Goal: Complete application form: Complete application form

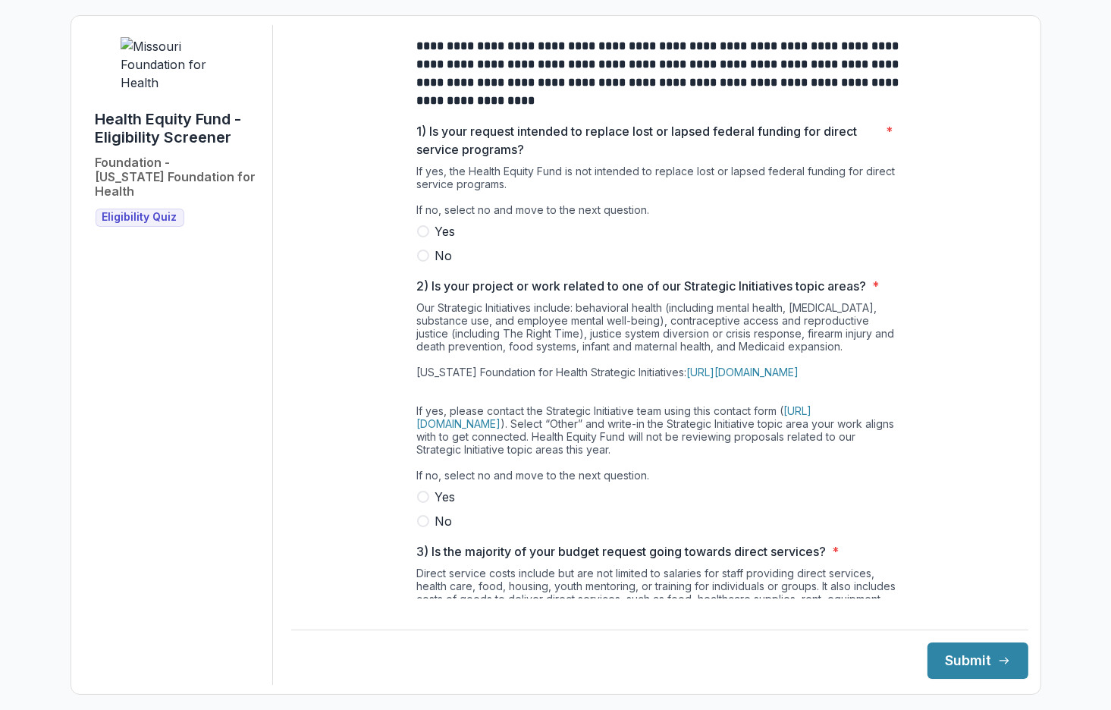
click at [435, 264] on span "No" at bounding box center [443, 255] width 17 height 18
click at [425, 527] on span at bounding box center [423, 521] width 12 height 12
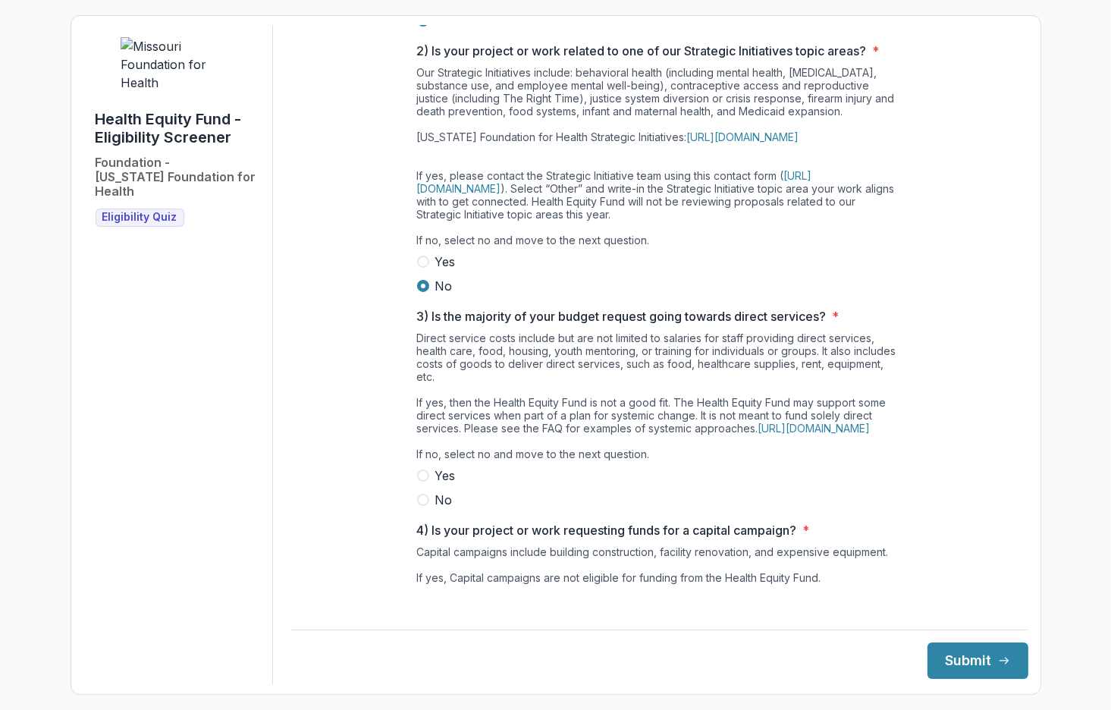
scroll to position [303, 0]
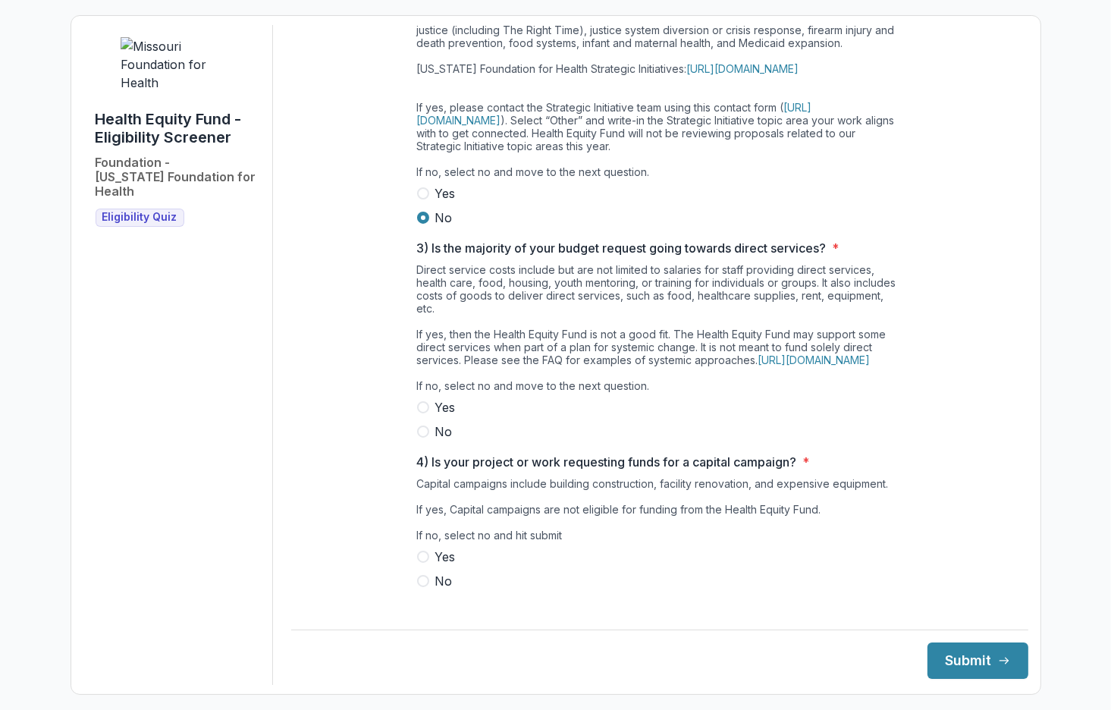
click at [429, 440] on label "No" at bounding box center [659, 431] width 485 height 18
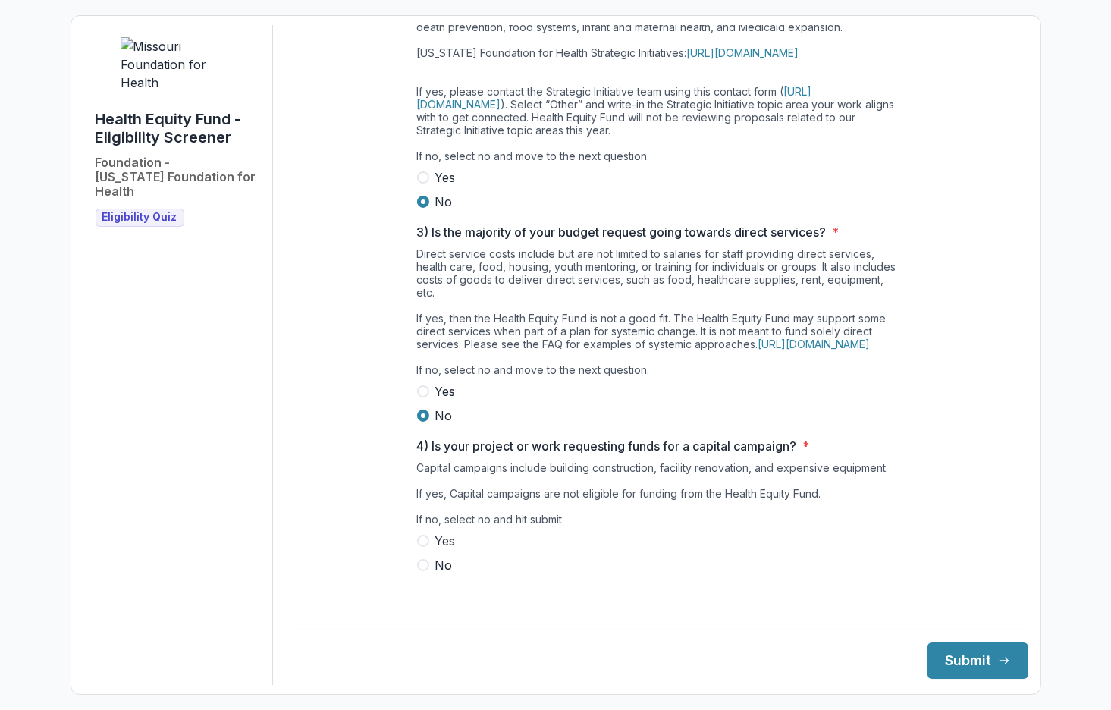
scroll to position [342, 0]
drag, startPoint x: 437, startPoint y: 577, endPoint x: 450, endPoint y: 578, distance: 12.9
click at [437, 574] on span "No" at bounding box center [443, 565] width 17 height 18
click at [965, 657] on button "Submit" at bounding box center [977, 660] width 101 height 36
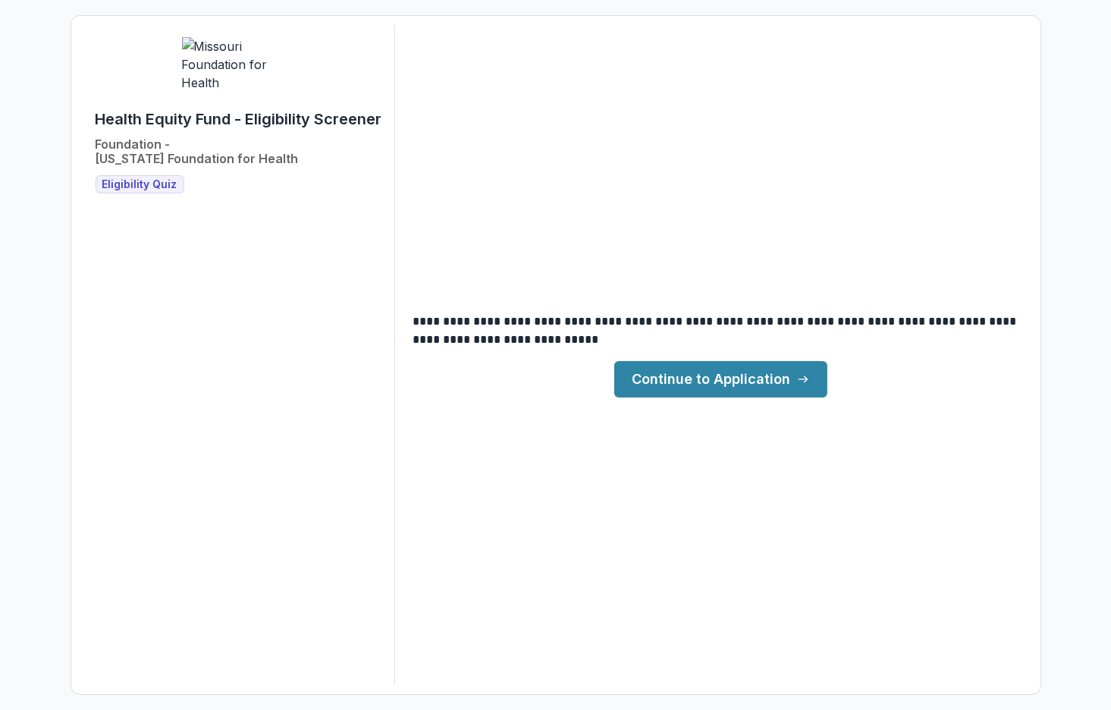
click at [724, 375] on link "Continue to Application" at bounding box center [720, 379] width 213 height 36
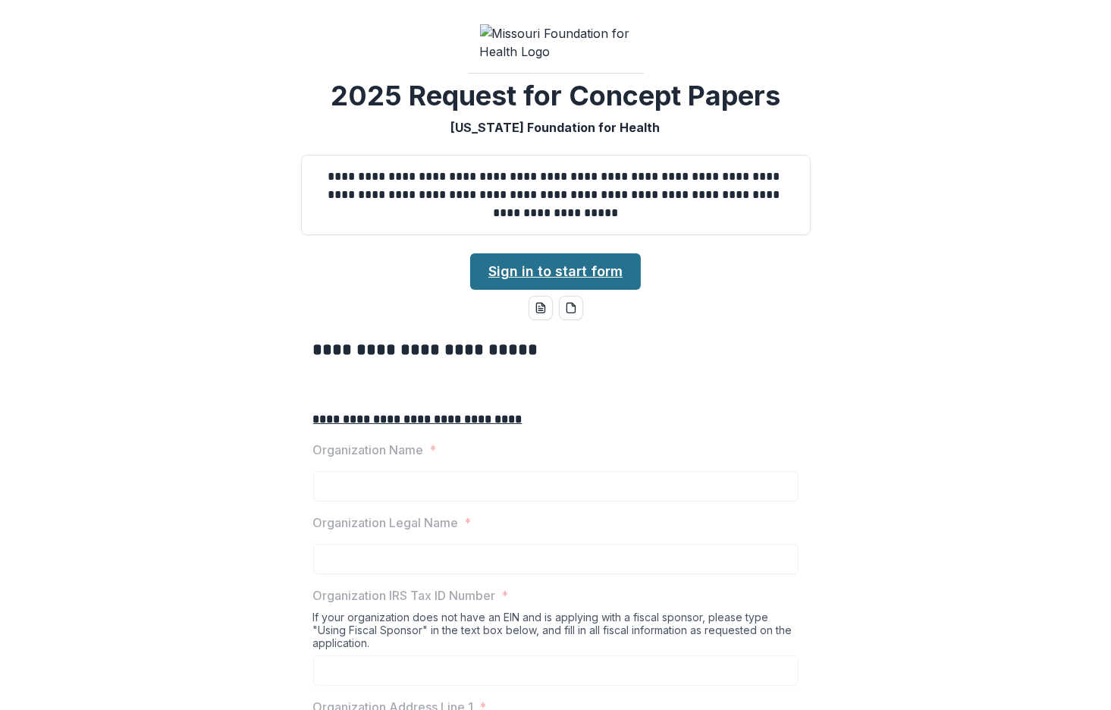
click at [565, 290] on link "Sign in to start form" at bounding box center [555, 271] width 171 height 36
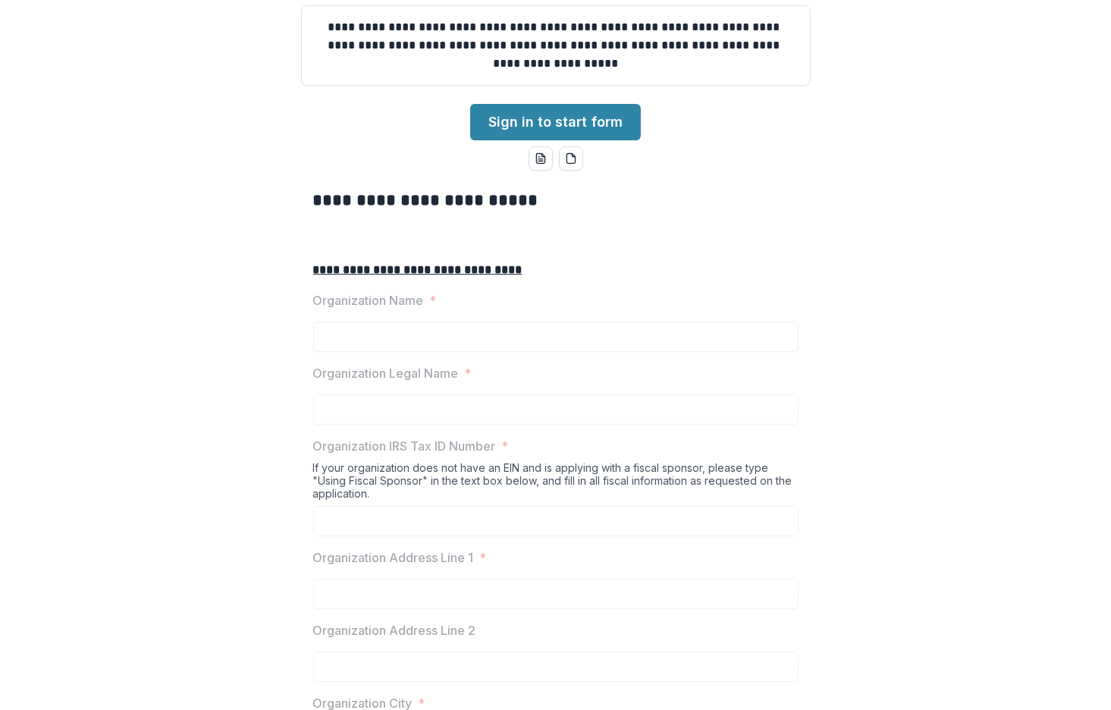
scroll to position [152, 0]
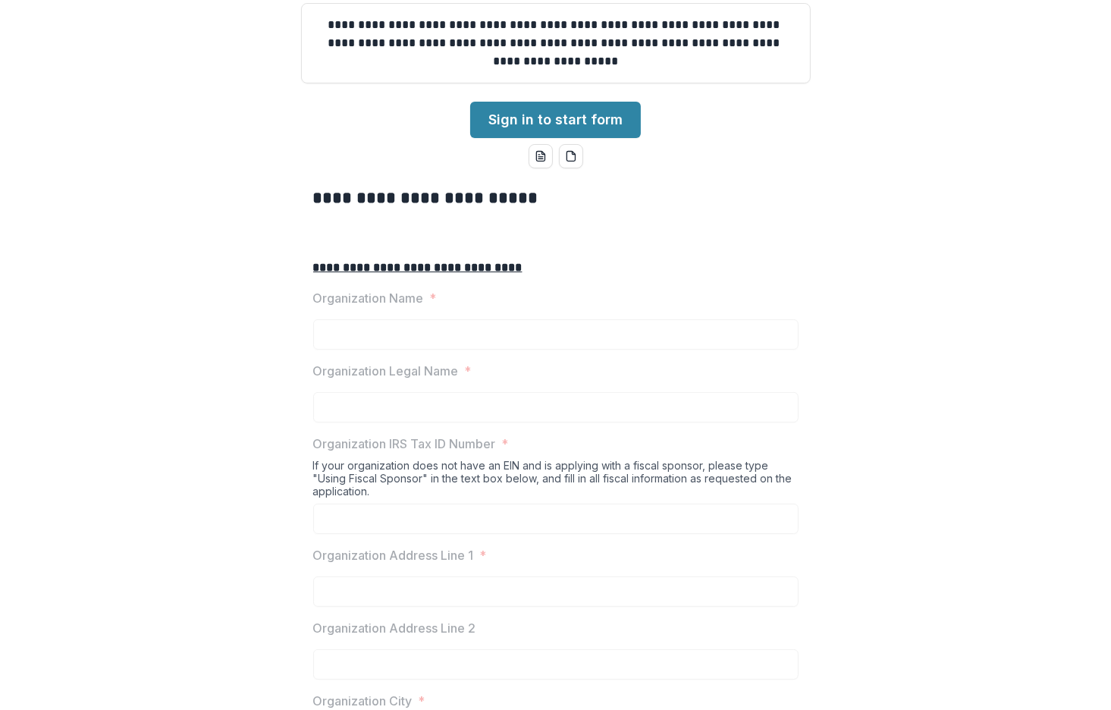
click at [397, 349] on div "Organization Name *" at bounding box center [555, 319] width 485 height 61
click at [397, 319] on div at bounding box center [555, 316] width 485 height 6
click at [417, 349] on div "Organization Name *" at bounding box center [555, 319] width 485 height 61
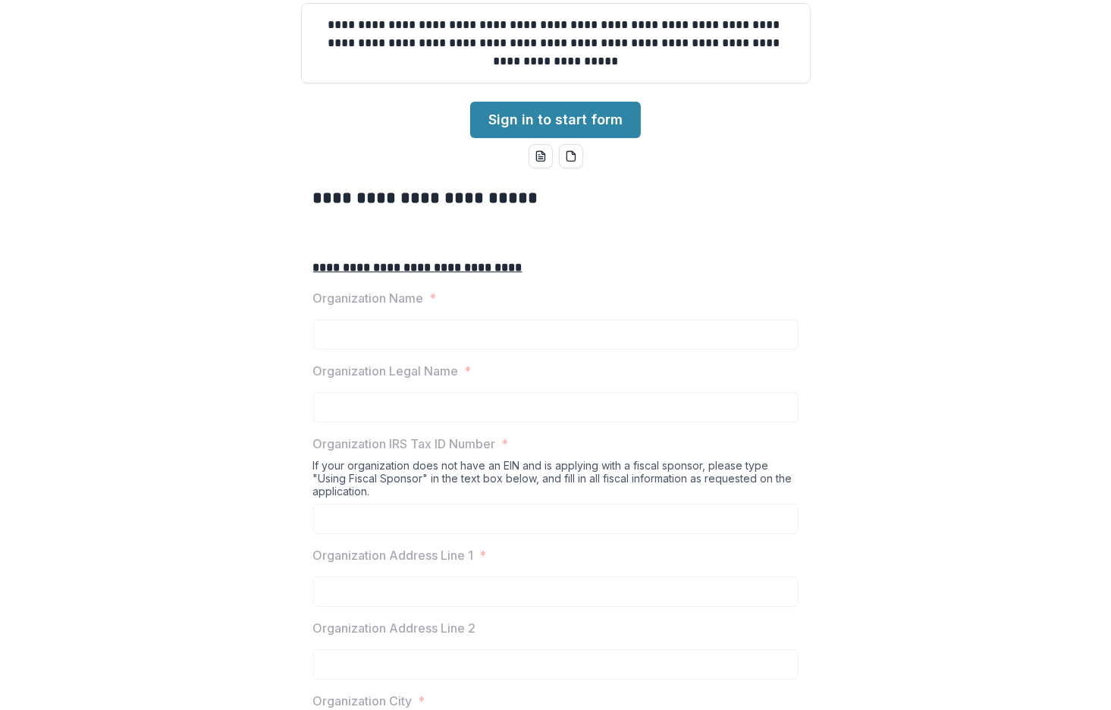
click at [425, 380] on p "Organization Legal Name" at bounding box center [386, 371] width 146 height 18
click at [440, 453] on p "Organization IRS Tax ID Number" at bounding box center [404, 443] width 183 height 18
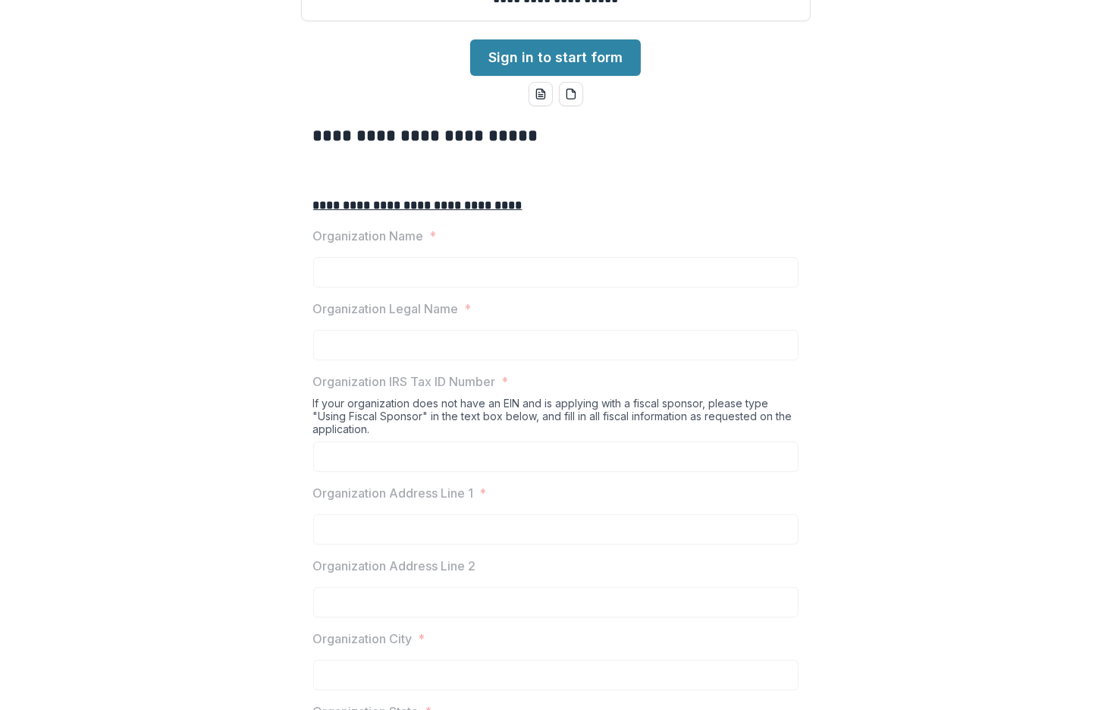
scroll to position [76, 0]
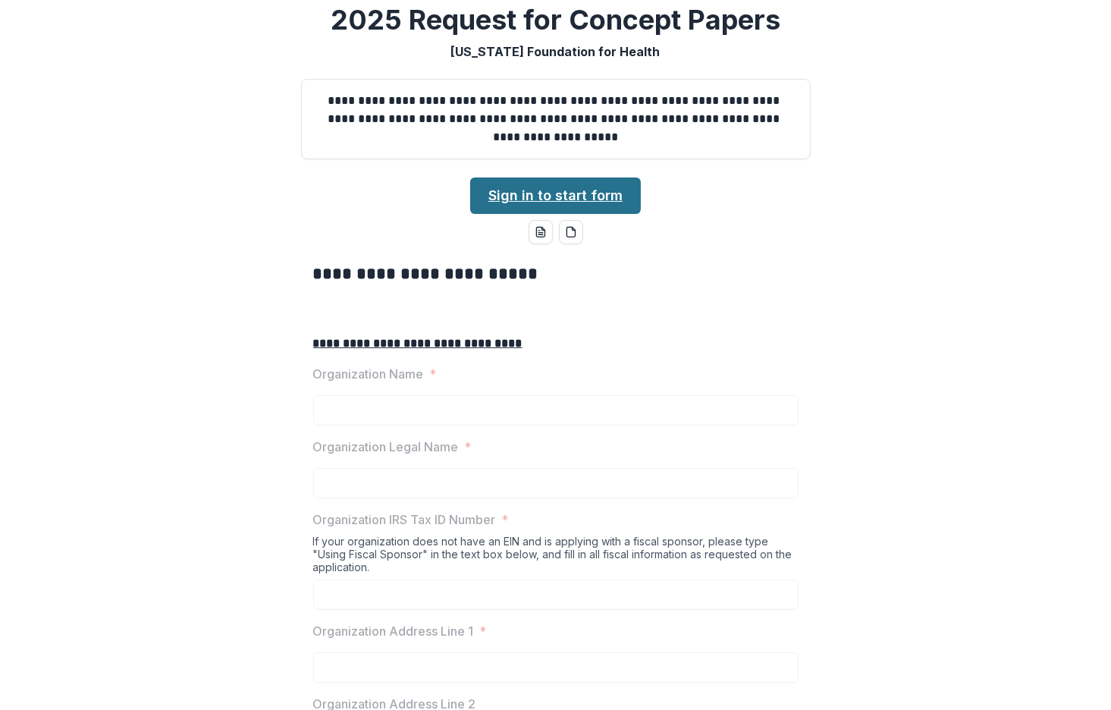
click at [582, 214] on link "Sign in to start form" at bounding box center [555, 195] width 171 height 36
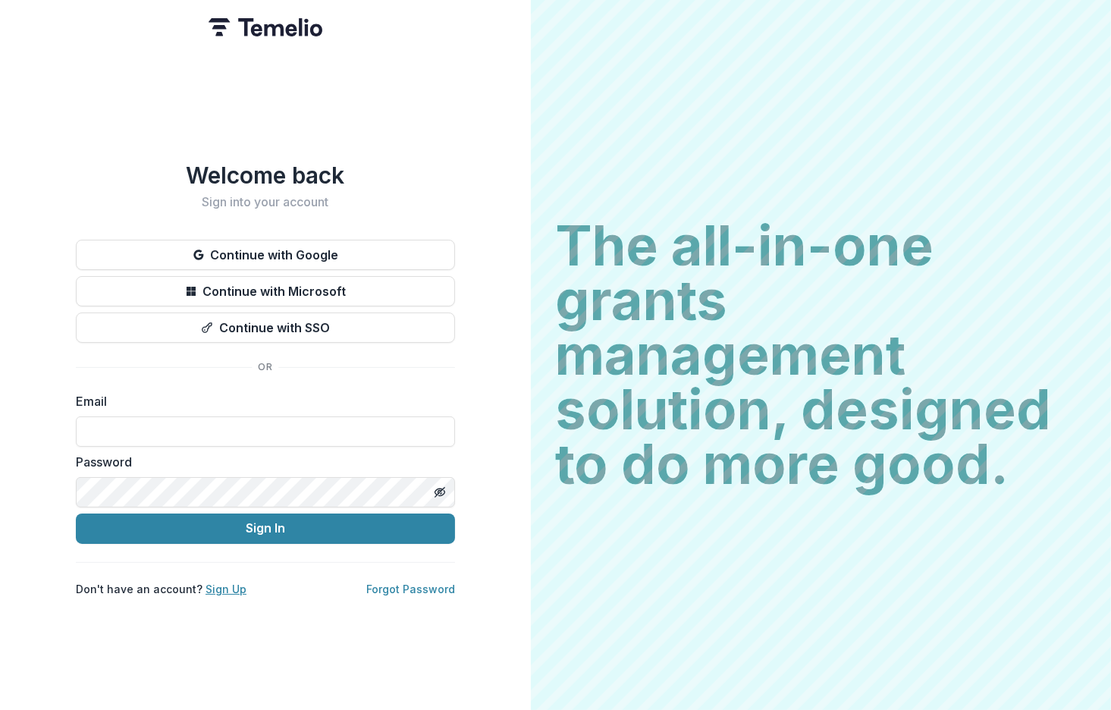
click at [218, 584] on link "Sign Up" at bounding box center [225, 588] width 41 height 13
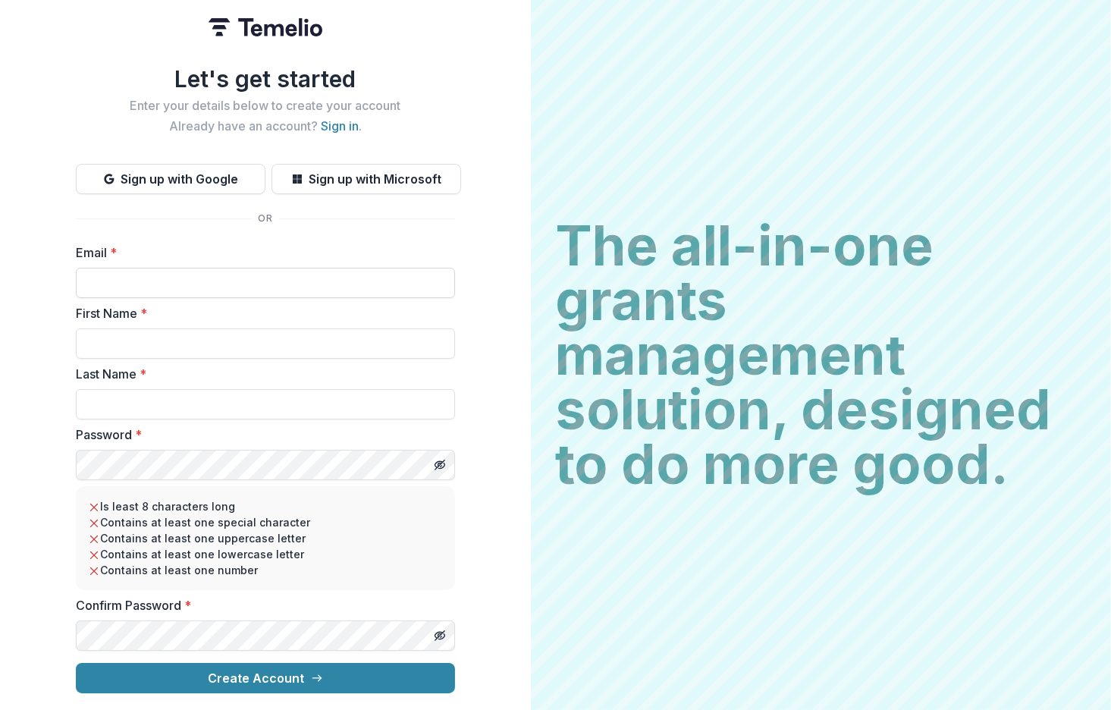
click at [225, 273] on input "Email *" at bounding box center [265, 283] width 379 height 30
type input "**********"
type input "******"
type input "*****"
click at [432, 463] on button "Toggle password visibility" at bounding box center [440, 465] width 24 height 24
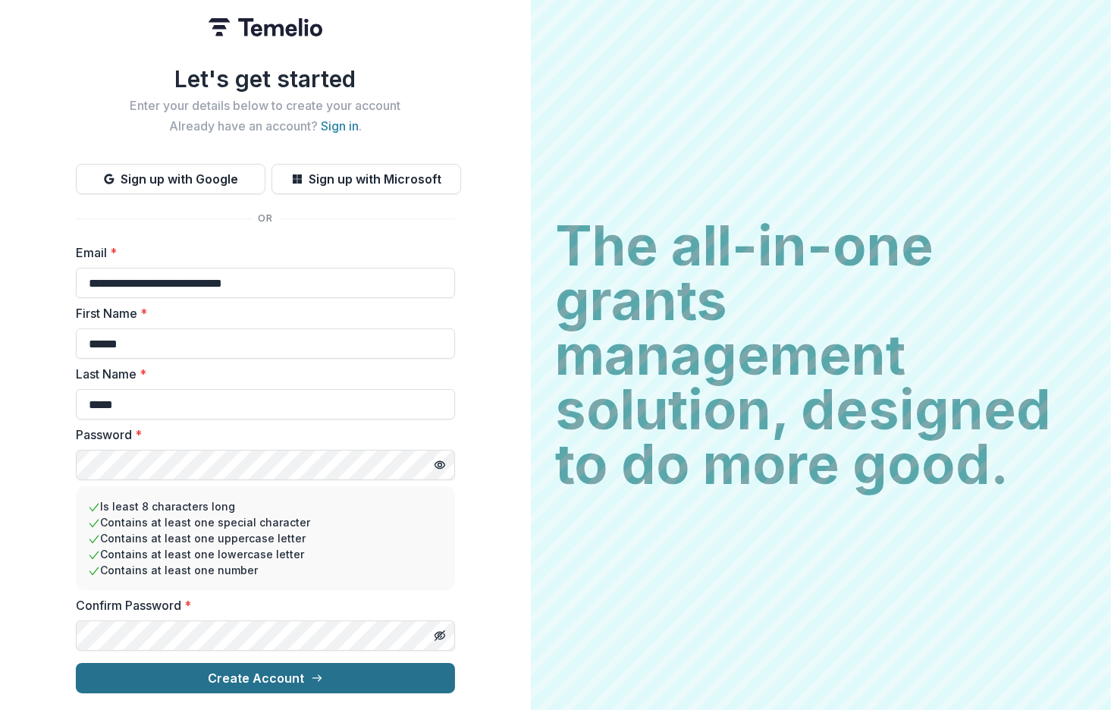
click at [303, 672] on button "Create Account" at bounding box center [265, 678] width 379 height 30
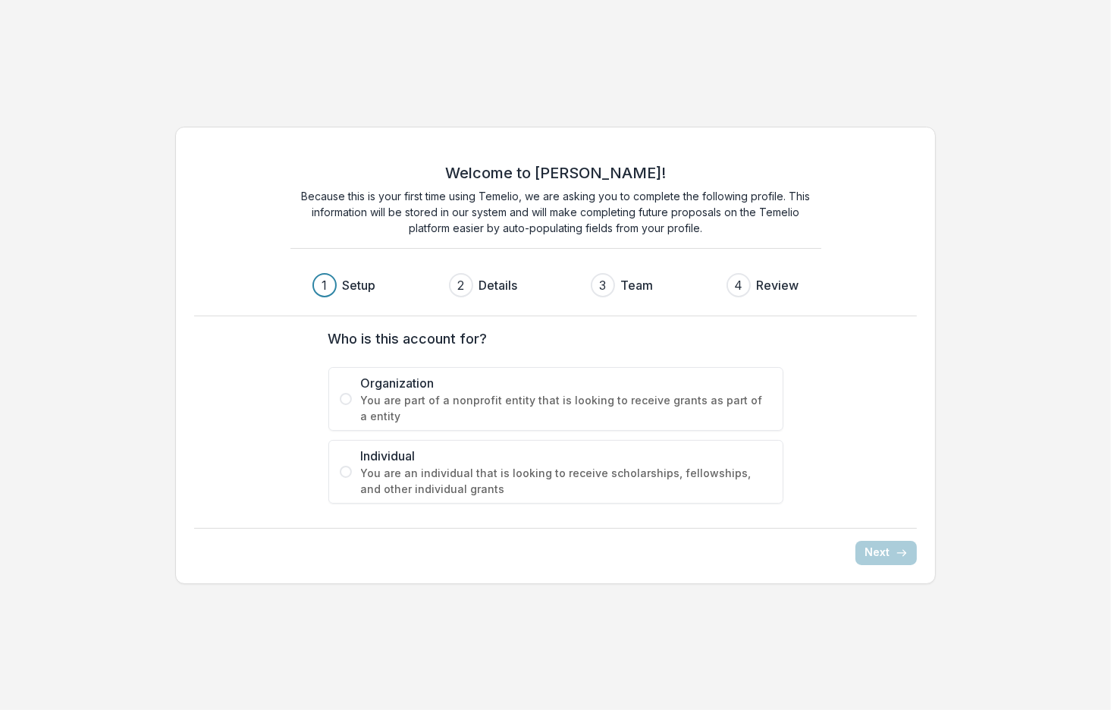
click at [387, 402] on span "You are part of a nonprofit entity that is looking to receive grants as part of…" at bounding box center [566, 408] width 411 height 32
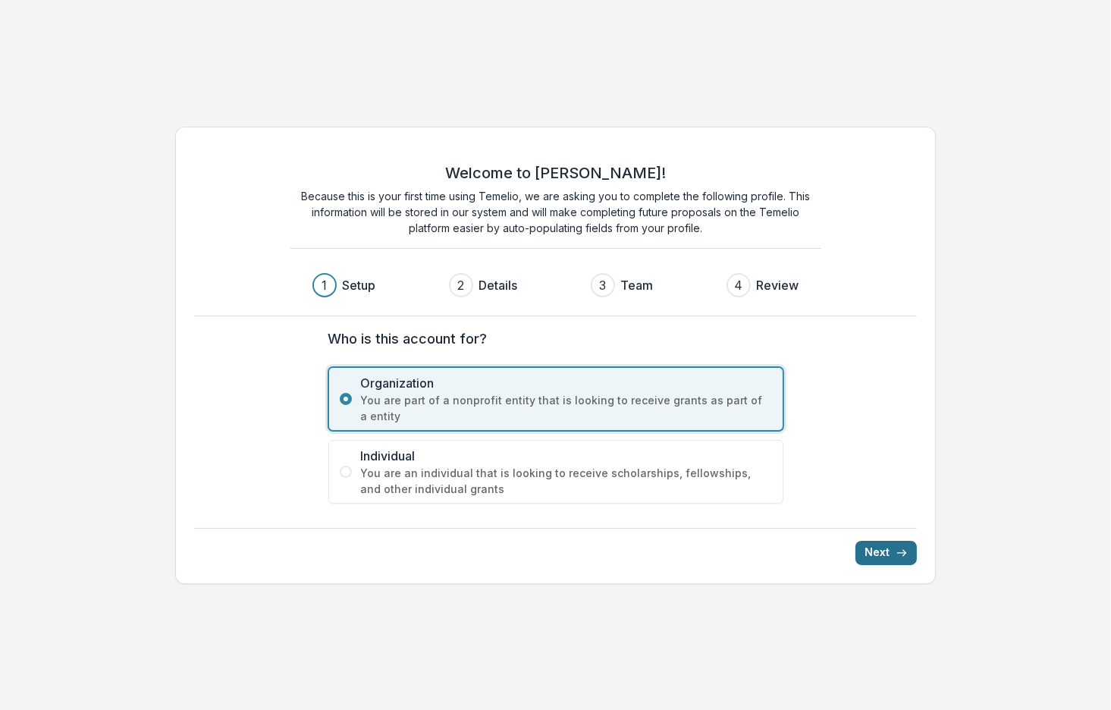
click at [895, 555] on button "Next" at bounding box center [885, 553] width 61 height 24
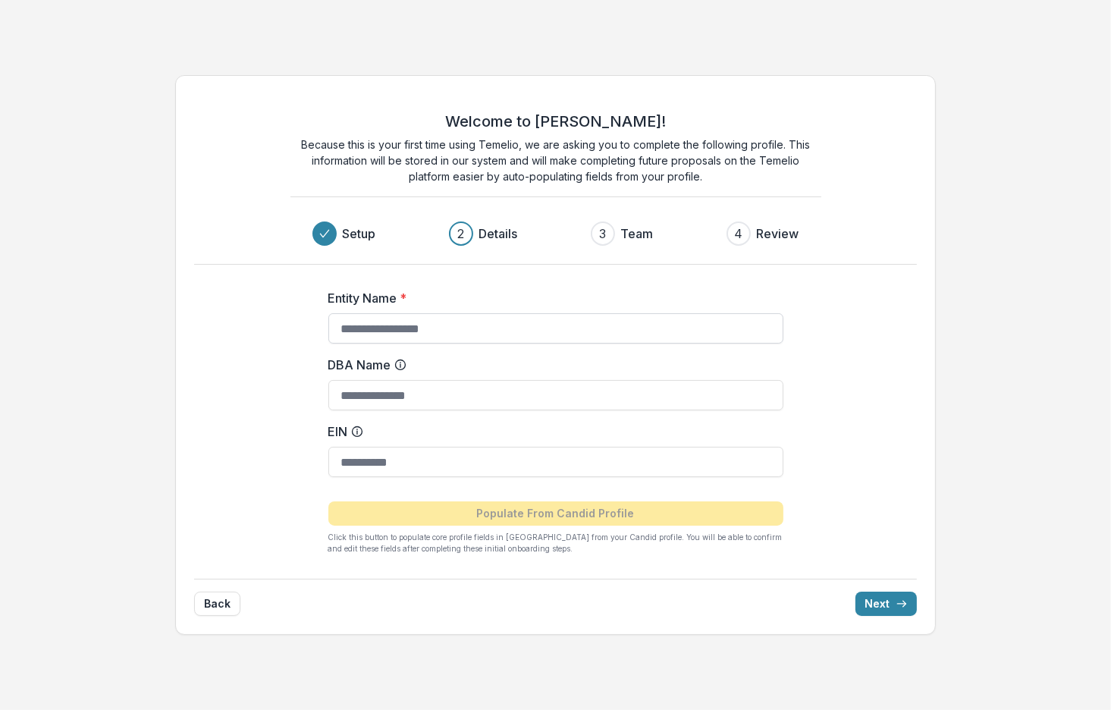
click at [440, 327] on input "Entity Name *" at bounding box center [555, 328] width 455 height 30
type input "**********"
click at [389, 393] on input "DBA Name" at bounding box center [555, 395] width 455 height 30
click at [437, 462] on input "EIN" at bounding box center [555, 462] width 455 height 30
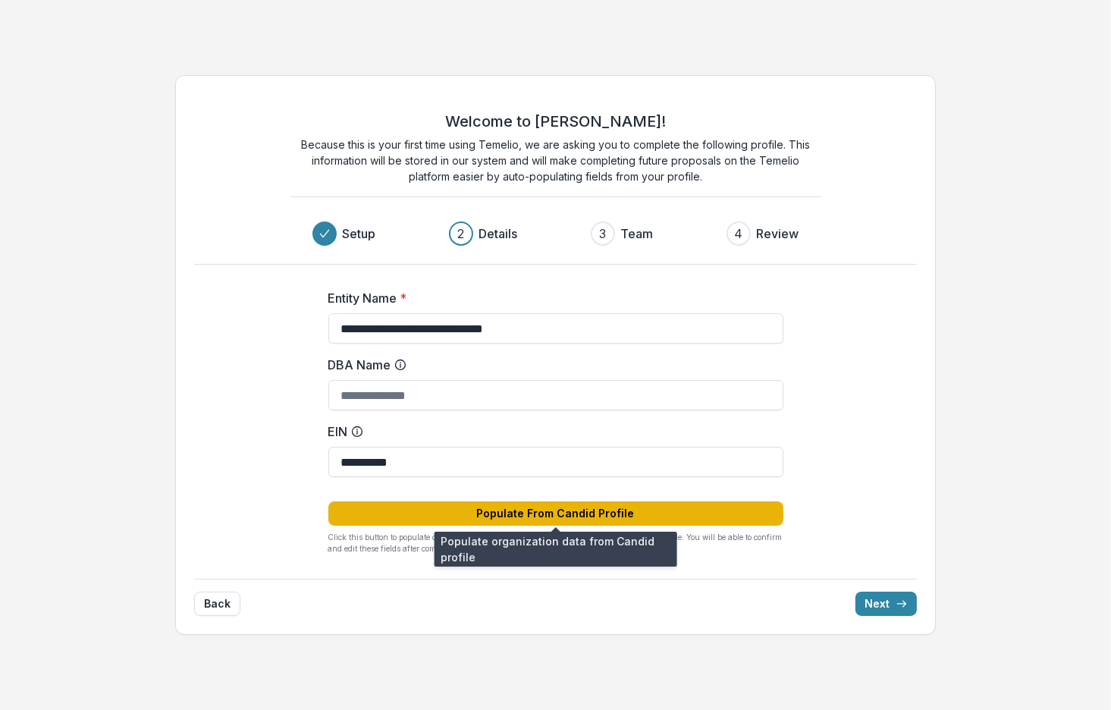
type input "**********"
click at [538, 505] on button "Populate From Candid Profile" at bounding box center [555, 513] width 455 height 24
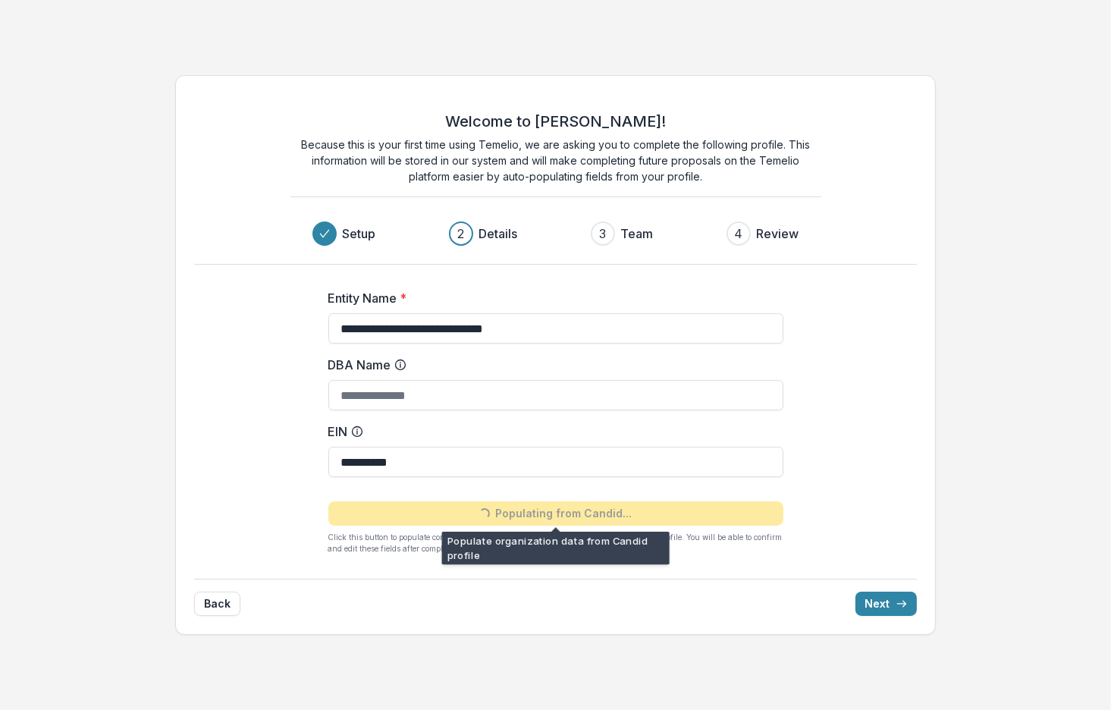
type input "**********"
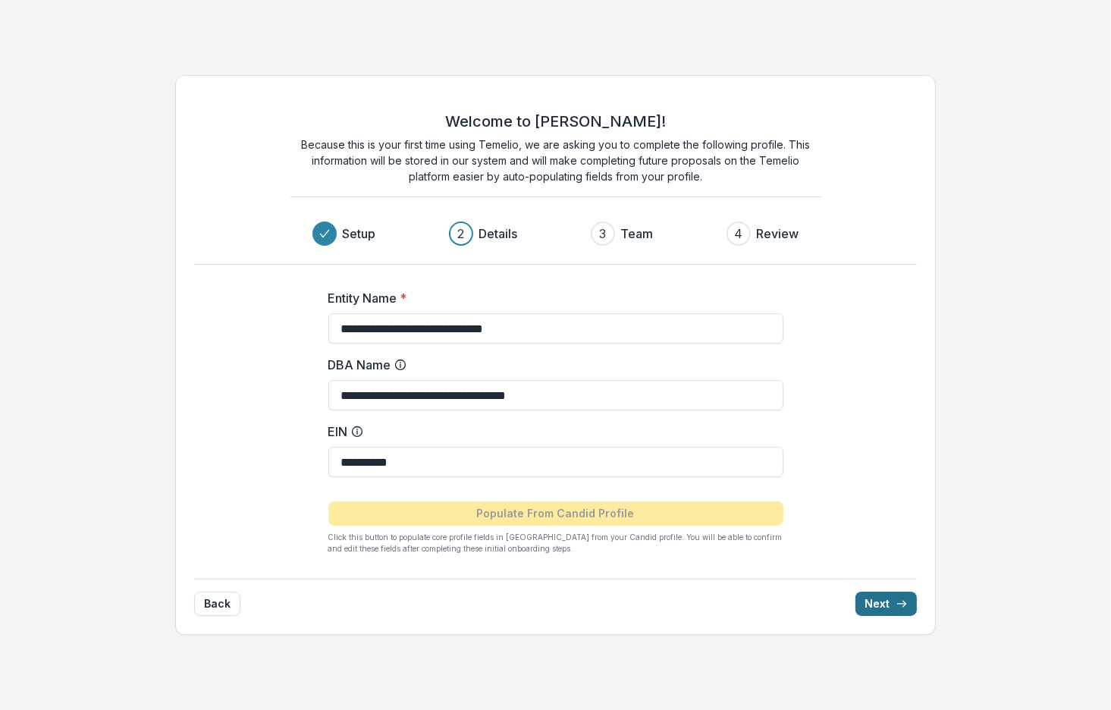
click at [884, 598] on button "Next" at bounding box center [885, 603] width 61 height 24
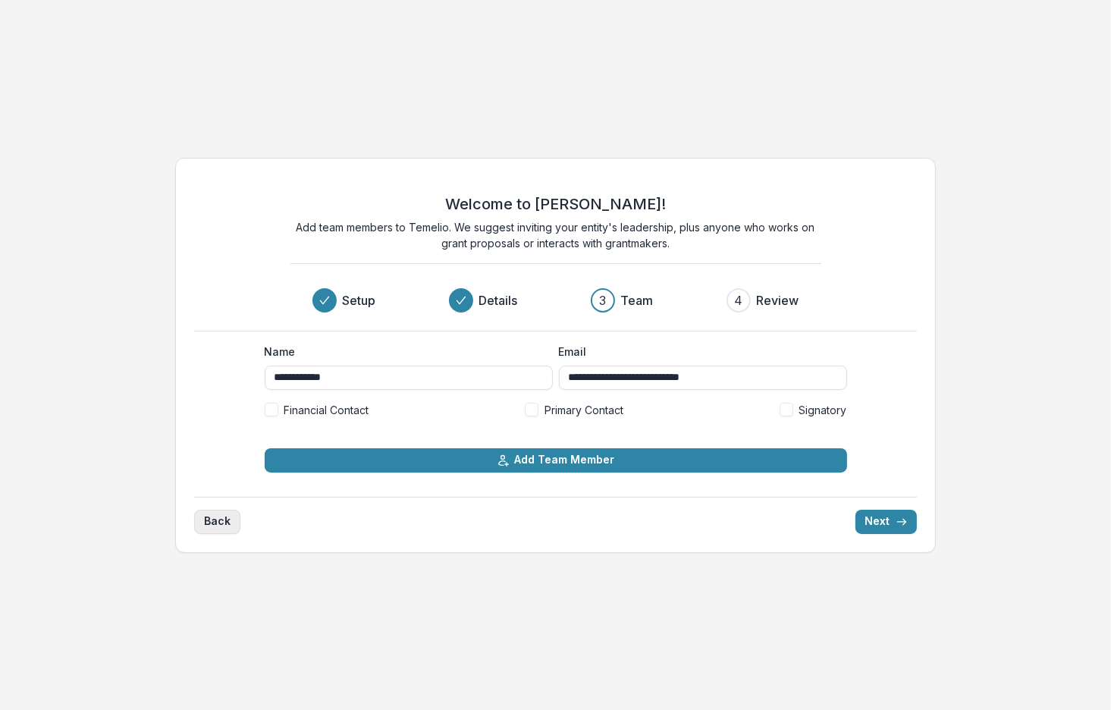
click at [211, 528] on button "Back" at bounding box center [217, 521] width 46 height 24
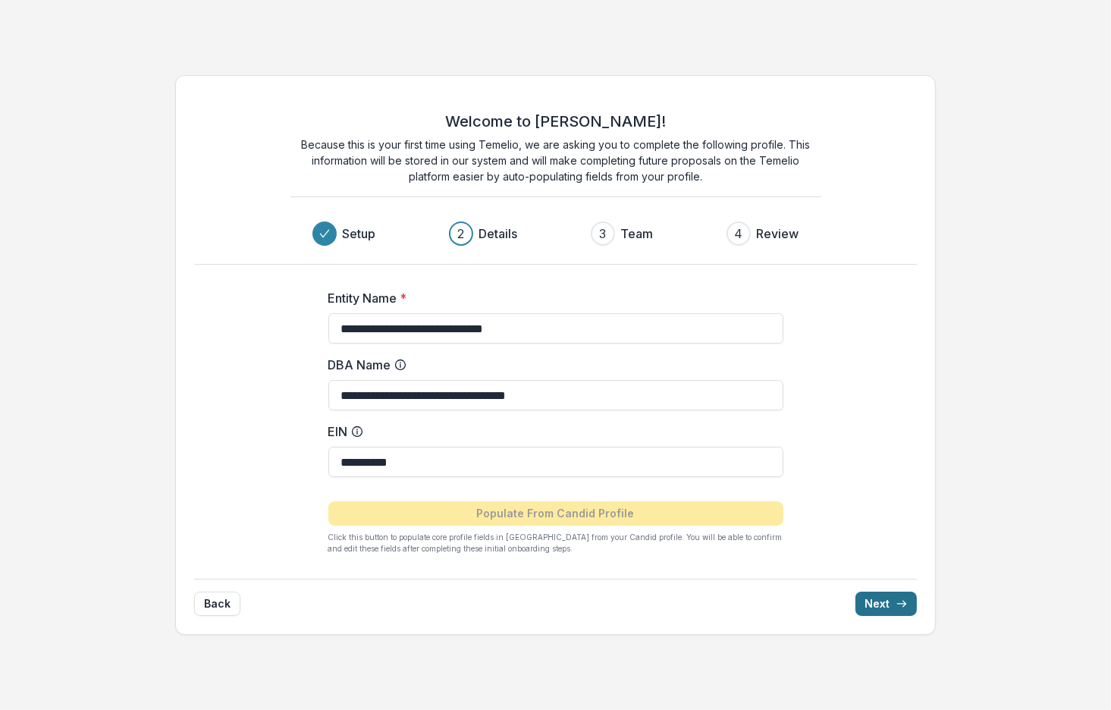
click at [880, 606] on button "Next" at bounding box center [885, 603] width 61 height 24
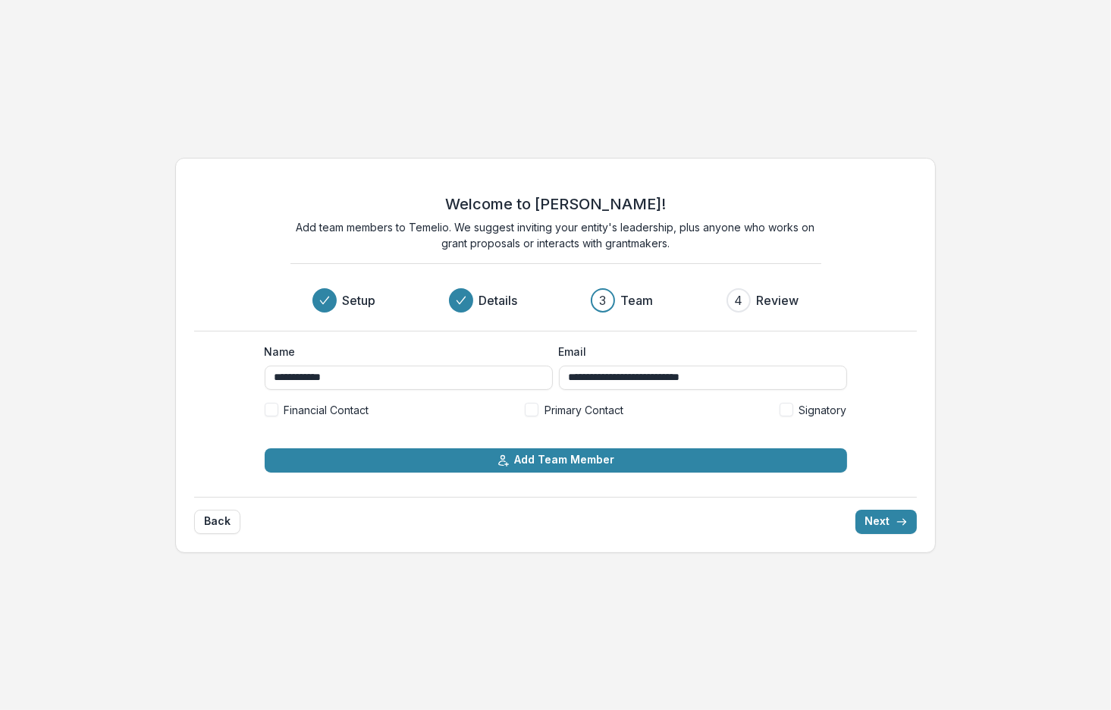
click at [529, 414] on span at bounding box center [532, 410] width 14 height 14
click at [791, 409] on span at bounding box center [786, 410] width 14 height 14
click at [263, 413] on div "**********" at bounding box center [555, 407] width 606 height 153
click at [274, 413] on span at bounding box center [272, 410] width 14 height 14
click at [888, 519] on button "Next" at bounding box center [885, 521] width 61 height 24
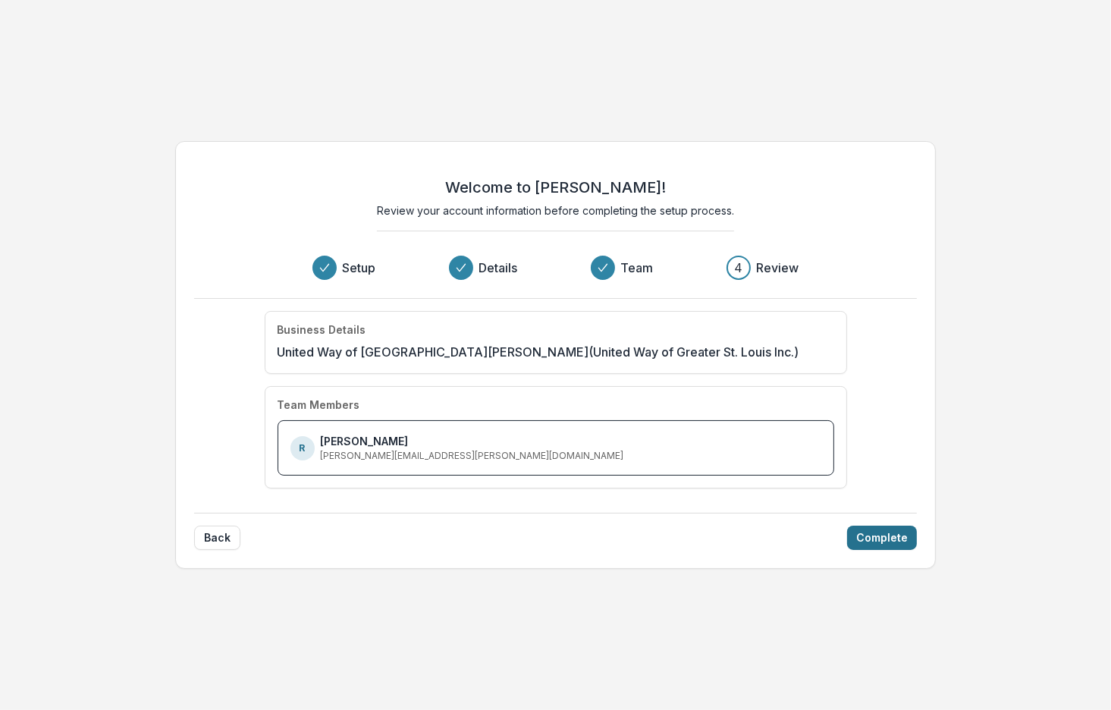
click at [889, 544] on button "Complete" at bounding box center [882, 537] width 70 height 24
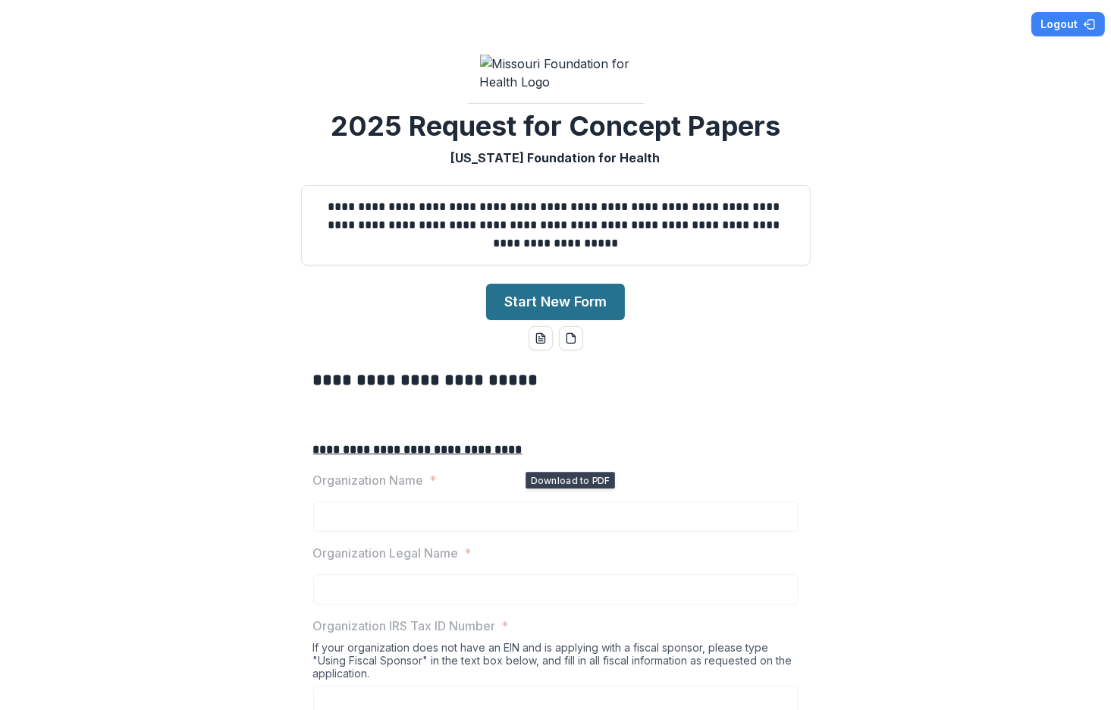
click at [569, 320] on button "Start New Form" at bounding box center [555, 302] width 139 height 36
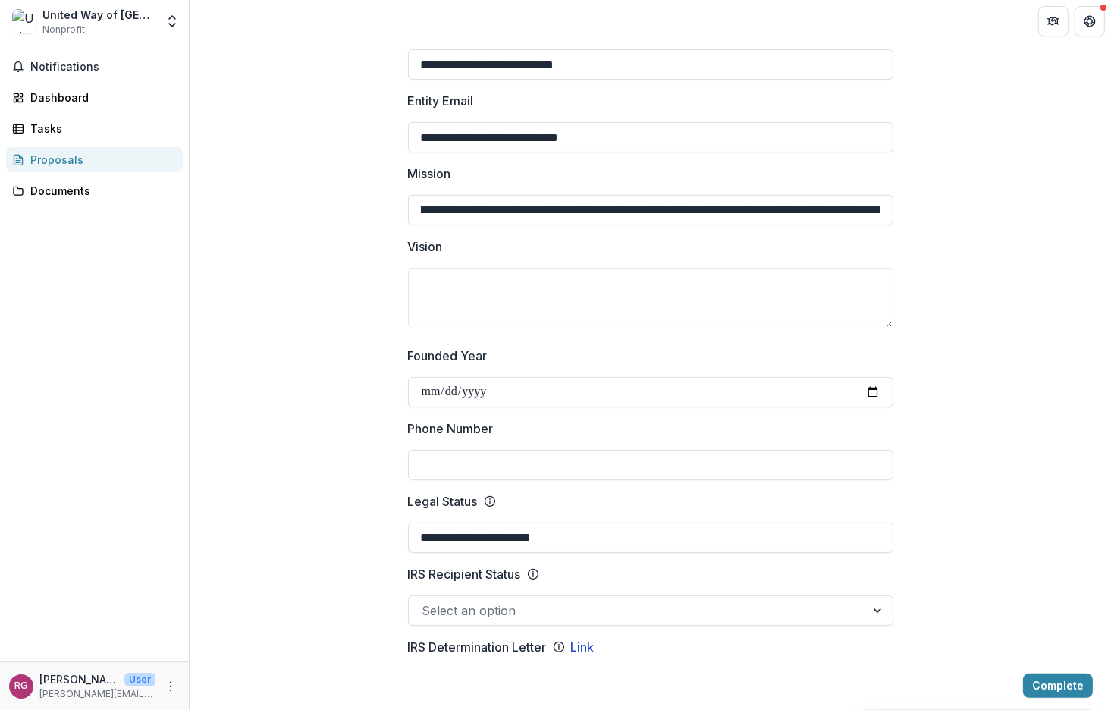
scroll to position [0, 1592]
drag, startPoint x: 415, startPoint y: 196, endPoint x: 929, endPoint y: 190, distance: 514.0
click at [551, 274] on textarea "Vision" at bounding box center [650, 298] width 485 height 61
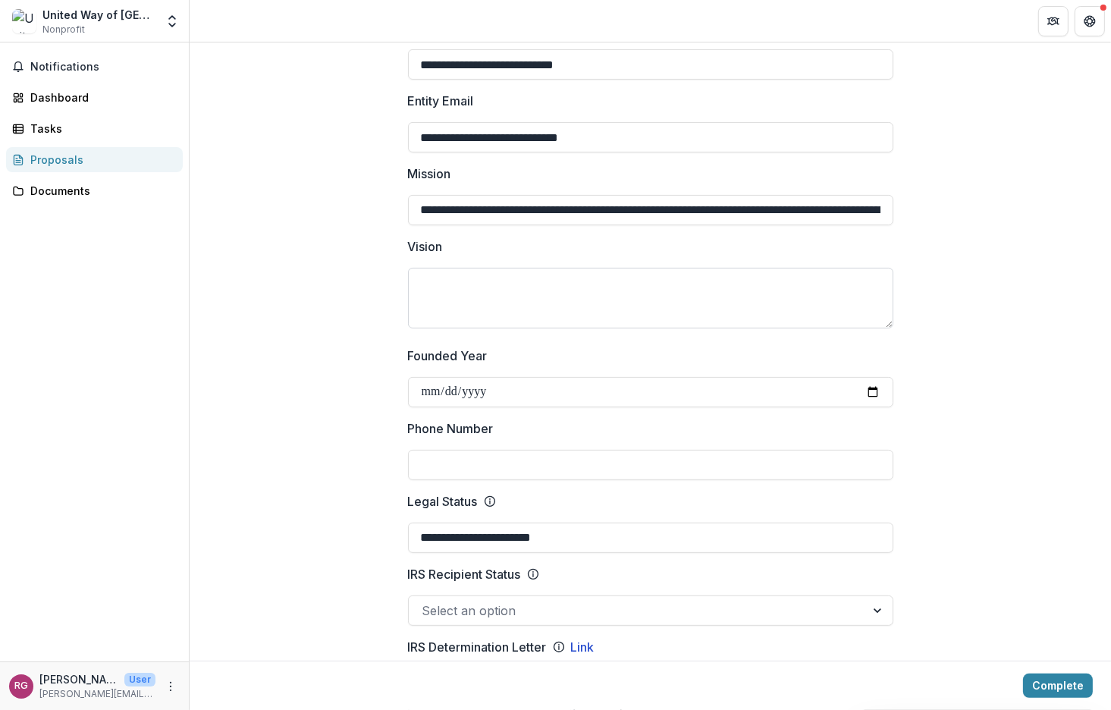
paste textarea "**********"
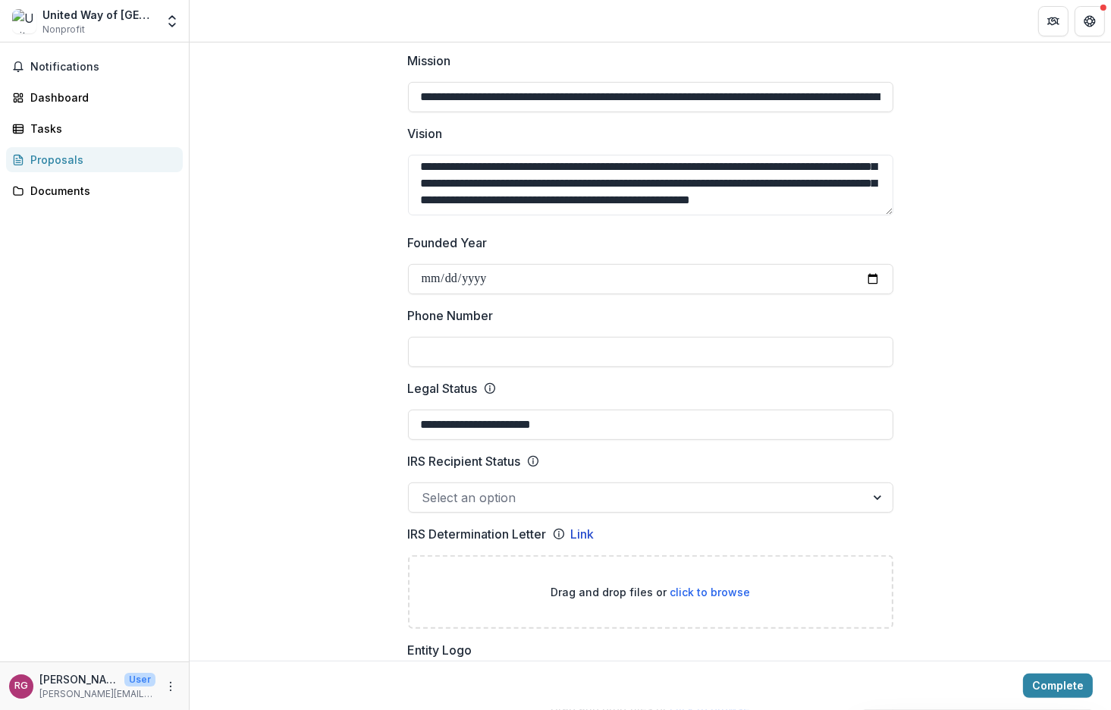
scroll to position [531, 0]
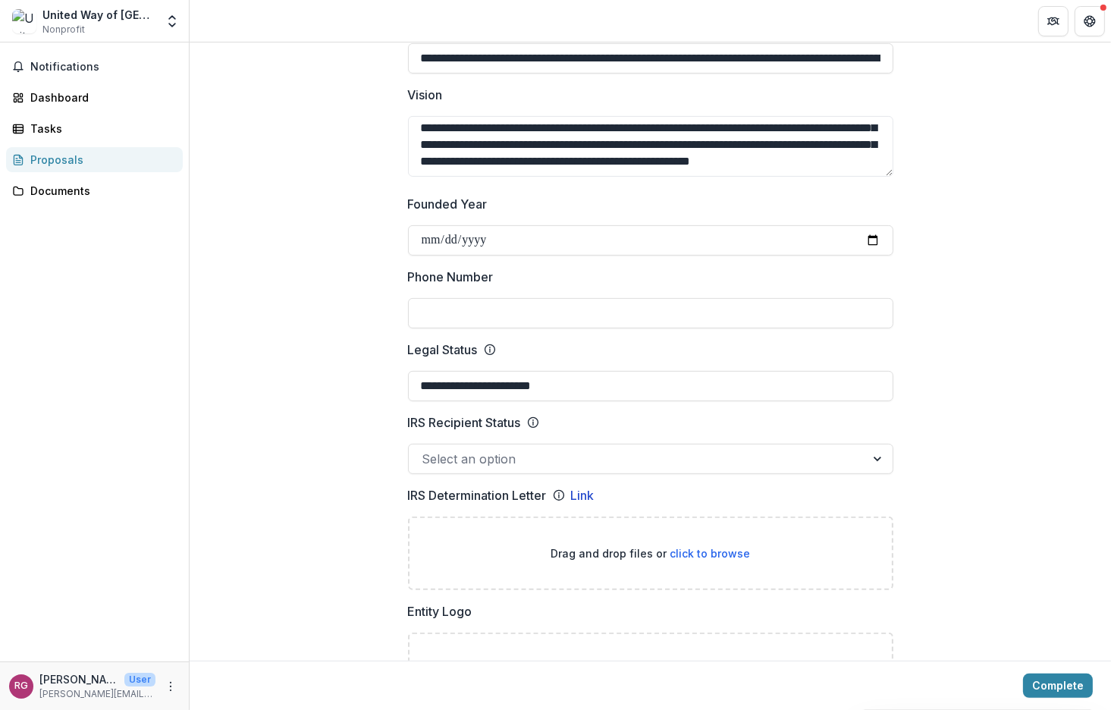
type textarea "**********"
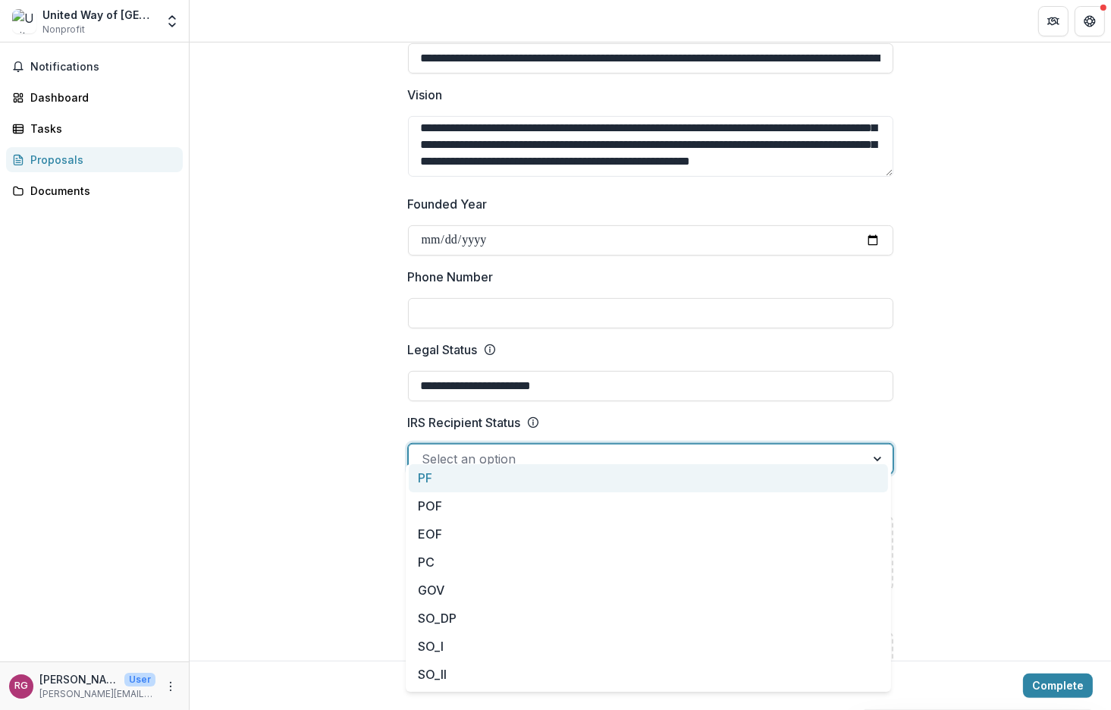
click at [791, 448] on div at bounding box center [636, 458] width 429 height 21
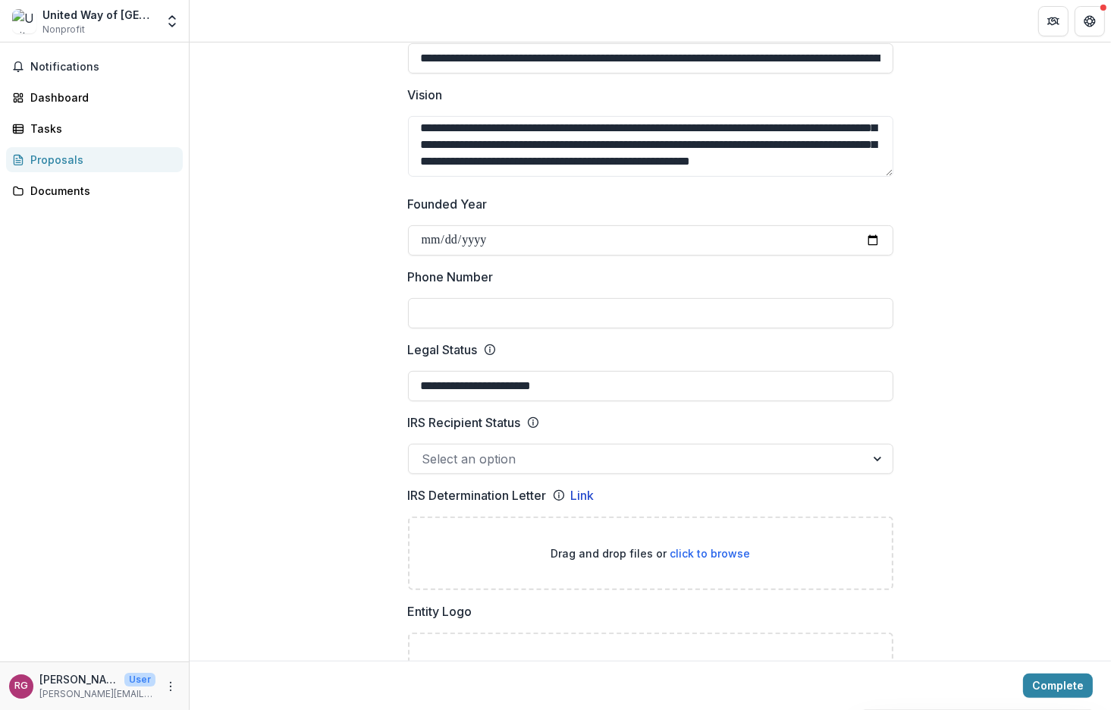
click at [754, 365] on div at bounding box center [650, 368] width 485 height 6
click at [870, 444] on div at bounding box center [878, 458] width 27 height 29
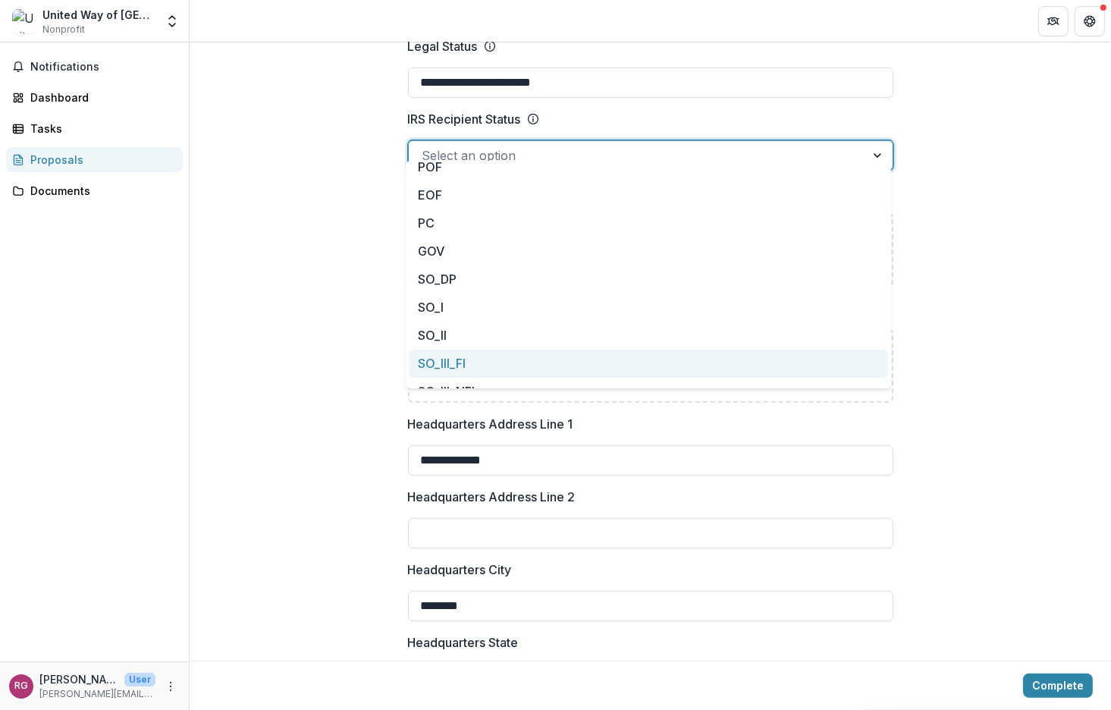
scroll to position [0, 0]
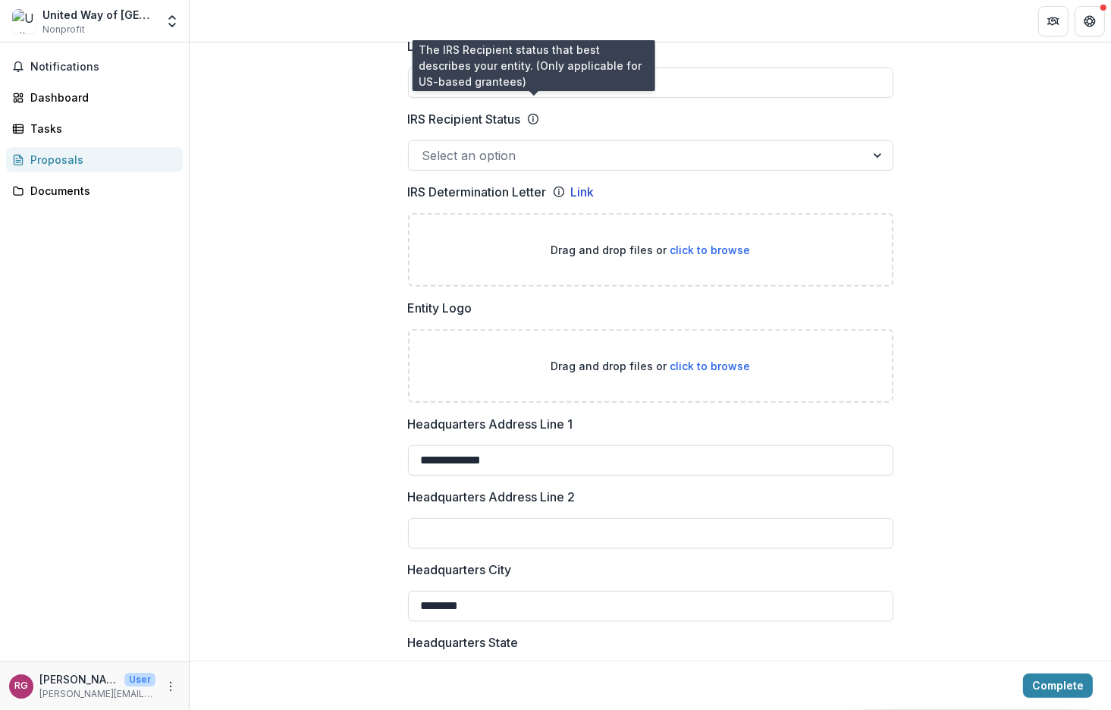
click at [531, 113] on icon at bounding box center [533, 119] width 12 height 12
click at [426, 146] on input "IRS Recipient Status" at bounding box center [424, 155] width 4 height 18
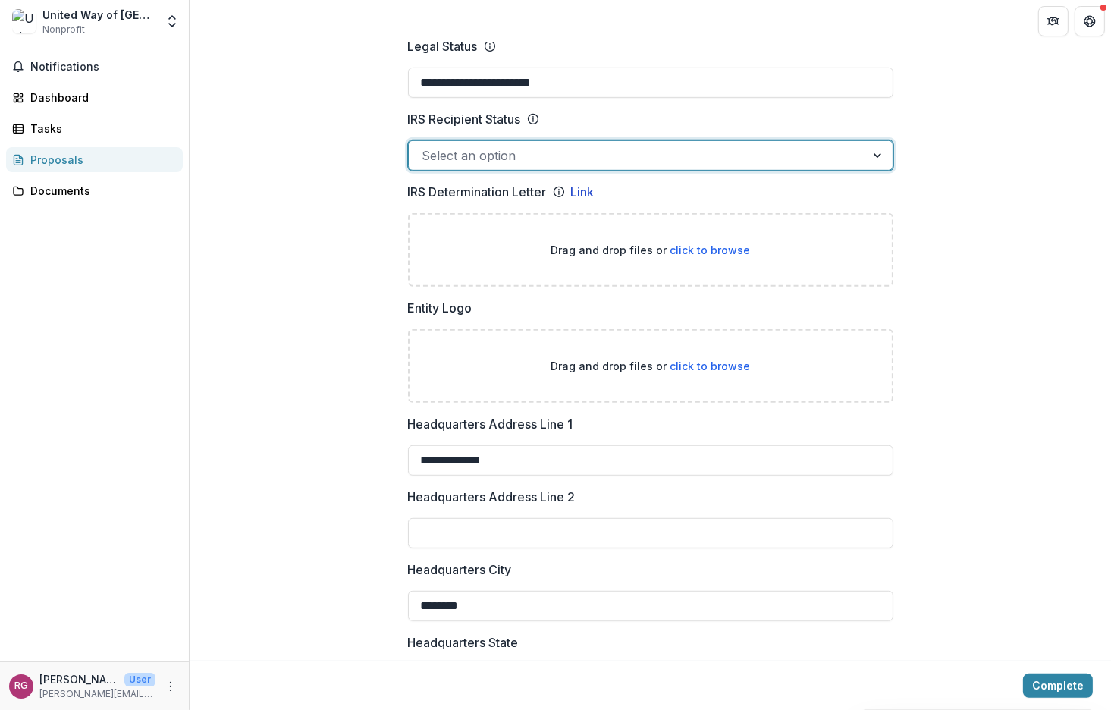
click at [531, 113] on icon at bounding box center [533, 119] width 12 height 12
click at [426, 146] on input "IRS Recipient Status" at bounding box center [424, 155] width 4 height 18
click at [530, 145] on div at bounding box center [636, 155] width 429 height 21
click at [639, 110] on label "IRS Recipient Status" at bounding box center [646, 119] width 476 height 18
click at [426, 146] on input "IRS Recipient Status" at bounding box center [424, 155] width 4 height 18
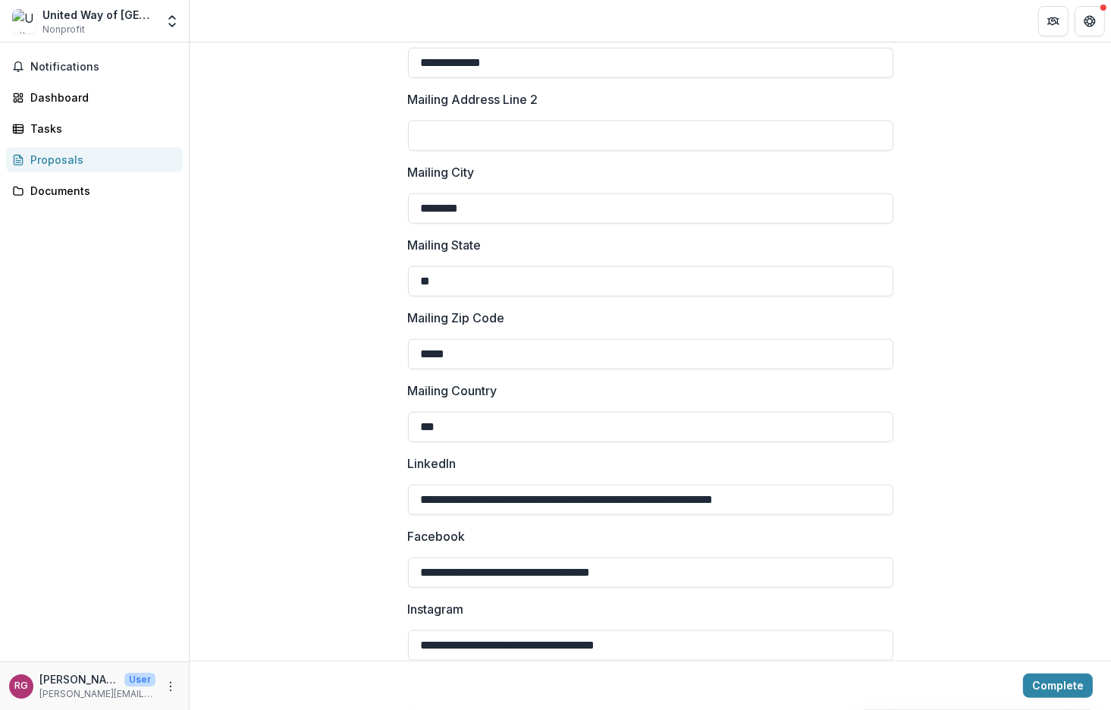
scroll to position [1966, 0]
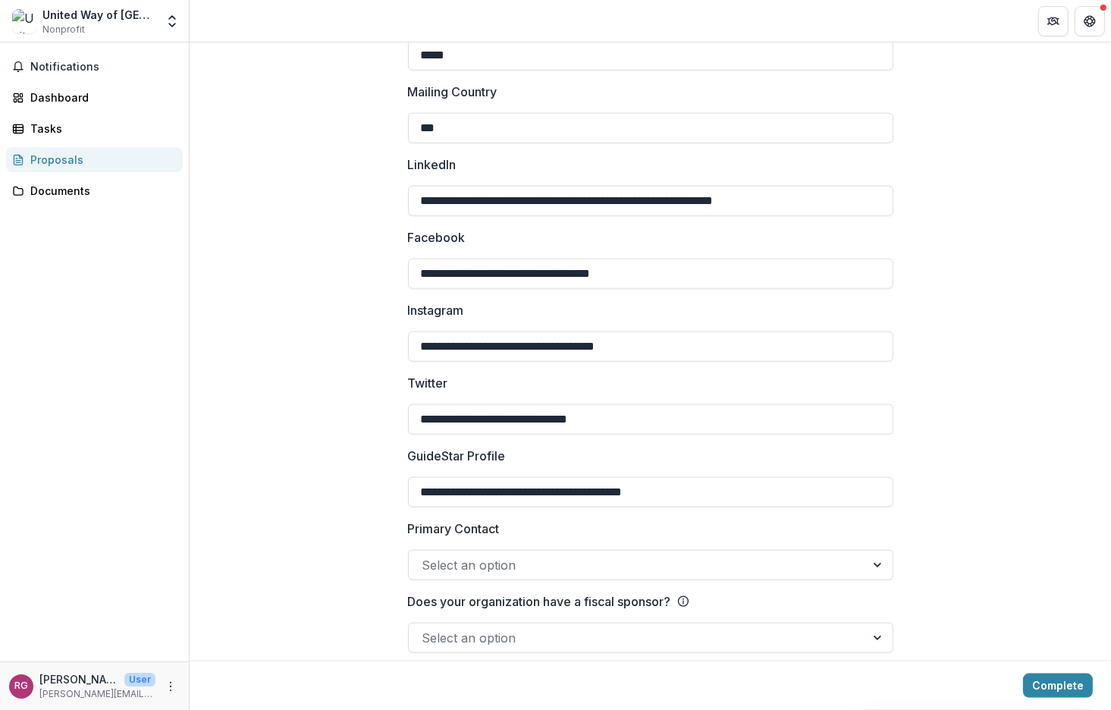
click at [818, 554] on div at bounding box center [636, 564] width 429 height 21
click at [553, 554] on div at bounding box center [636, 564] width 429 height 21
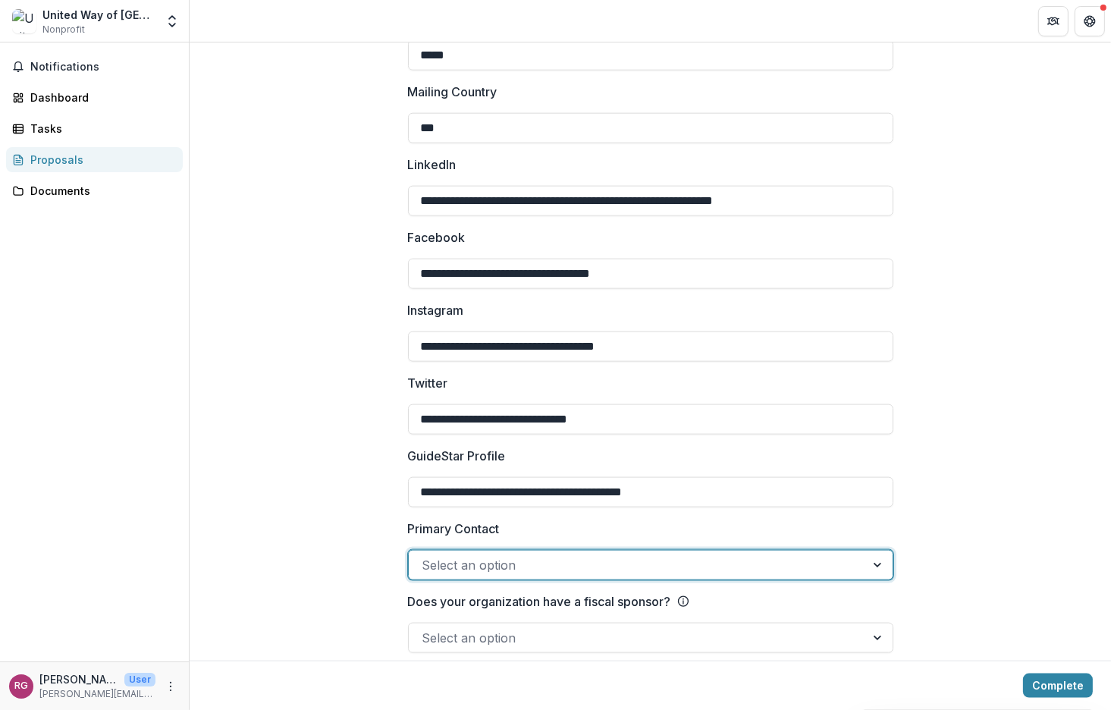
click at [870, 550] on div at bounding box center [878, 564] width 27 height 29
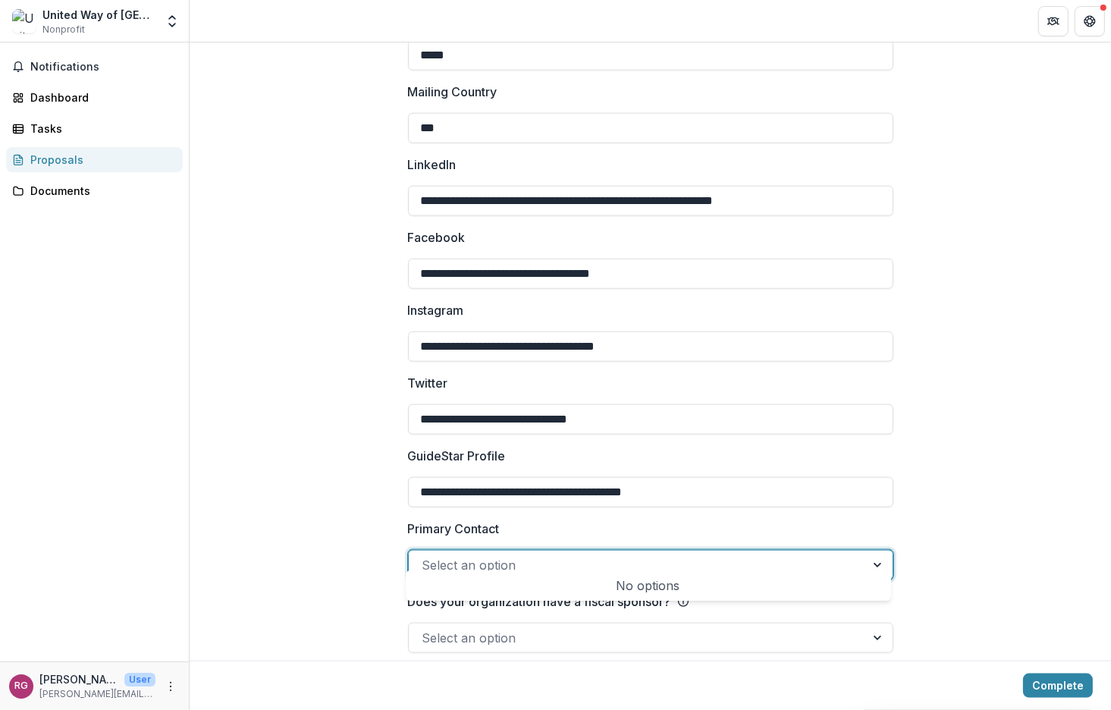
click at [680, 581] on div "No options" at bounding box center [648, 585] width 479 height 30
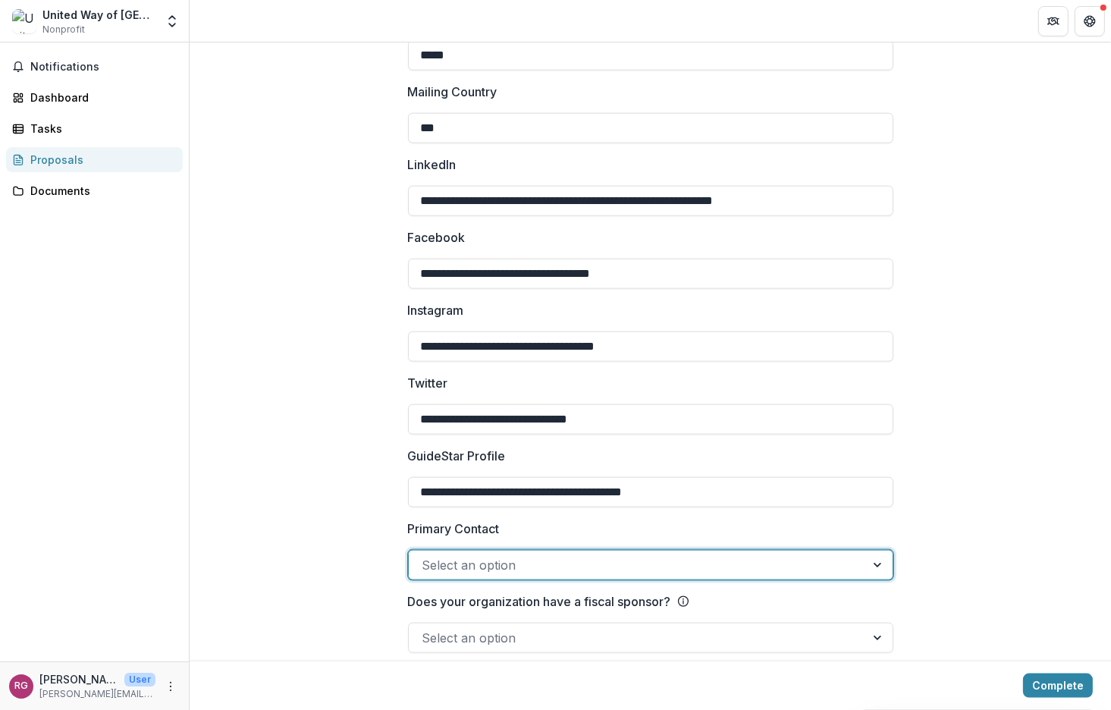
click at [685, 554] on div at bounding box center [636, 564] width 429 height 21
click at [698, 627] on div at bounding box center [636, 637] width 429 height 21
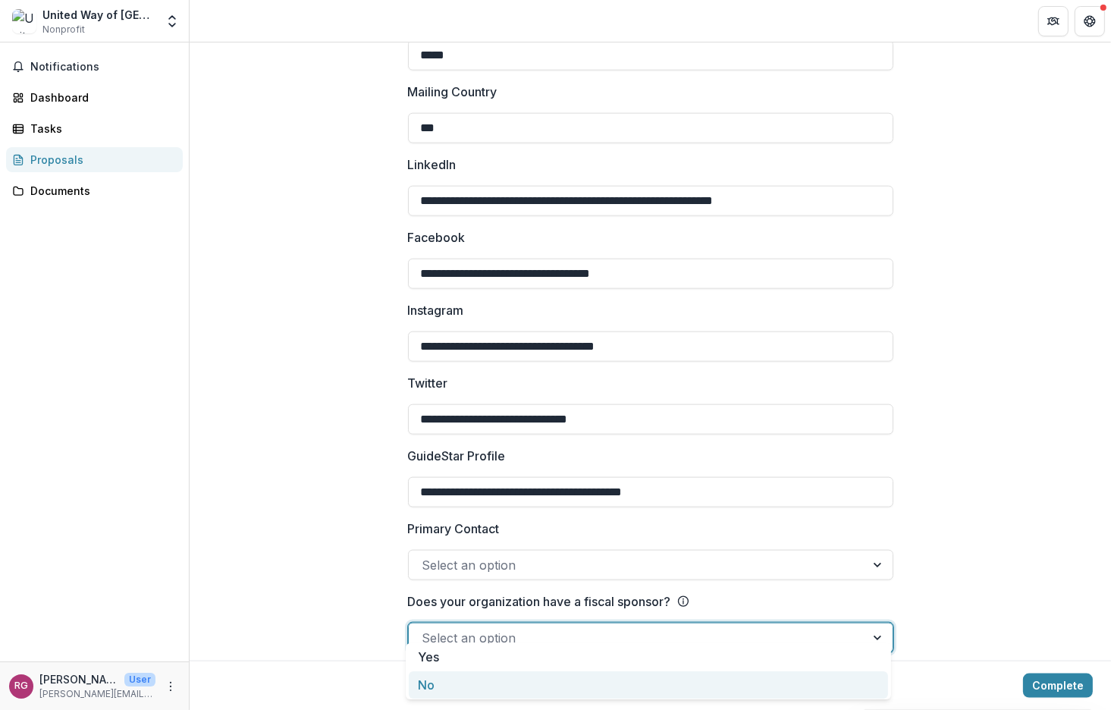
click at [482, 682] on div "No" at bounding box center [648, 685] width 479 height 28
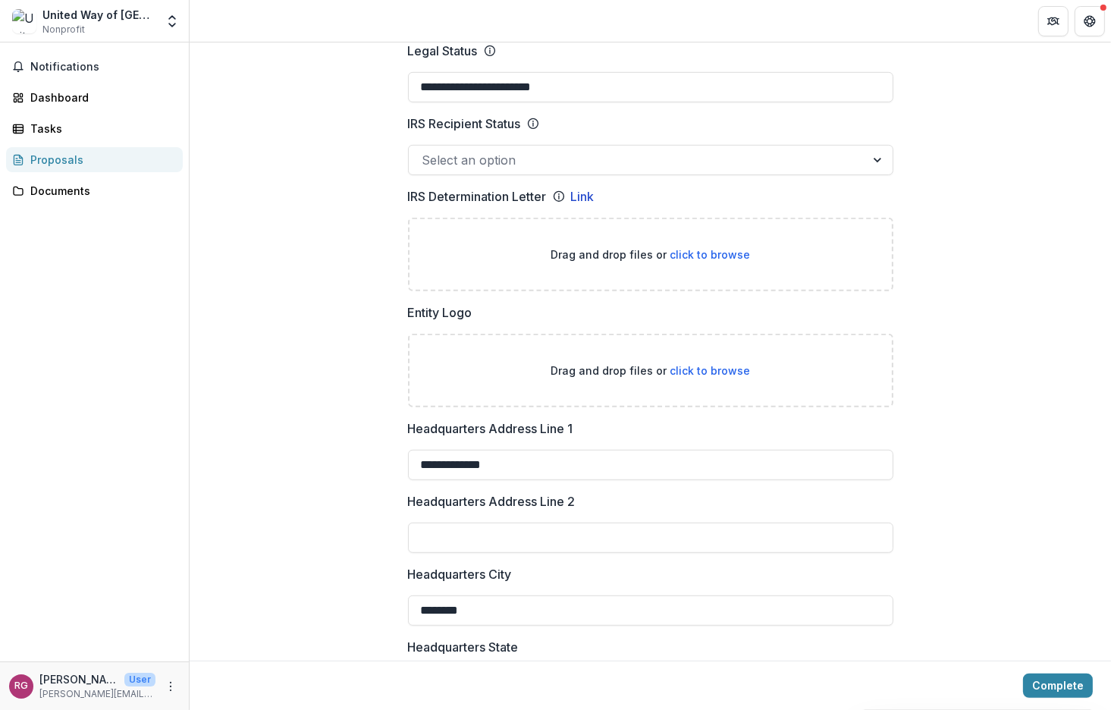
scroll to position [754, 0]
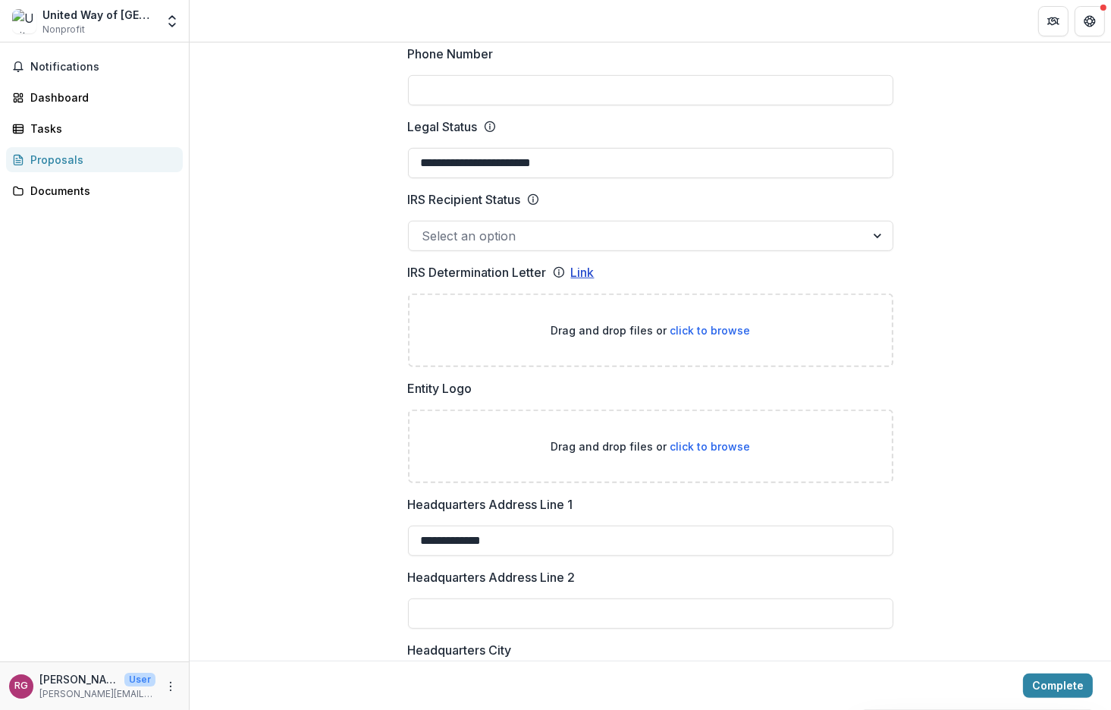
click at [584, 263] on link "Link" at bounding box center [583, 272] width 24 height 18
click at [712, 440] on span "click to browse" at bounding box center [709, 446] width 80 height 13
click at [714, 440] on span "click to browse" at bounding box center [709, 446] width 80 height 13
type input "**********"
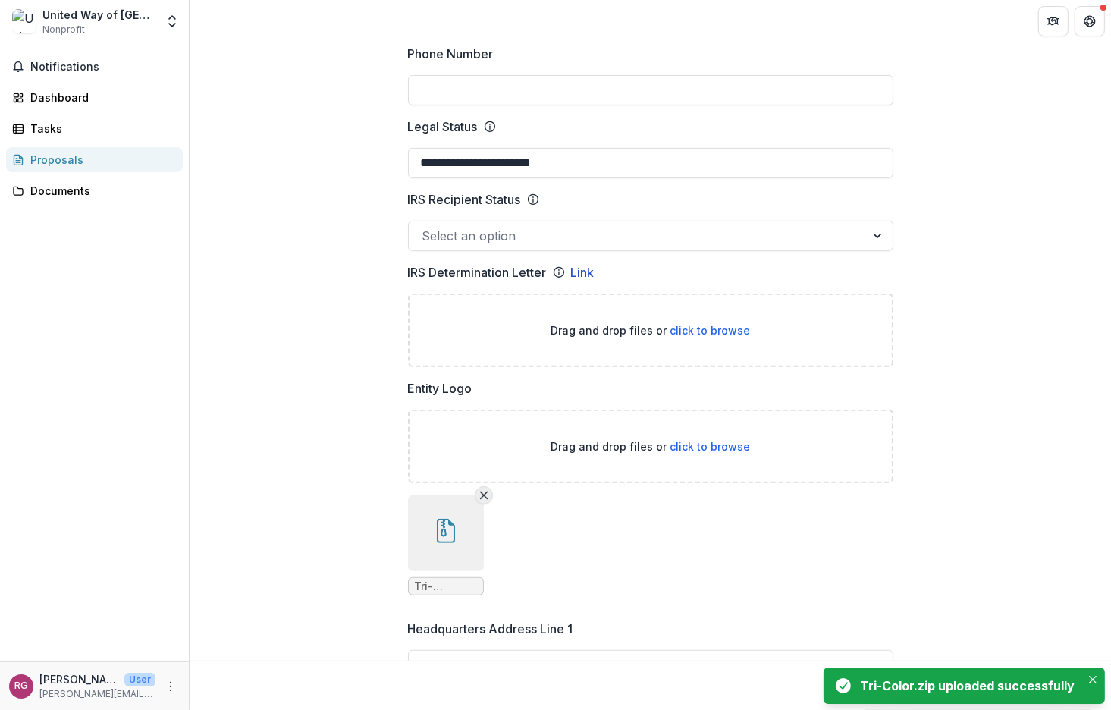
click at [480, 489] on icon "Remove File" at bounding box center [484, 495] width 12 height 12
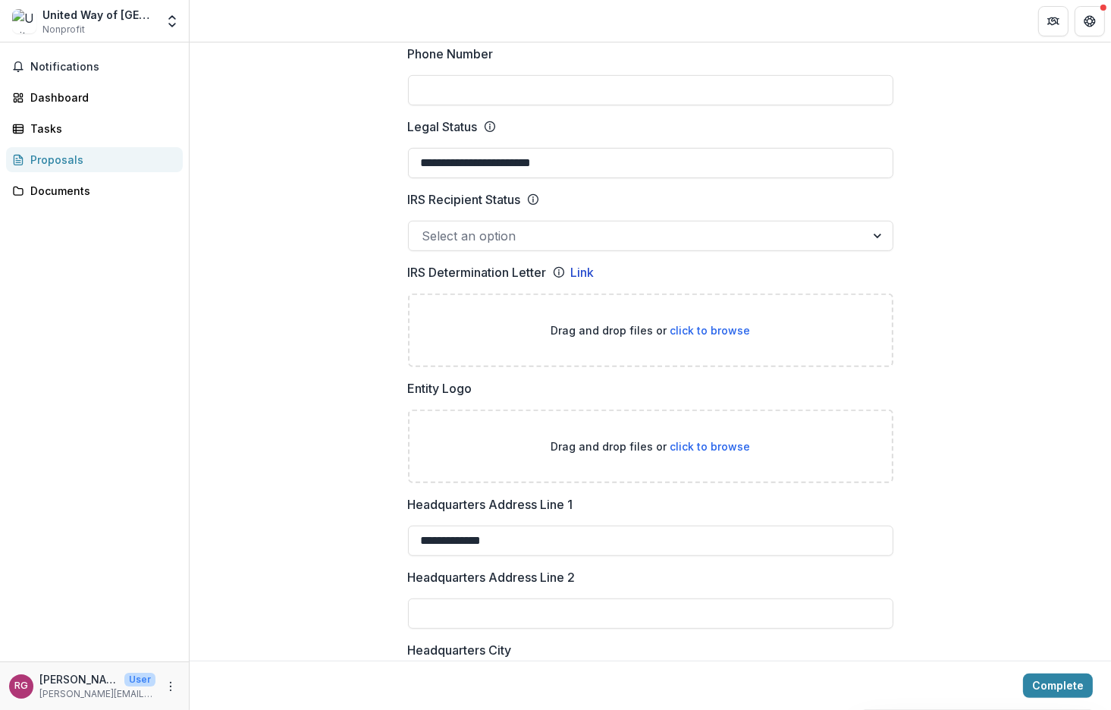
click at [708, 440] on span "click to browse" at bounding box center [709, 446] width 80 height 13
type input "**********"
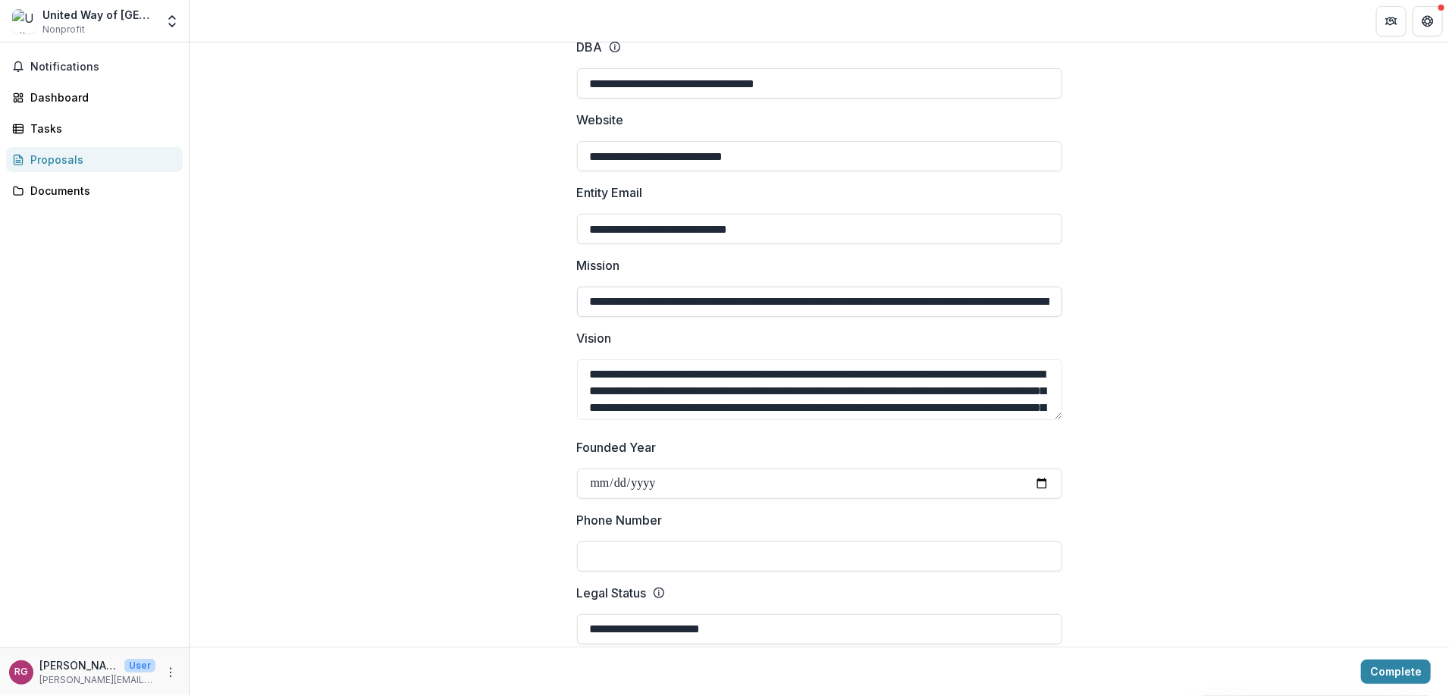
scroll to position [0, 0]
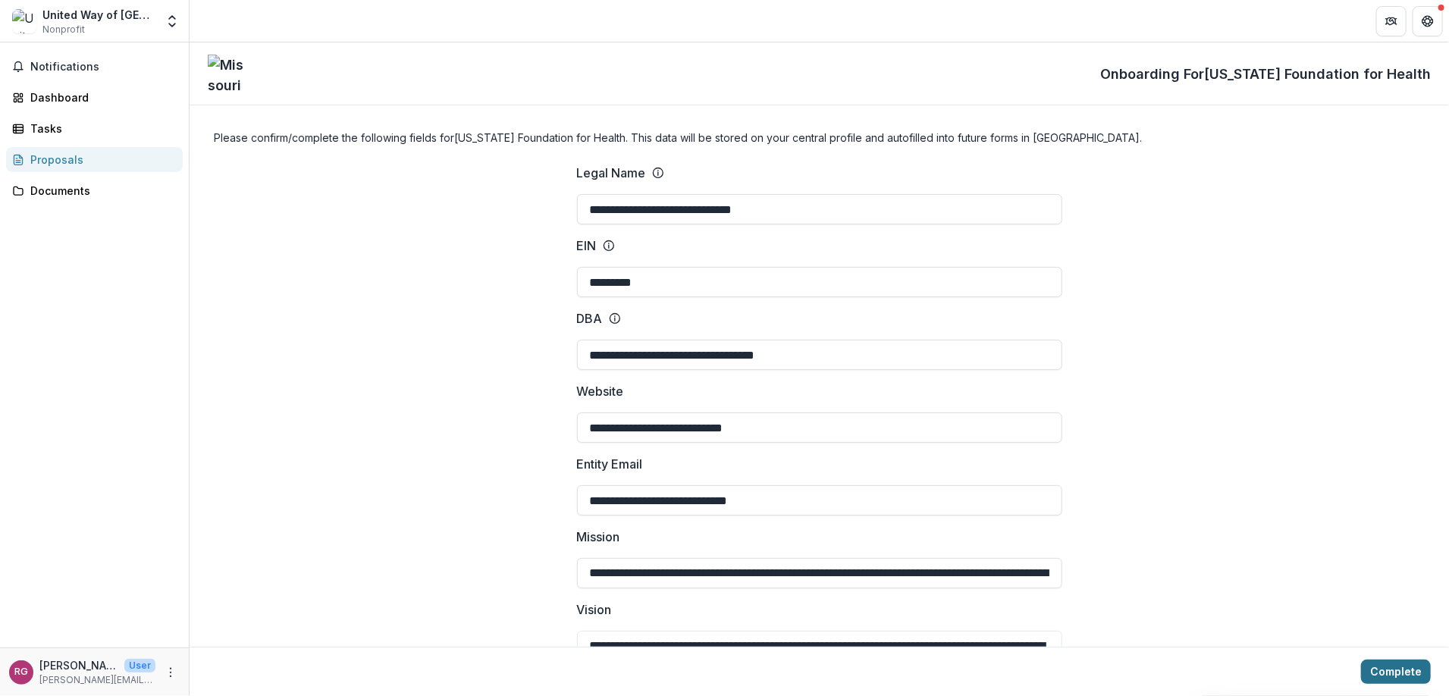
click at [1110, 665] on button "Complete" at bounding box center [1396, 672] width 70 height 24
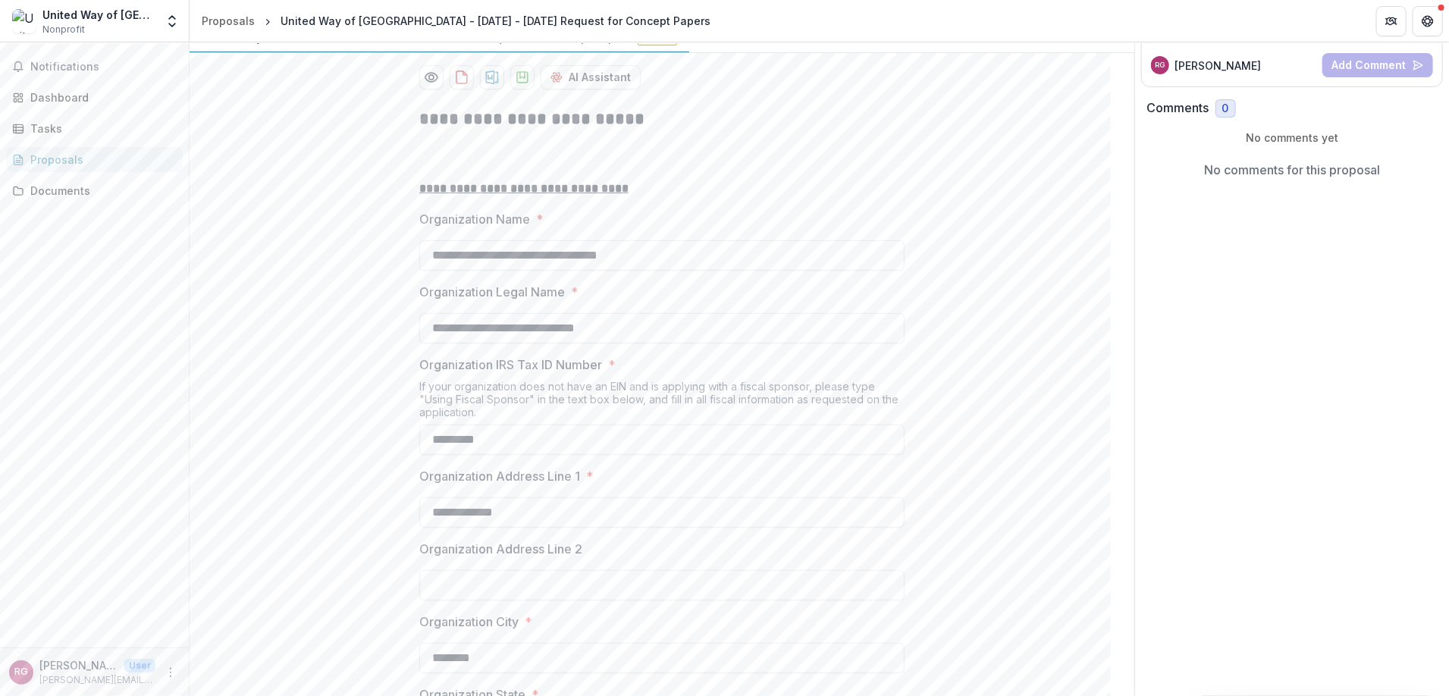
scroll to position [227, 0]
click at [67, 155] on div "Proposals" at bounding box center [100, 160] width 140 height 16
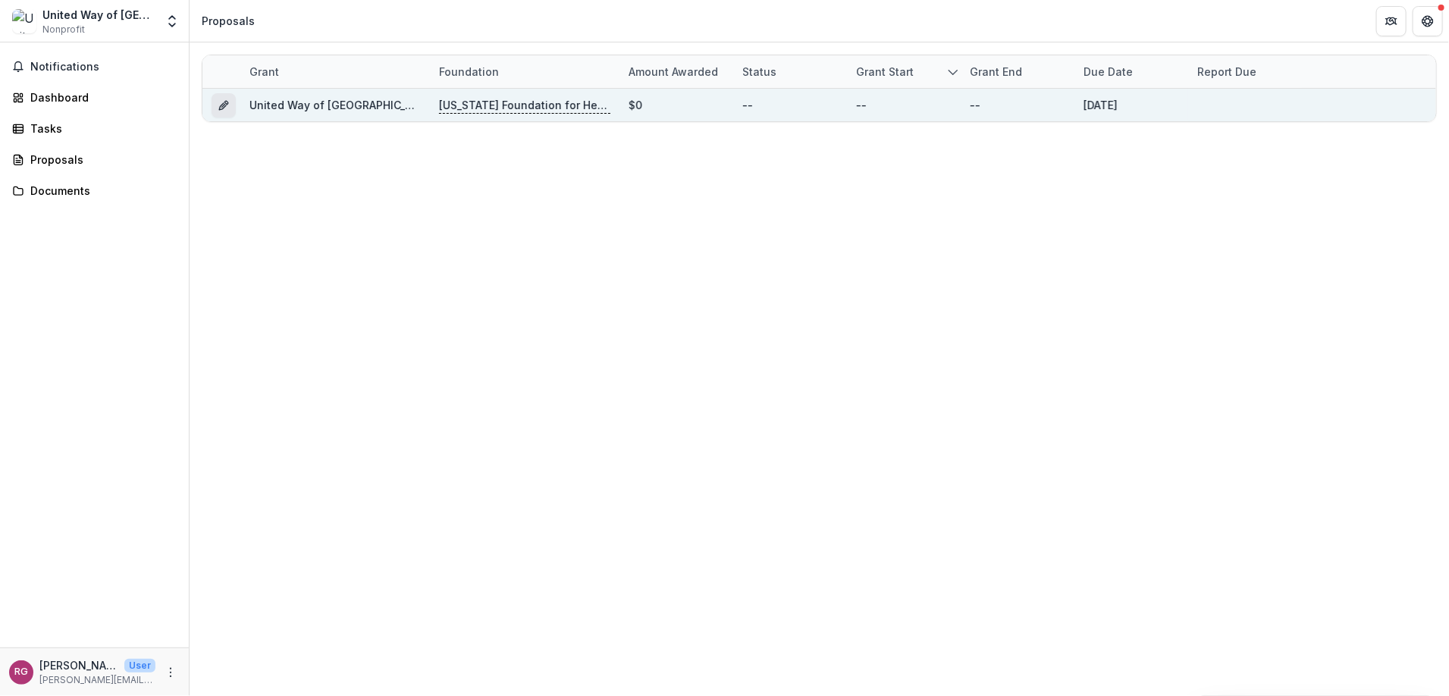
click at [218, 103] on icon "Grant c45e1101-0f92-4e66-962d-2e1abc50d1b9" at bounding box center [224, 105] width 12 height 12
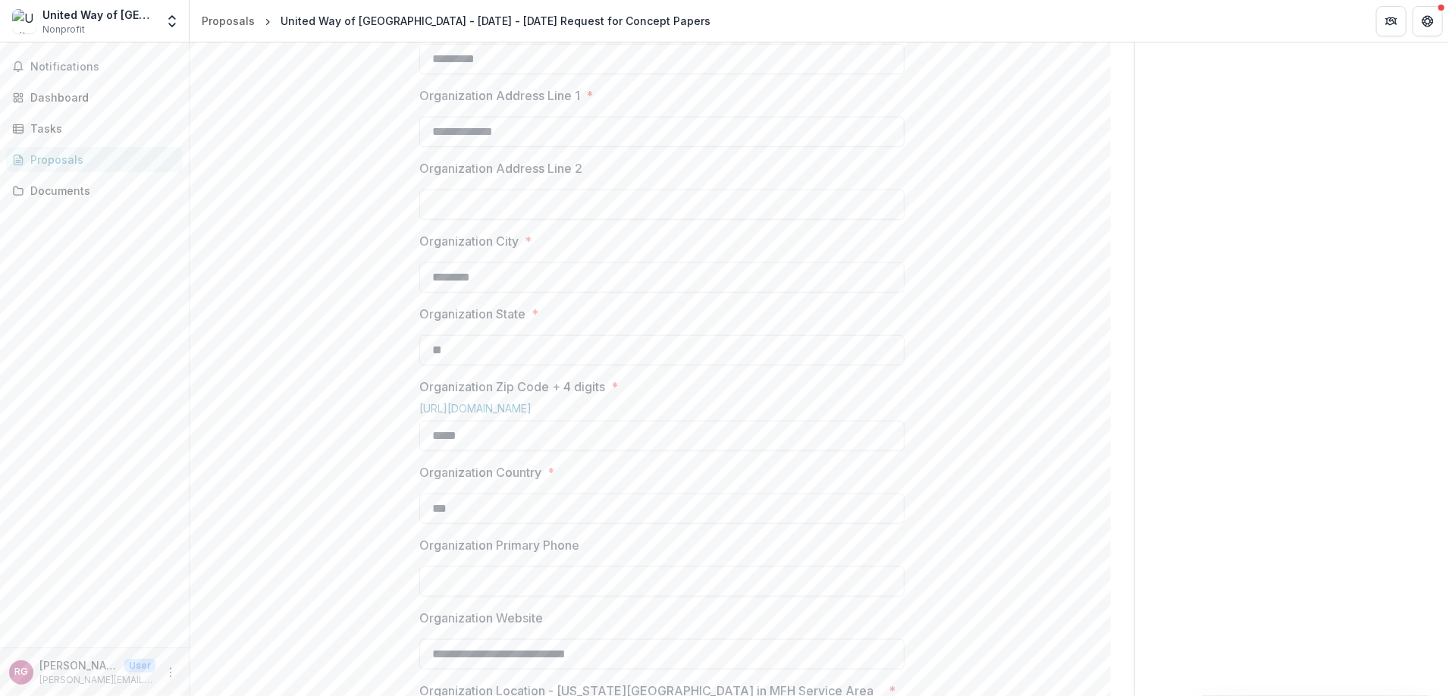
scroll to position [910, 0]
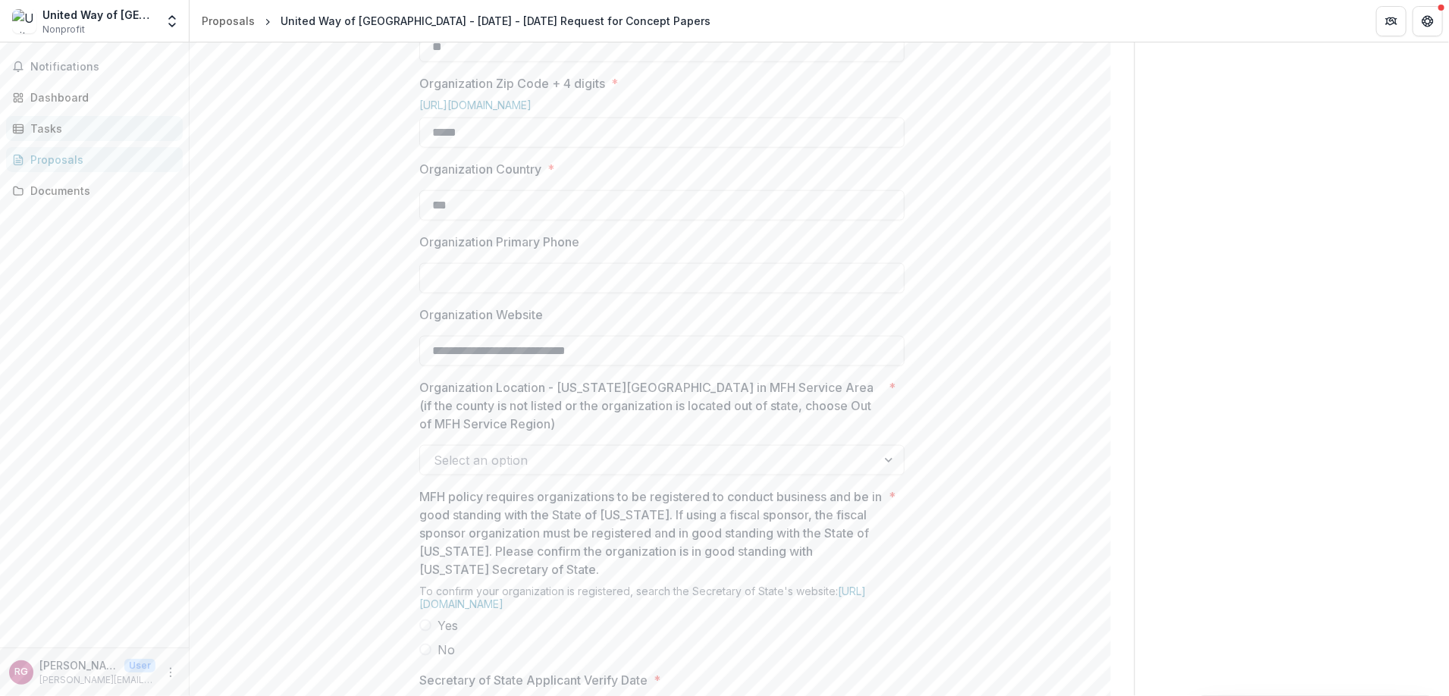
click at [36, 117] on link "Tasks" at bounding box center [94, 128] width 177 height 25
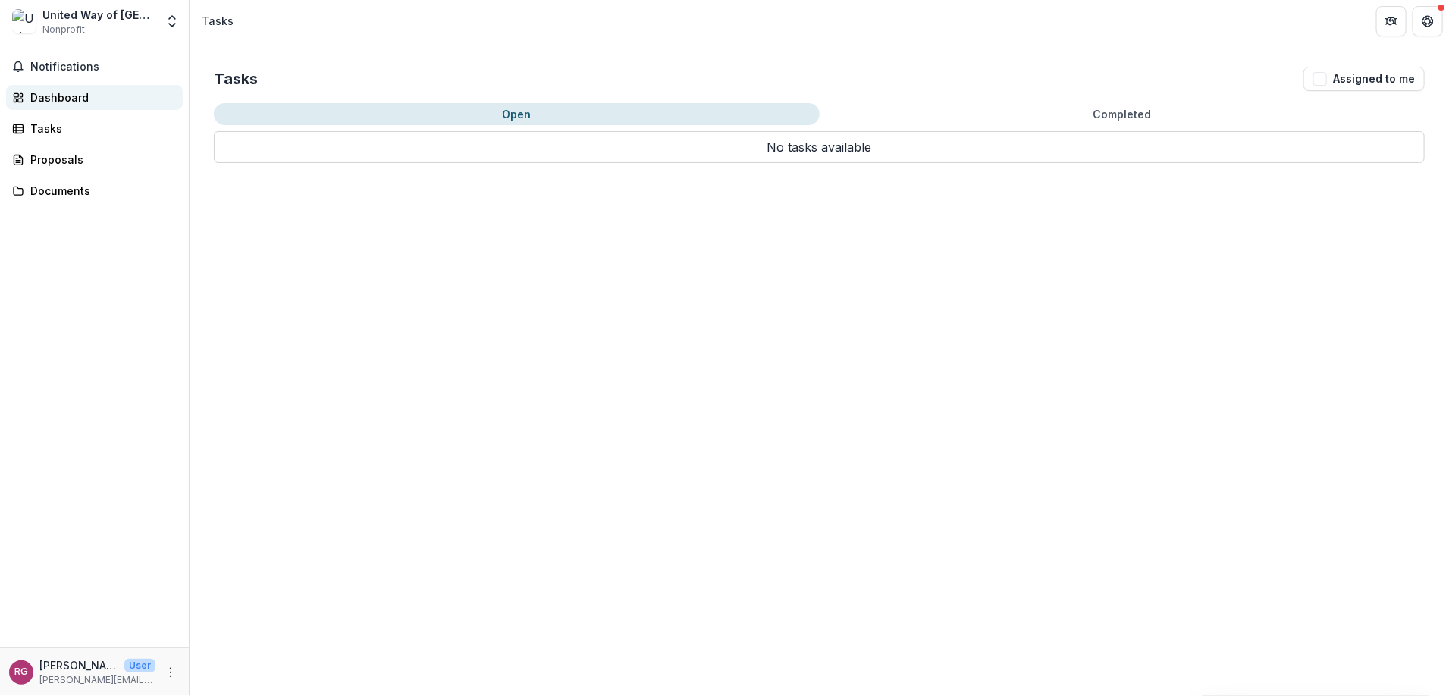
click at [71, 96] on div "Dashboard" at bounding box center [100, 97] width 140 height 16
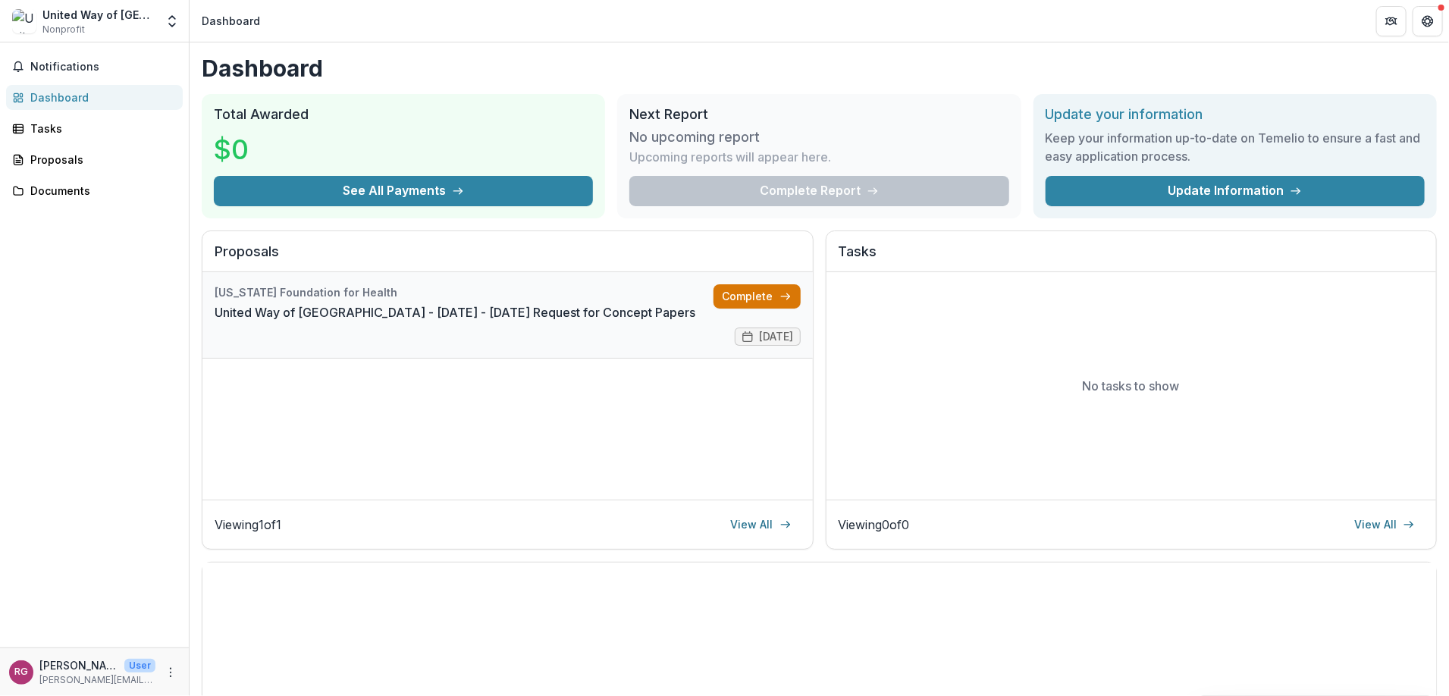
click at [746, 297] on link "Complete" at bounding box center [756, 296] width 87 height 24
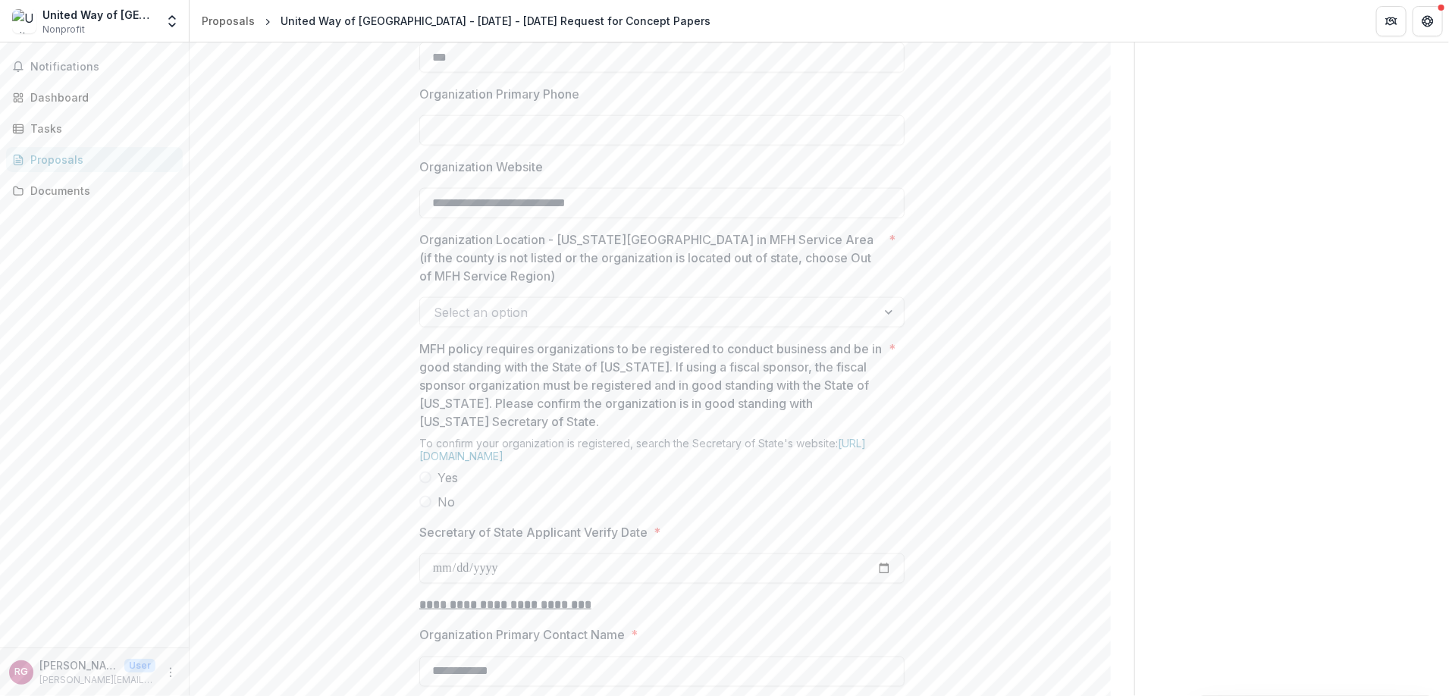
scroll to position [1137, 0]
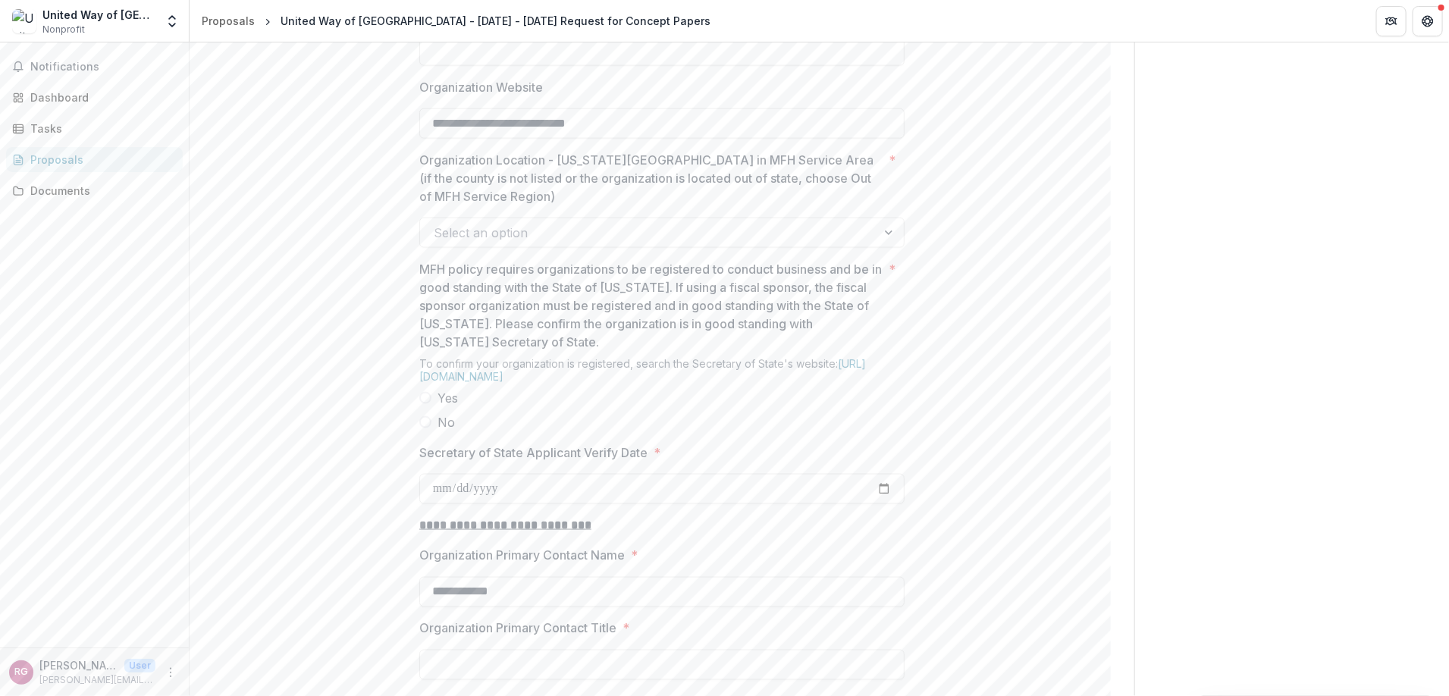
click at [644, 243] on div at bounding box center [648, 232] width 429 height 21
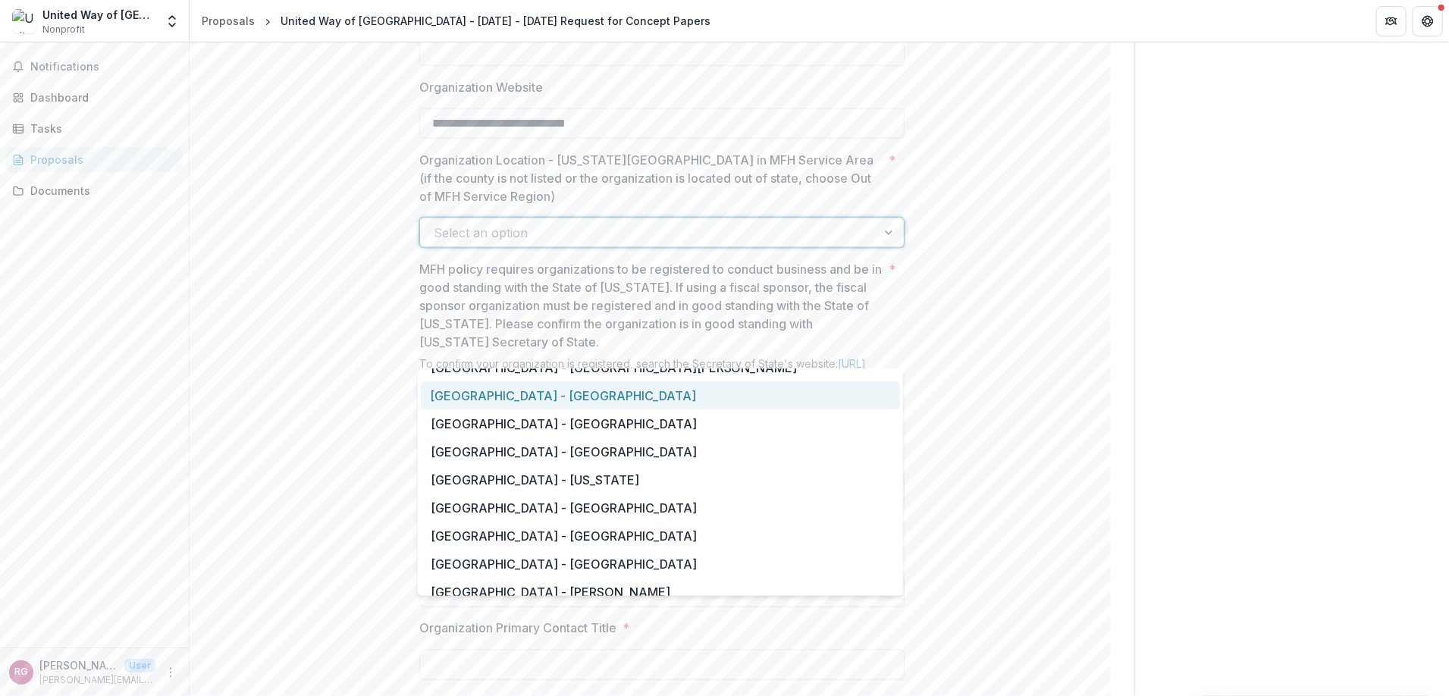
scroll to position [1061, 0]
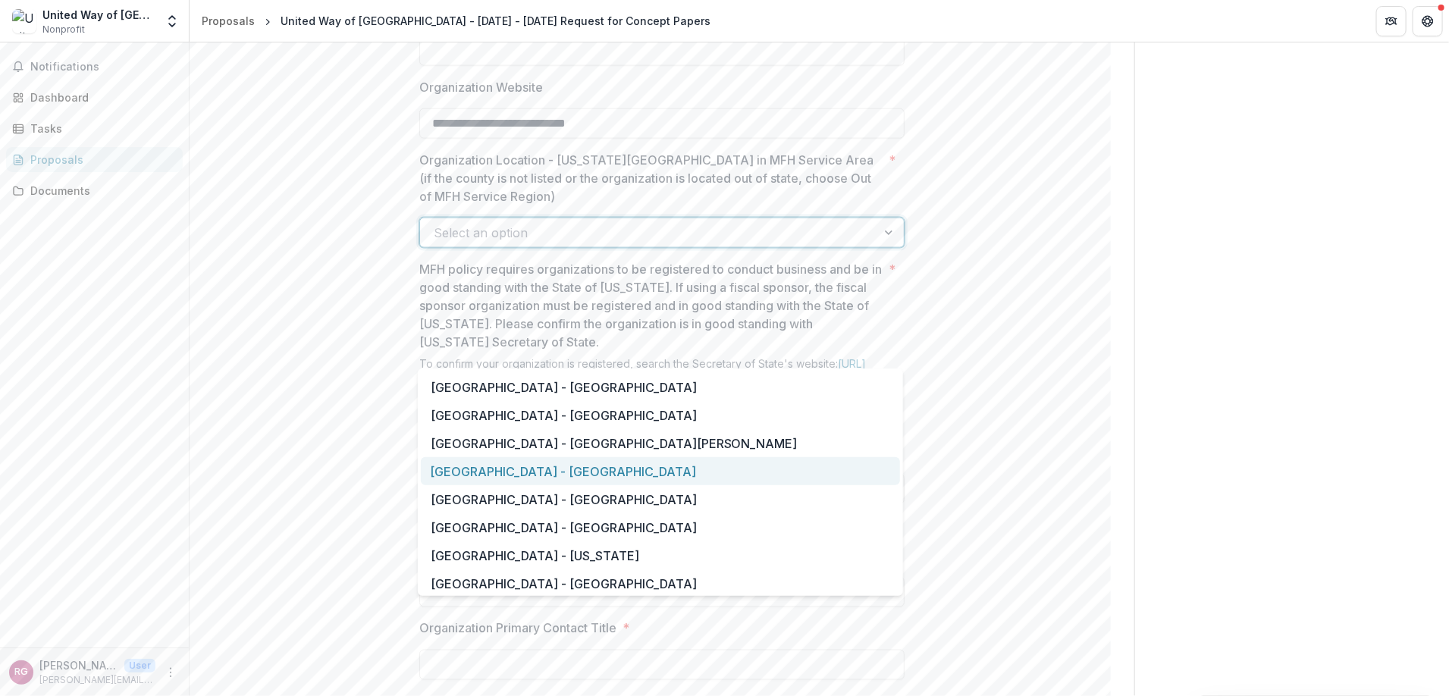
click at [613, 464] on div "[GEOGRAPHIC_DATA] - [GEOGRAPHIC_DATA]" at bounding box center [660, 471] width 479 height 28
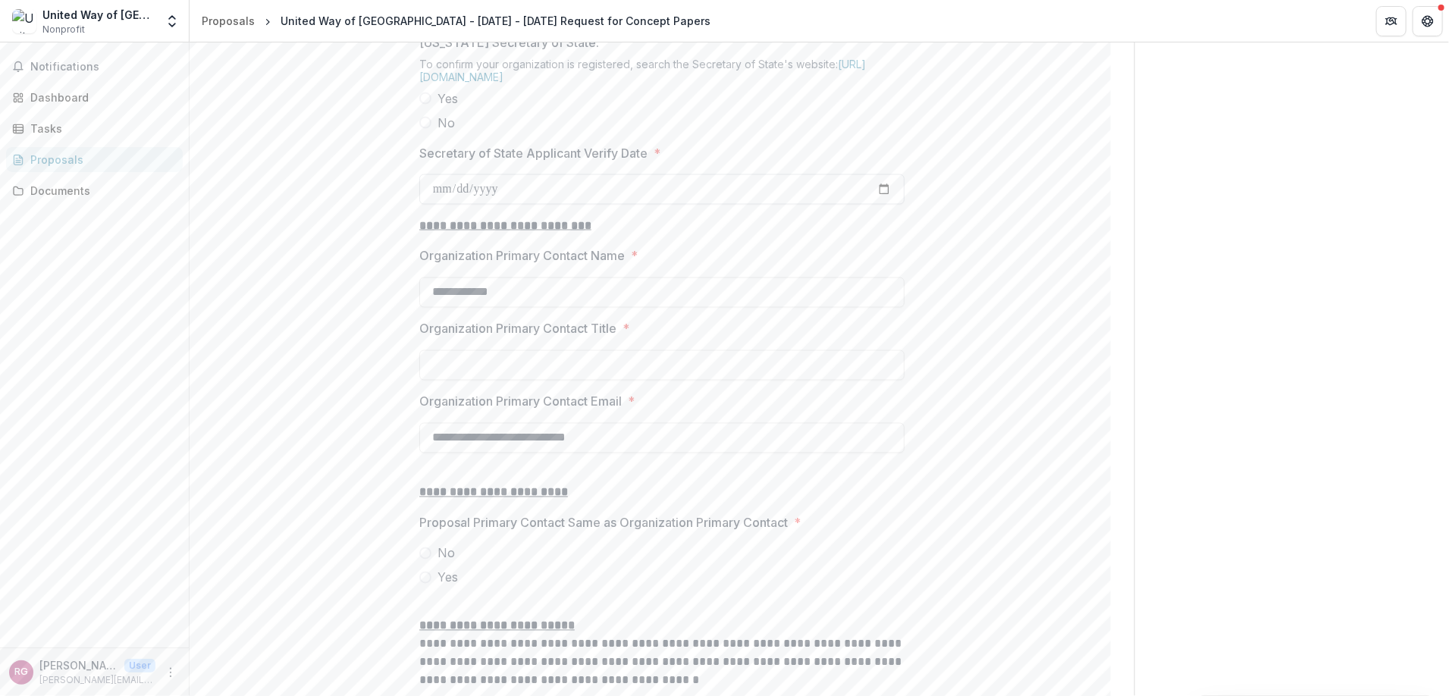
scroll to position [1440, 0]
click at [431, 104] on label "Yes" at bounding box center [661, 95] width 485 height 18
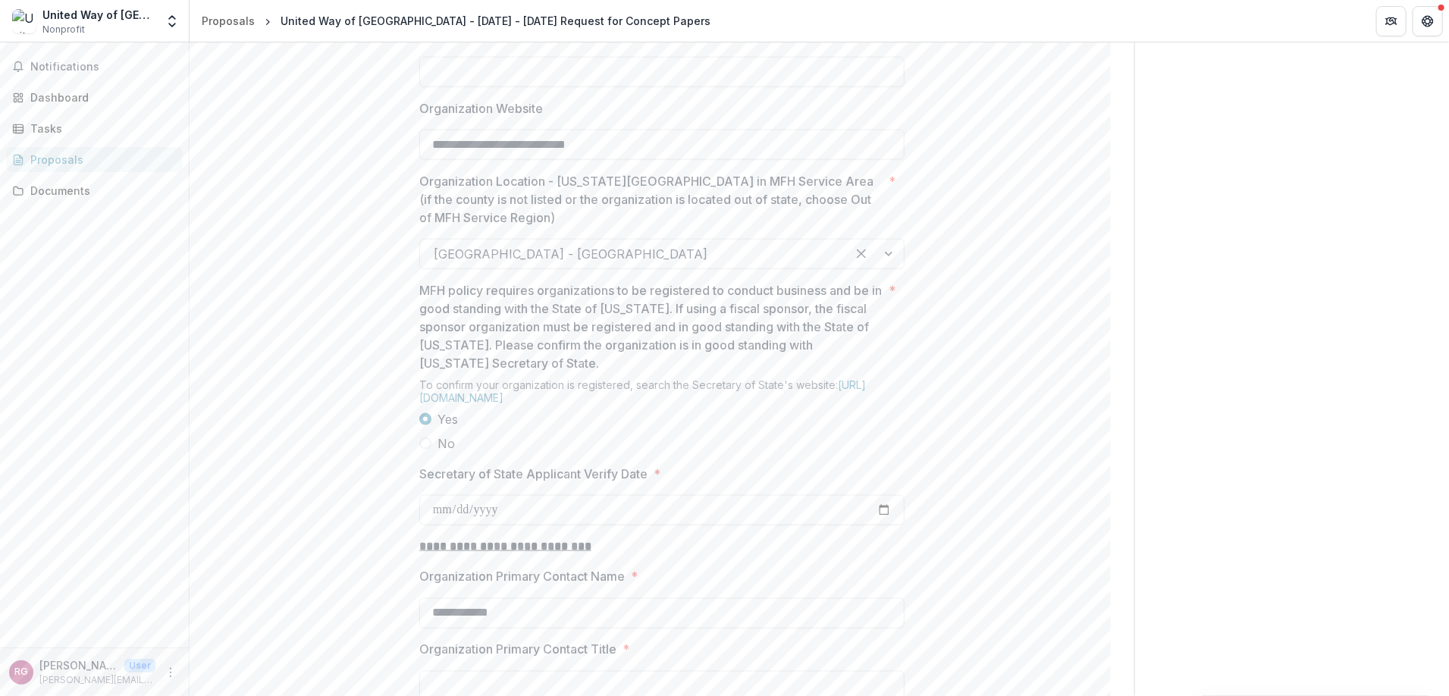
scroll to position [993, 0]
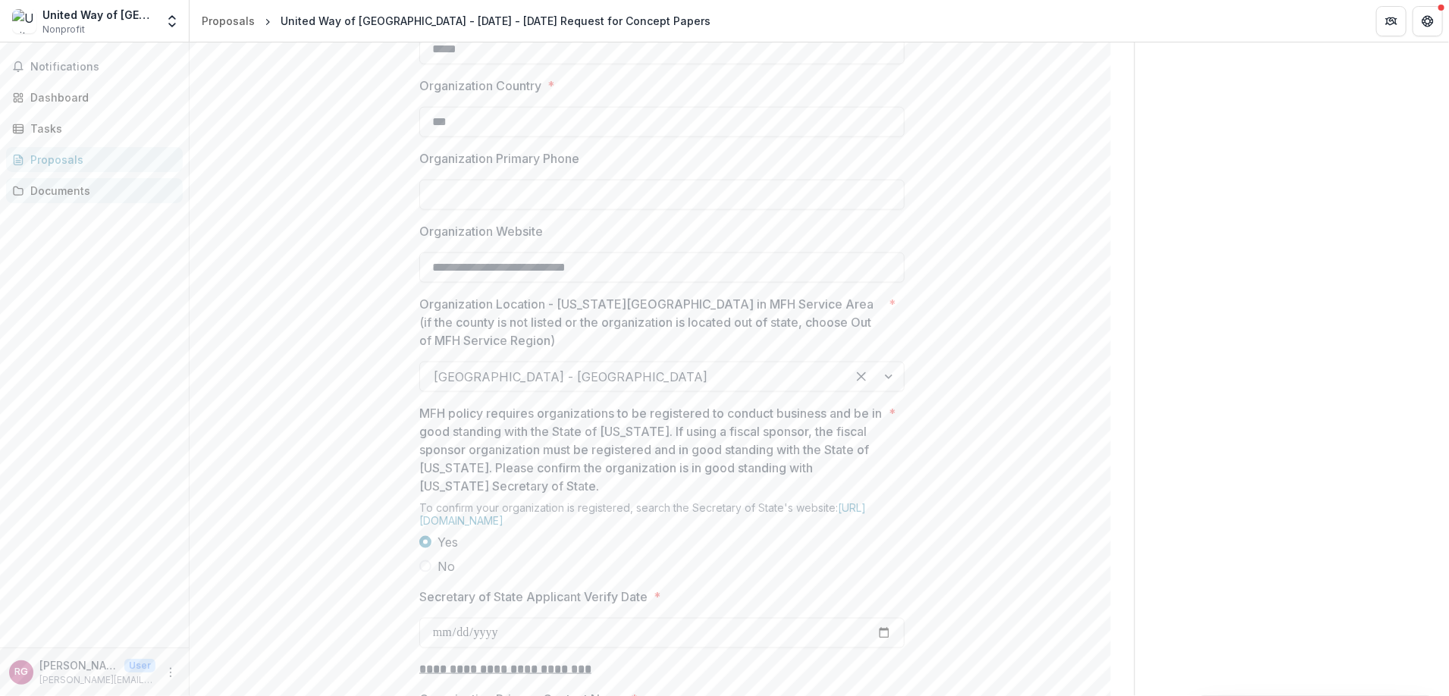
click at [84, 199] on link "Documents" at bounding box center [94, 190] width 177 height 25
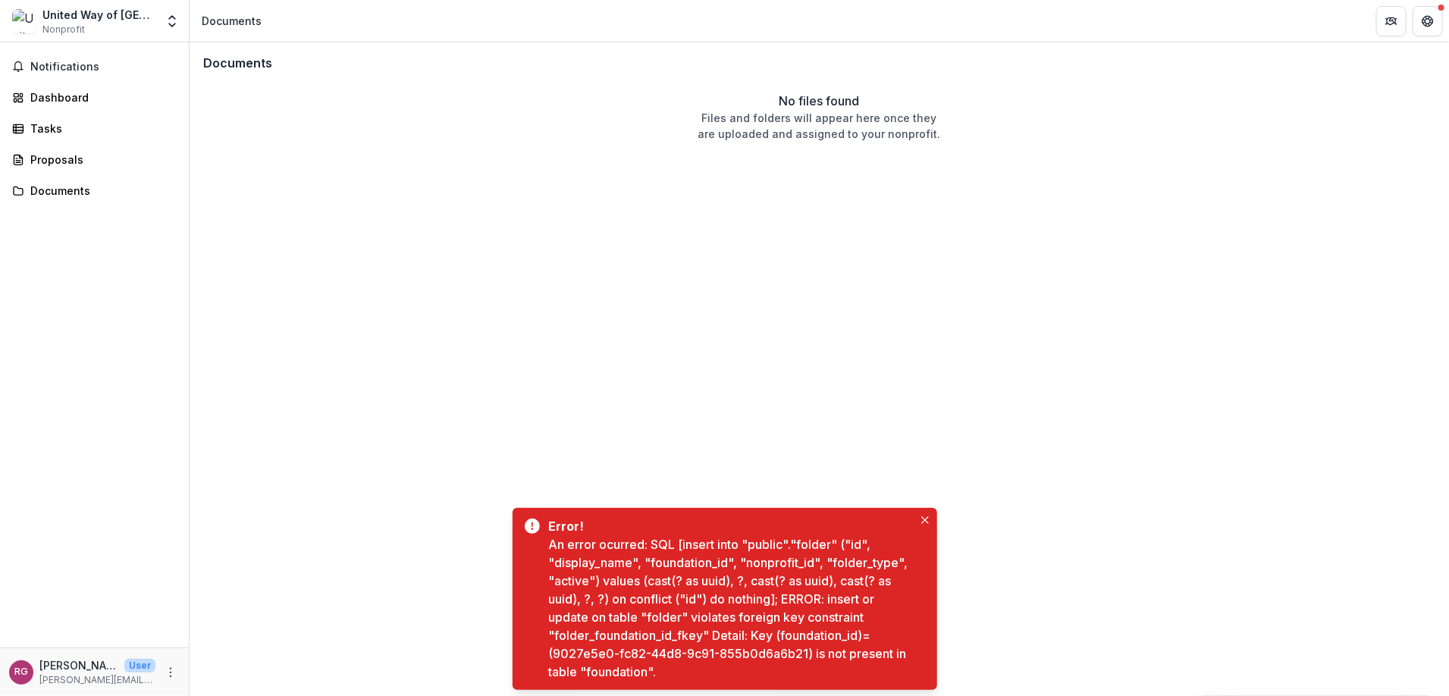
click at [497, 294] on div "Documents No files found Files and folders will appear here once they are uploa…" at bounding box center [819, 368] width 1259 height 653
click at [46, 150] on link "Proposals" at bounding box center [94, 159] width 177 height 25
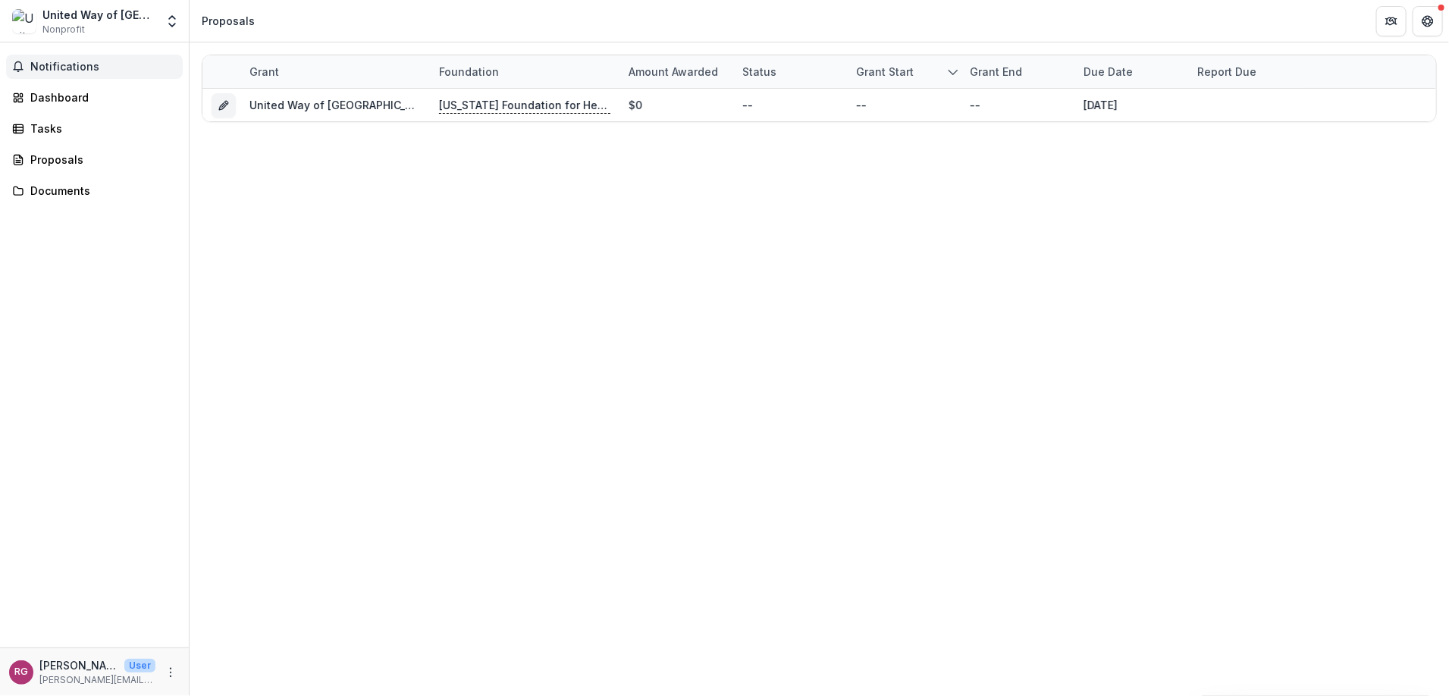
click at [76, 71] on span "Notifications" at bounding box center [103, 67] width 146 height 13
click at [69, 108] on link "Dashboard" at bounding box center [94, 97] width 177 height 25
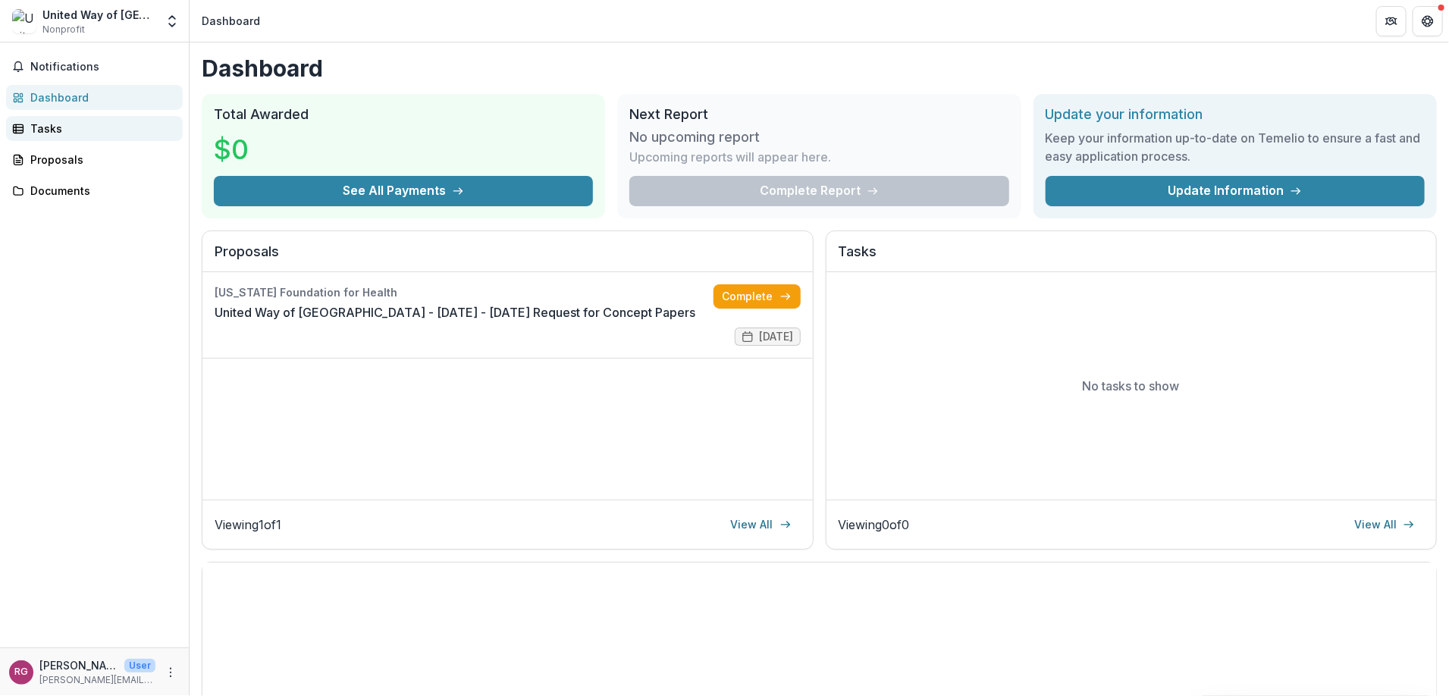
click at [46, 121] on div "Tasks" at bounding box center [100, 129] width 140 height 16
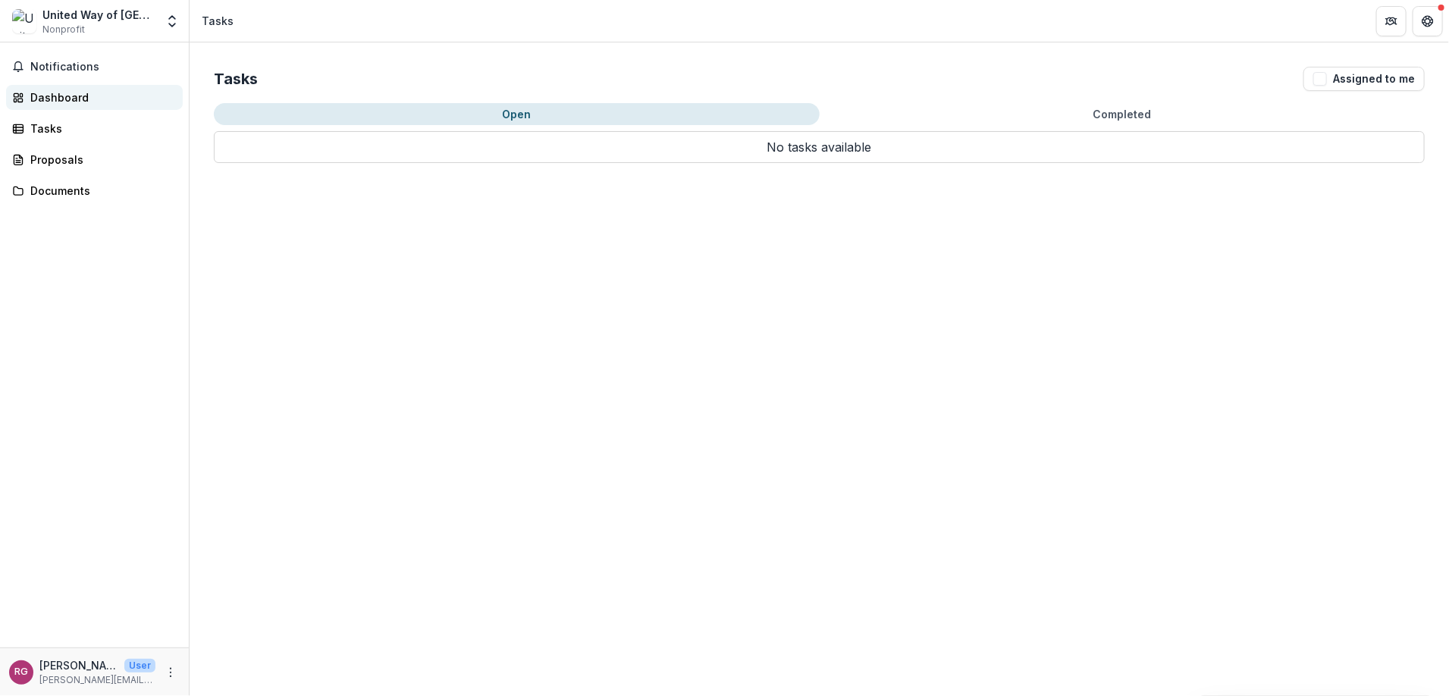
click at [58, 95] on div "Dashboard" at bounding box center [100, 97] width 140 height 16
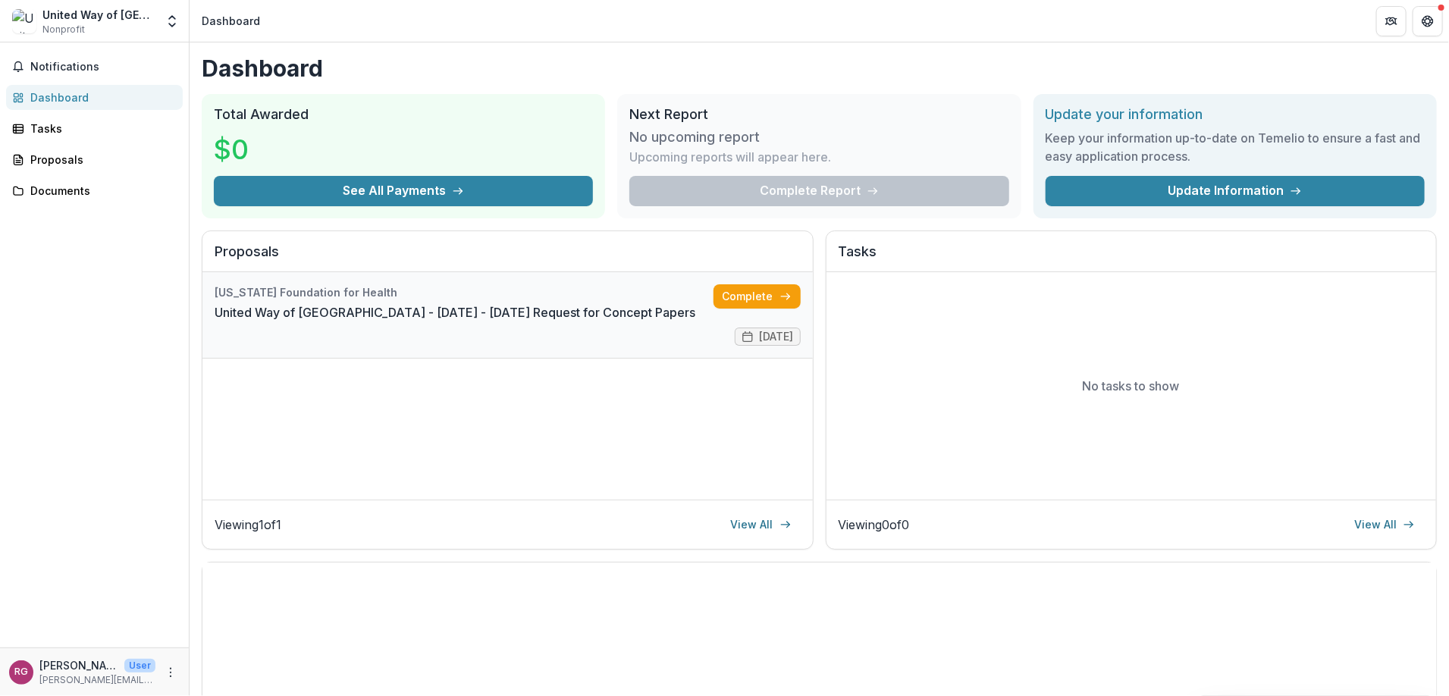
click at [372, 303] on link "United Way of [GEOGRAPHIC_DATA] - [DATE] - [DATE] Request for Concept Papers" at bounding box center [455, 312] width 481 height 18
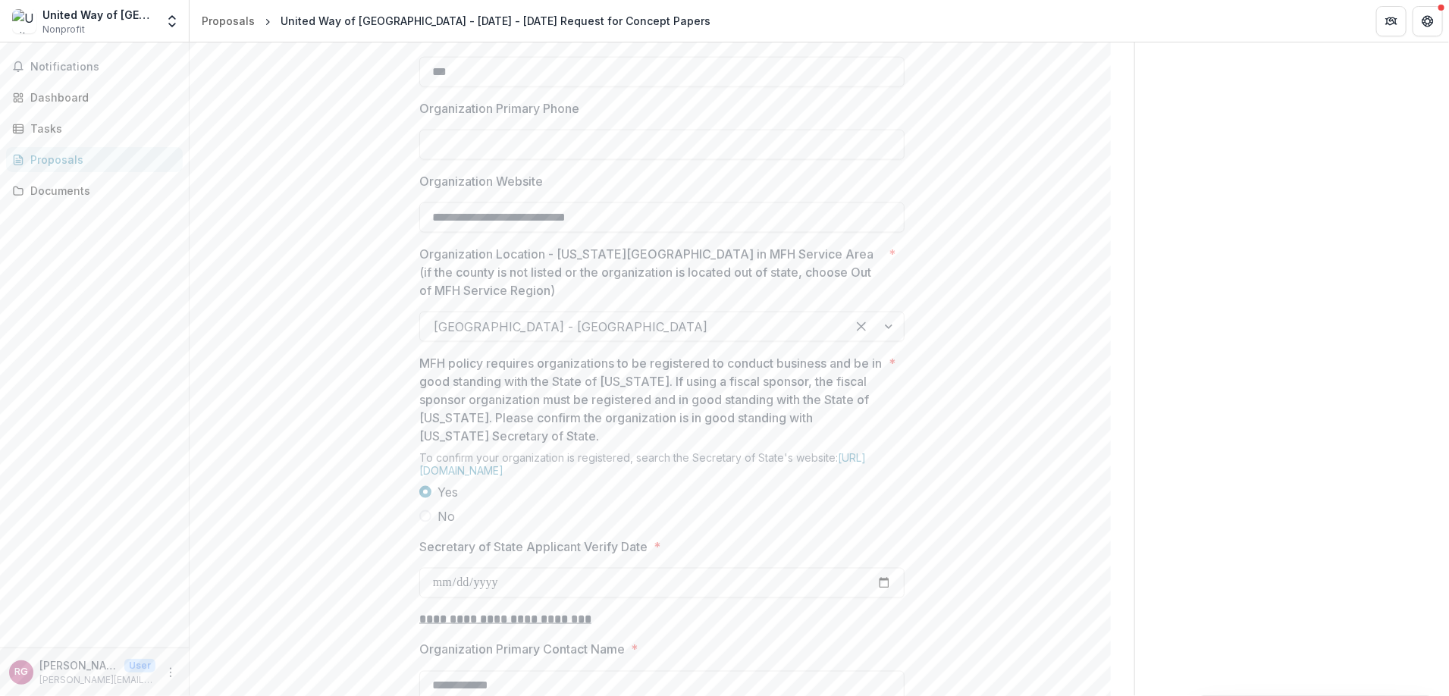
scroll to position [1061, 0]
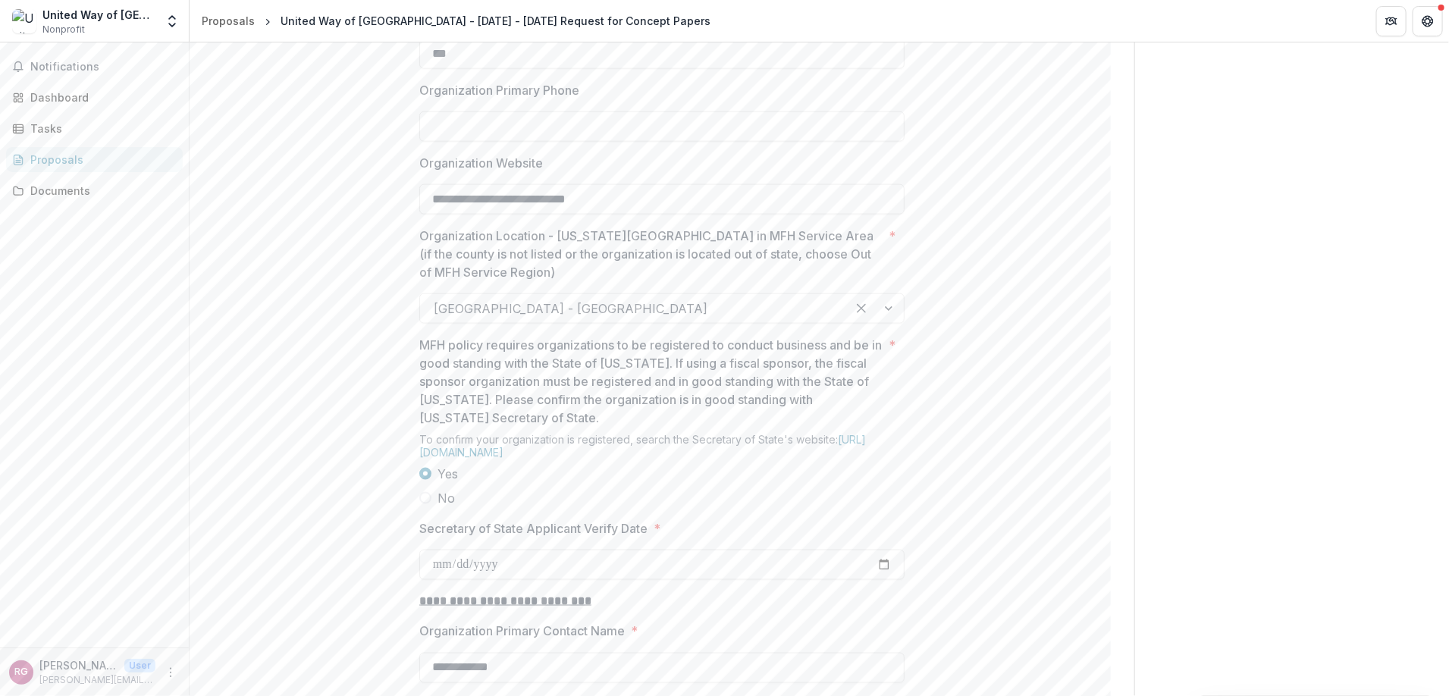
click at [614, 142] on input "Organization Primary Phone" at bounding box center [661, 126] width 485 height 30
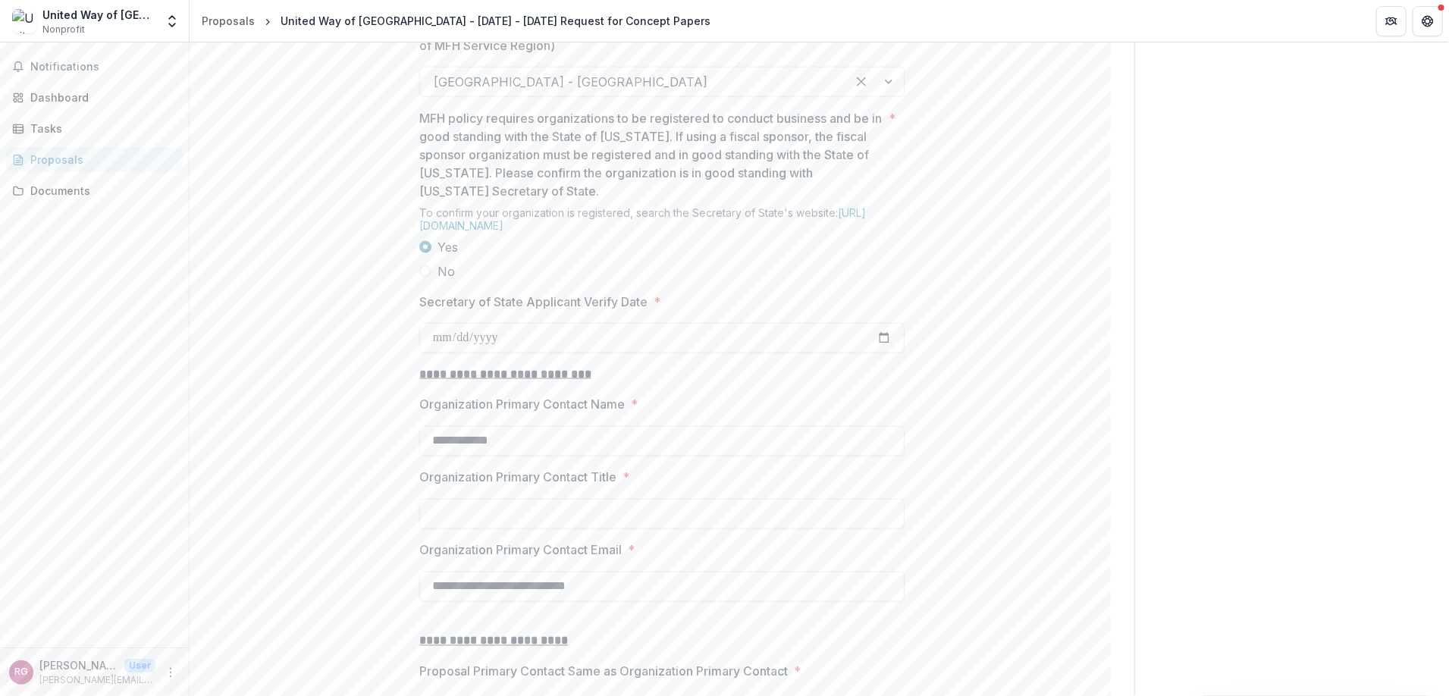
scroll to position [1365, 0]
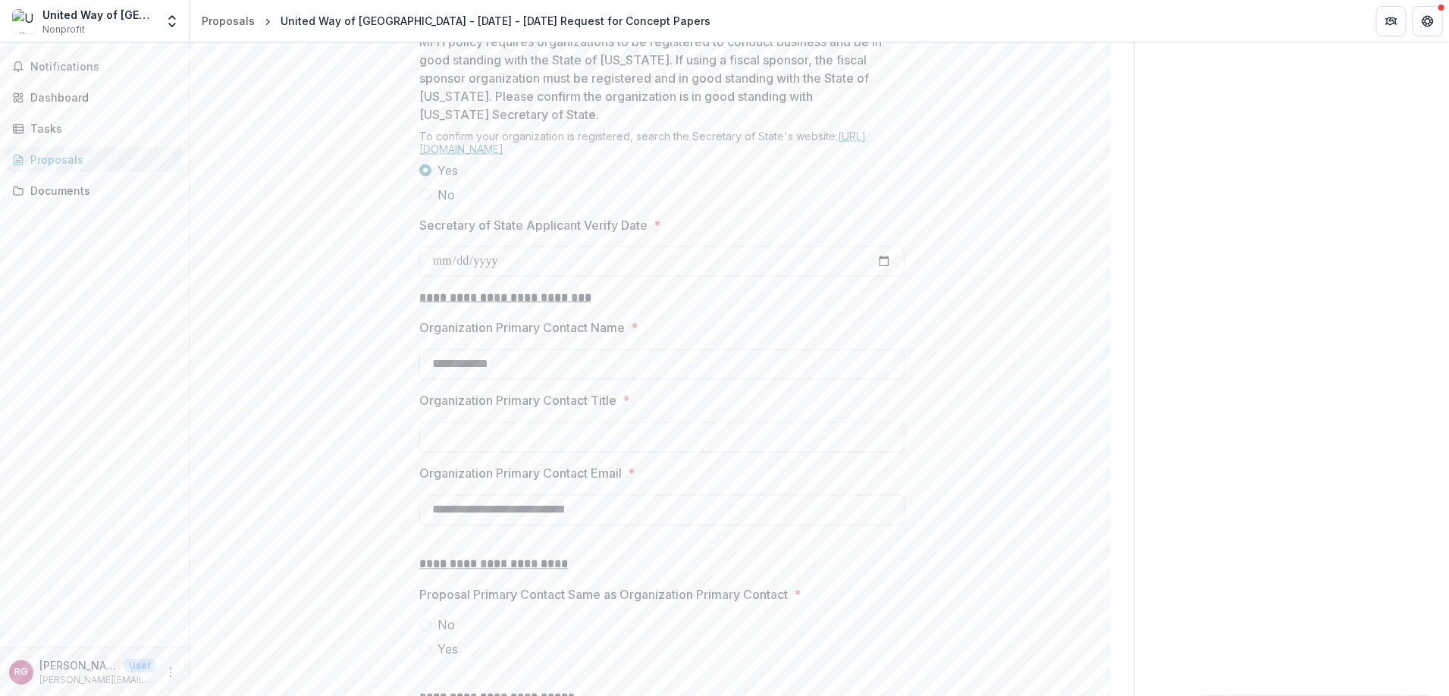
type input "**********"
click at [653, 155] on link "[URL][DOMAIN_NAME]" at bounding box center [642, 143] width 447 height 26
click at [633, 277] on input "Secretary of State Applicant Verify Date *" at bounding box center [661, 261] width 485 height 30
click at [892, 277] on input "Secretary of State Applicant Verify Date *" at bounding box center [661, 261] width 485 height 30
click at [888, 277] on input "Secretary of State Applicant Verify Date *" at bounding box center [661, 261] width 485 height 30
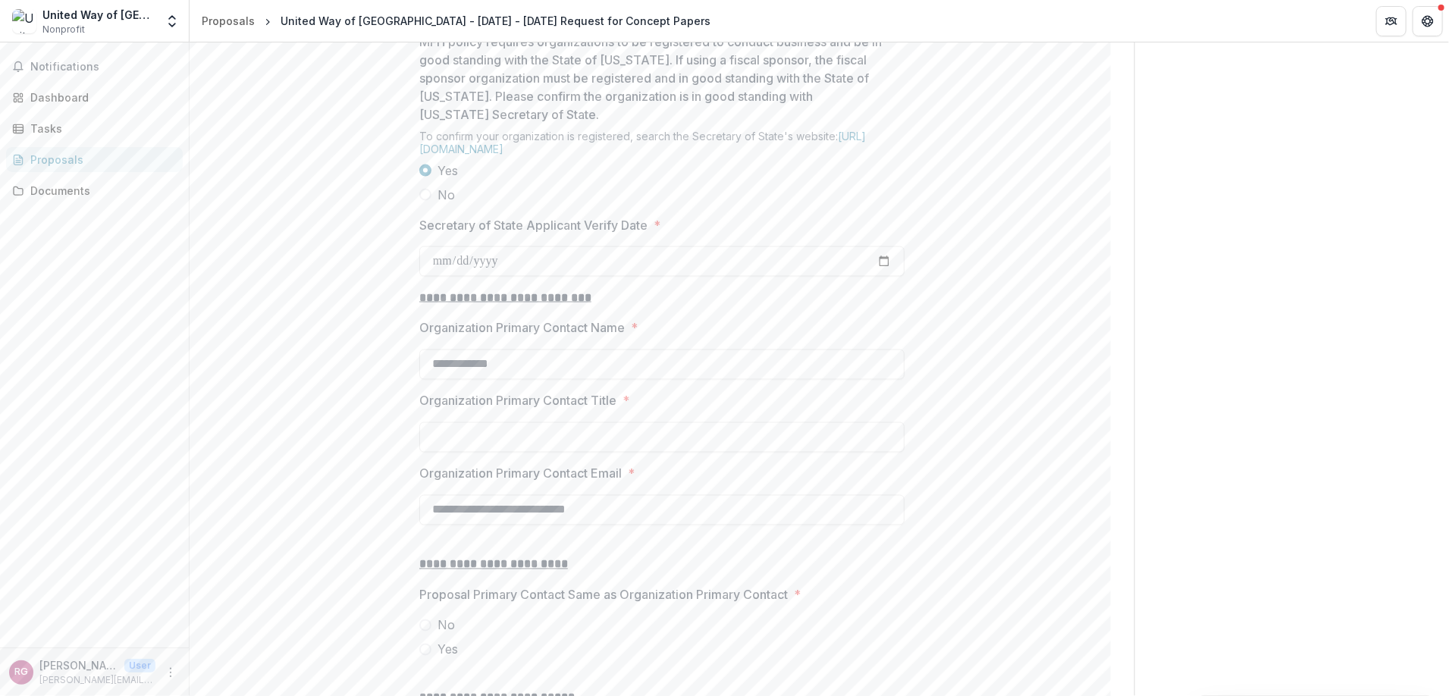
type input "**********"
click at [706, 453] on input "Organization Primary Contact Title *" at bounding box center [661, 437] width 485 height 30
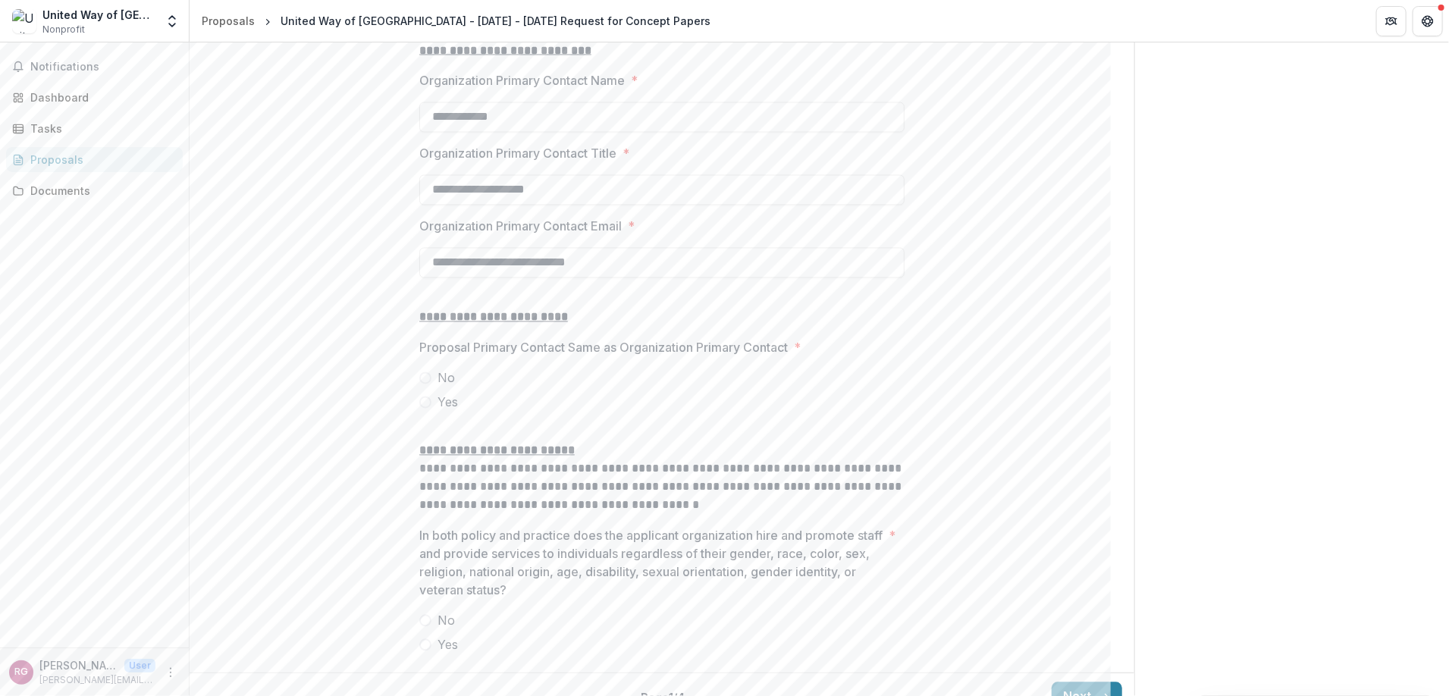
scroll to position [1668, 0]
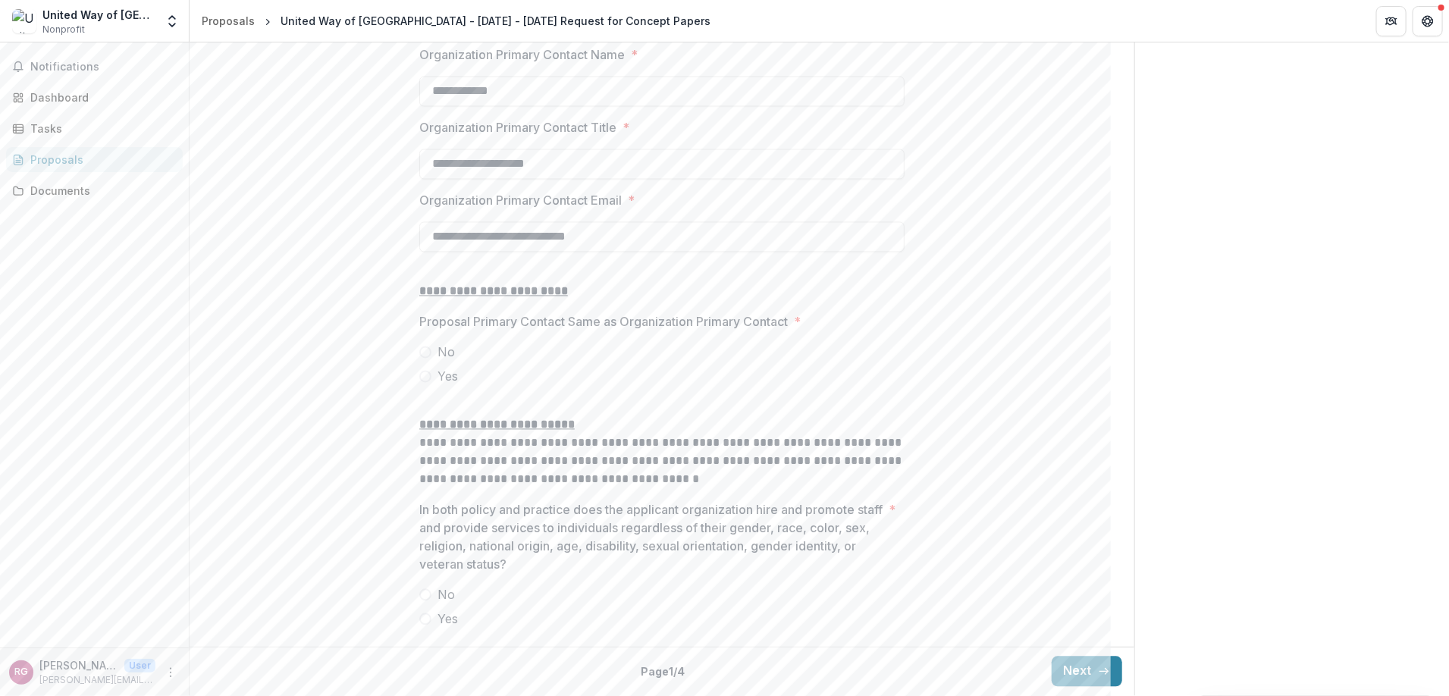
type input "**********"
click at [424, 383] on span at bounding box center [425, 377] width 12 height 12
click at [419, 618] on span at bounding box center [425, 619] width 12 height 12
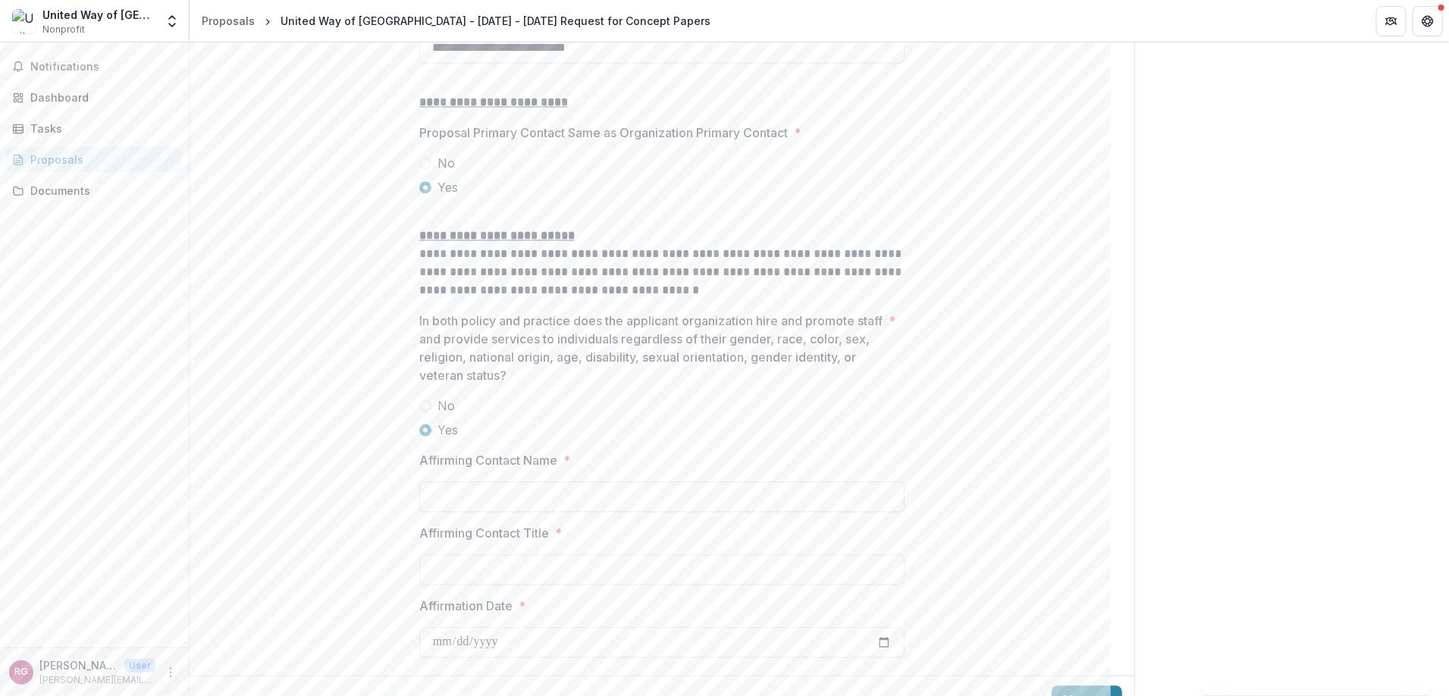
scroll to position [1970, 0]
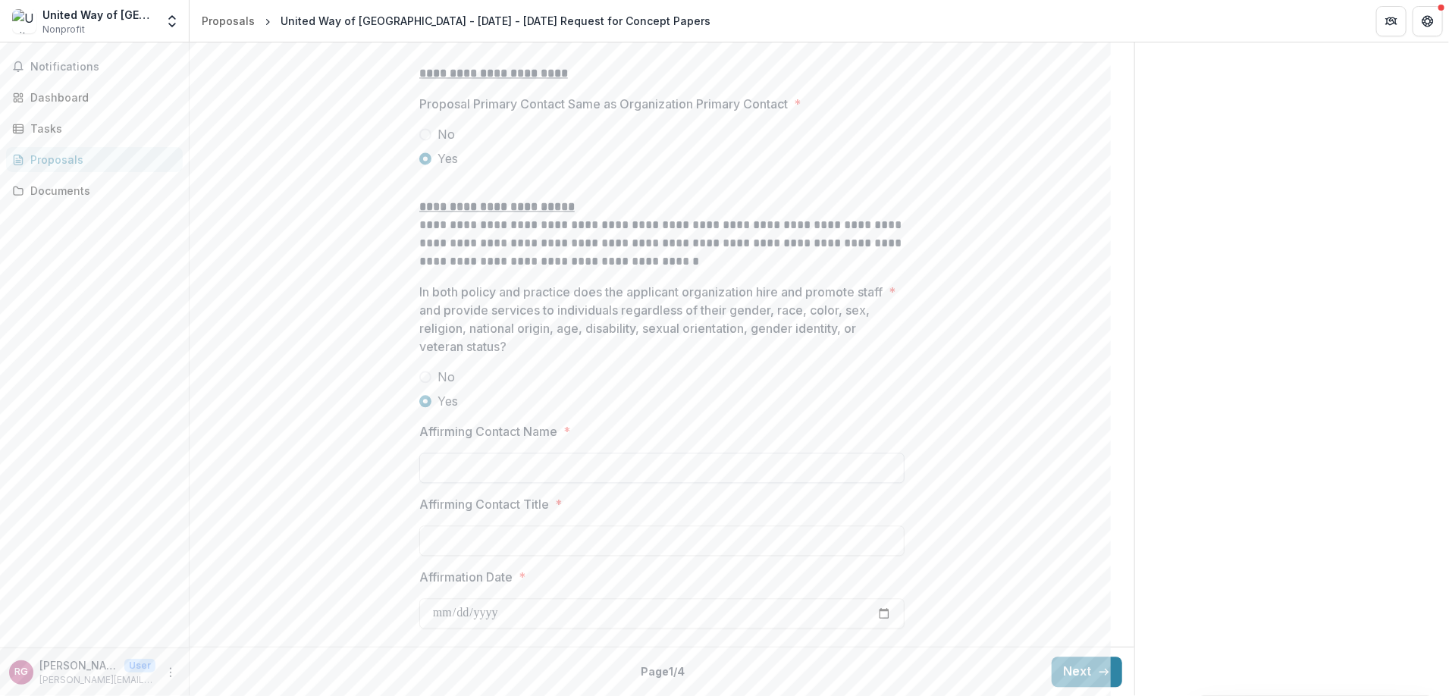
click at [637, 463] on input "Affirming Contact Name *" at bounding box center [661, 468] width 485 height 30
type input "**********"
click at [885, 613] on input "Affirmation Date *" at bounding box center [661, 613] width 485 height 30
type input "**********"
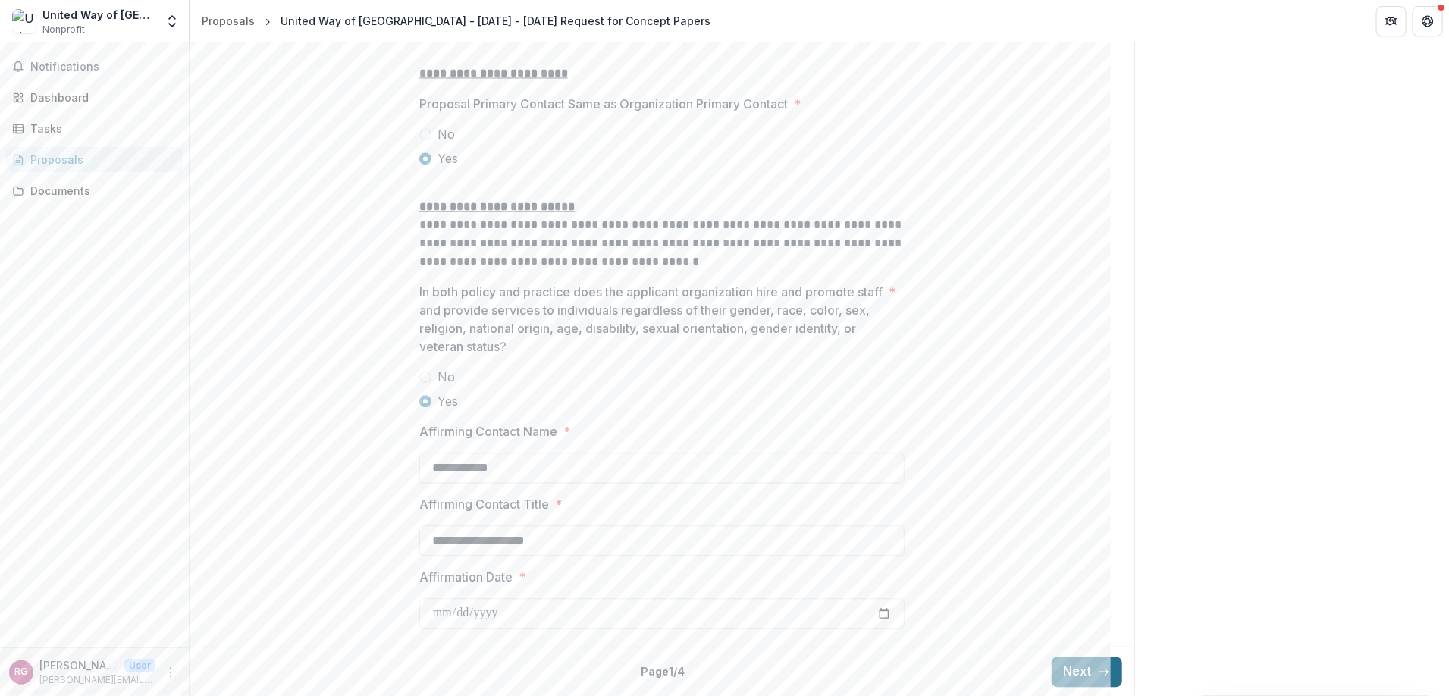
click at [1061, 667] on button "Next" at bounding box center [1086, 672] width 71 height 30
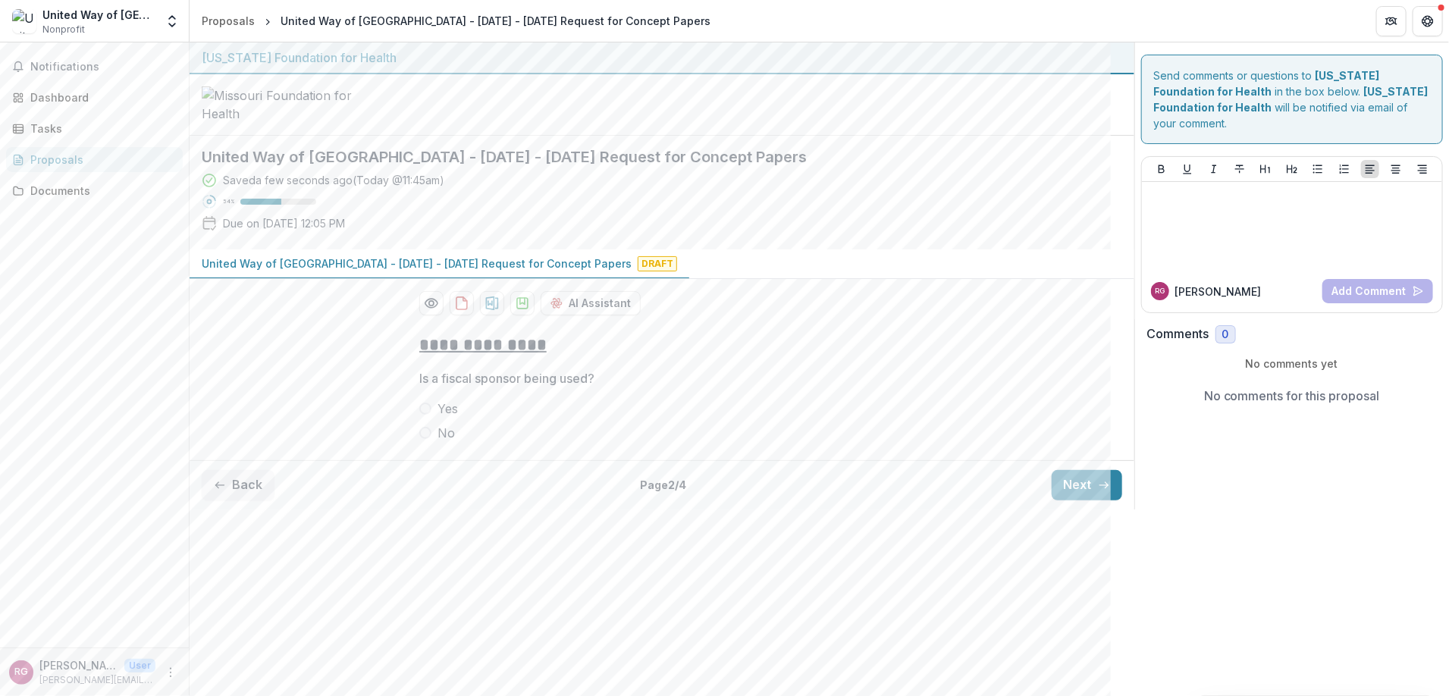
scroll to position [0, 0]
click at [431, 442] on label "No" at bounding box center [661, 433] width 485 height 18
click at [1092, 500] on button "Next" at bounding box center [1086, 485] width 71 height 30
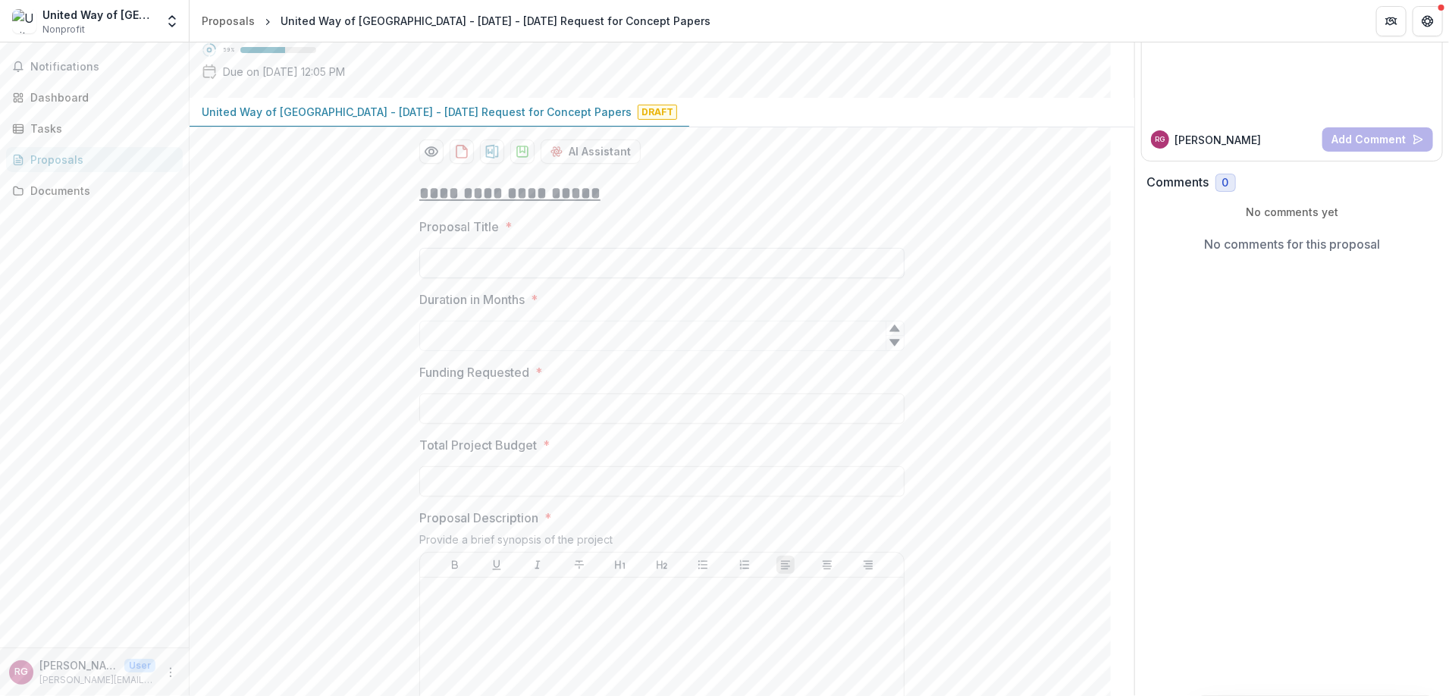
scroll to position [303, 0]
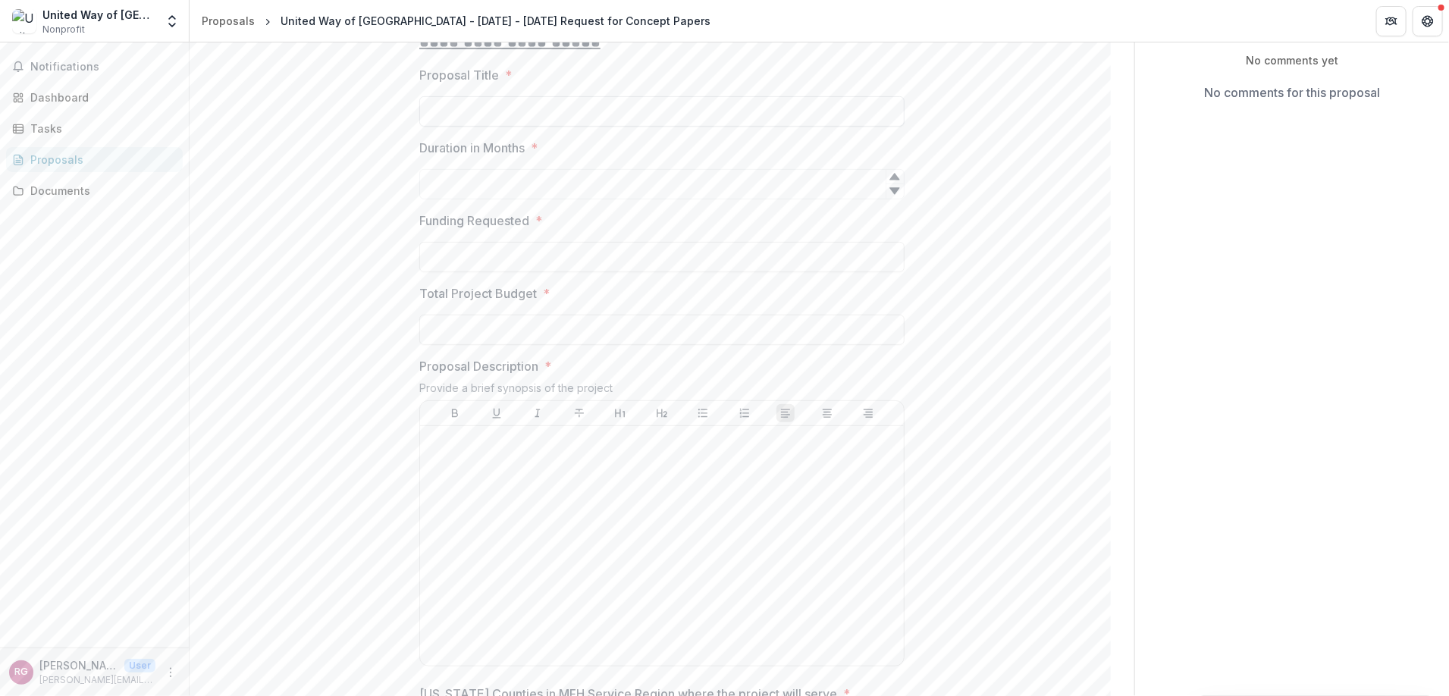
click at [535, 127] on input "Proposal Title *" at bounding box center [661, 111] width 485 height 30
type input "**********"
click at [558, 199] on input "Duration in Months *" at bounding box center [661, 184] width 485 height 30
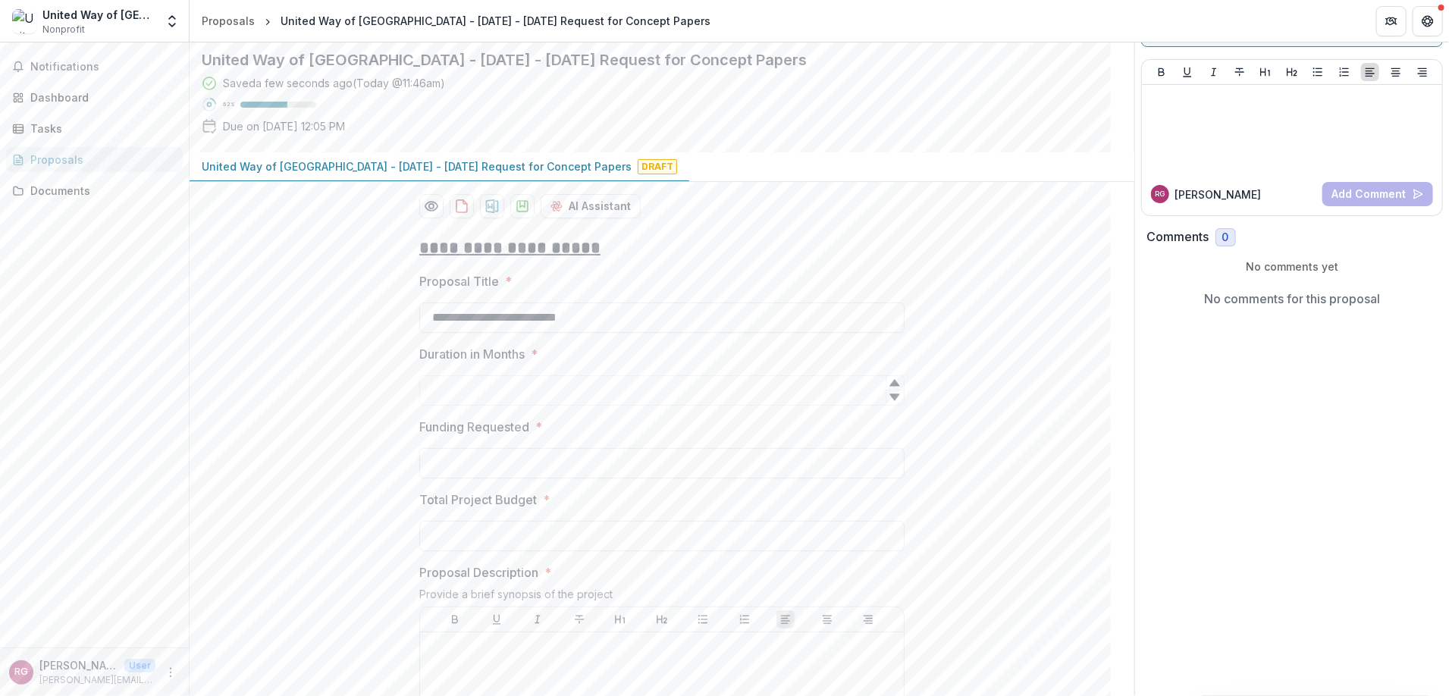
scroll to position [76, 0]
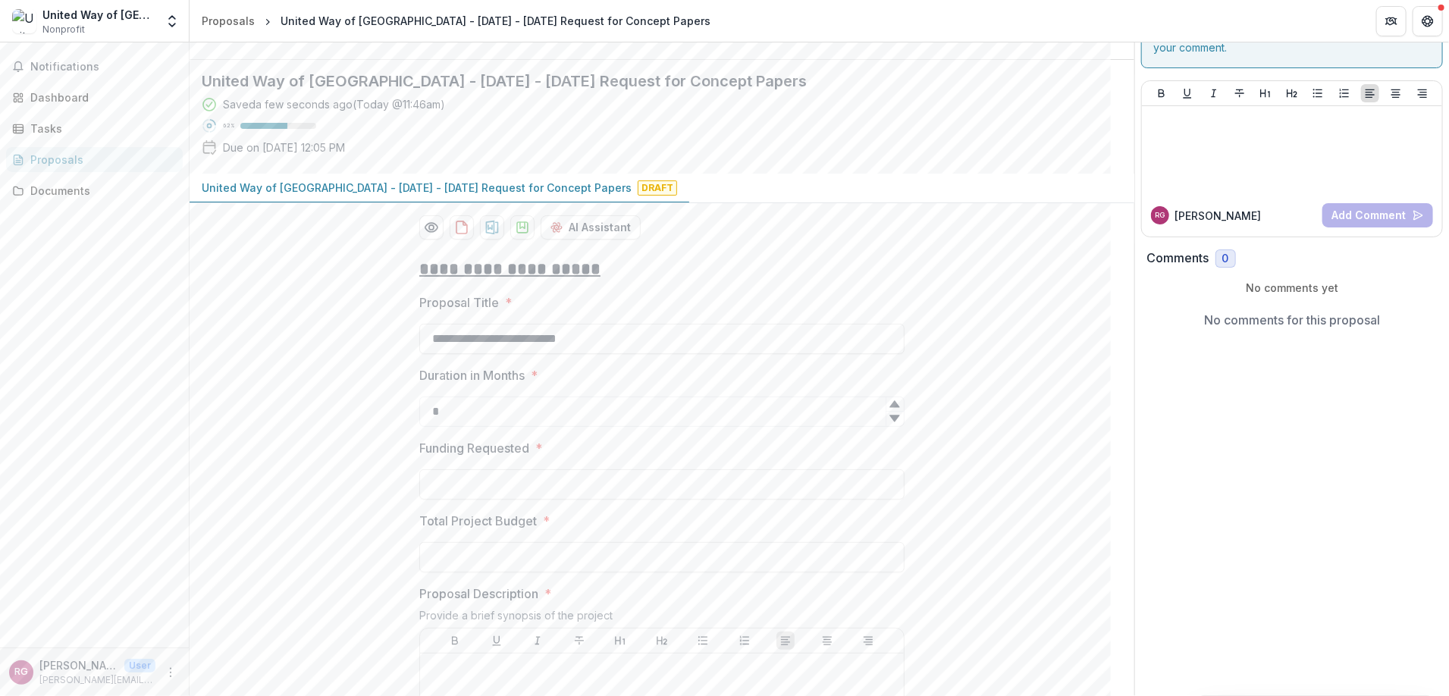
click at [885, 412] on div at bounding box center [894, 404] width 18 height 14
click at [893, 408] on icon at bounding box center [895, 404] width 10 height 7
type input "*"
click at [895, 410] on icon at bounding box center [894, 404] width 12 height 12
type input "*"
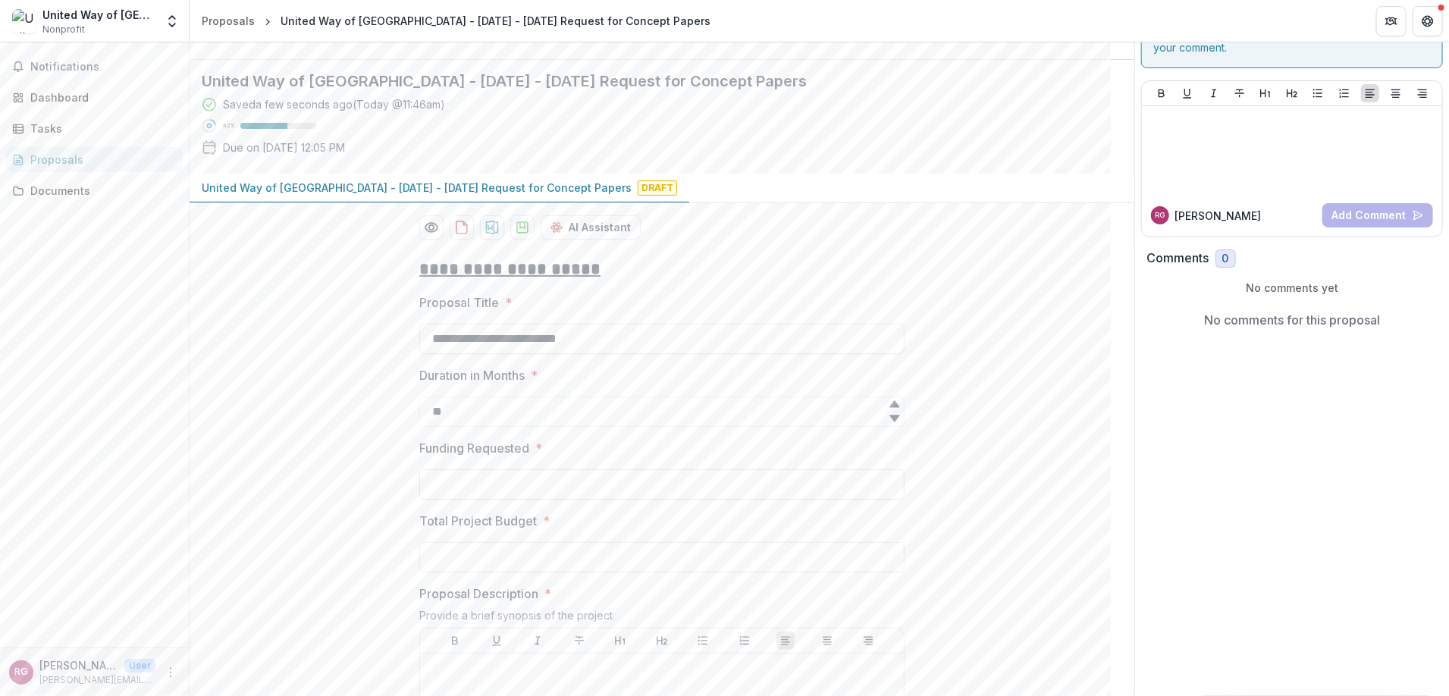
type input "**"
click at [606, 500] on input "Funding Requested *" at bounding box center [661, 484] width 485 height 30
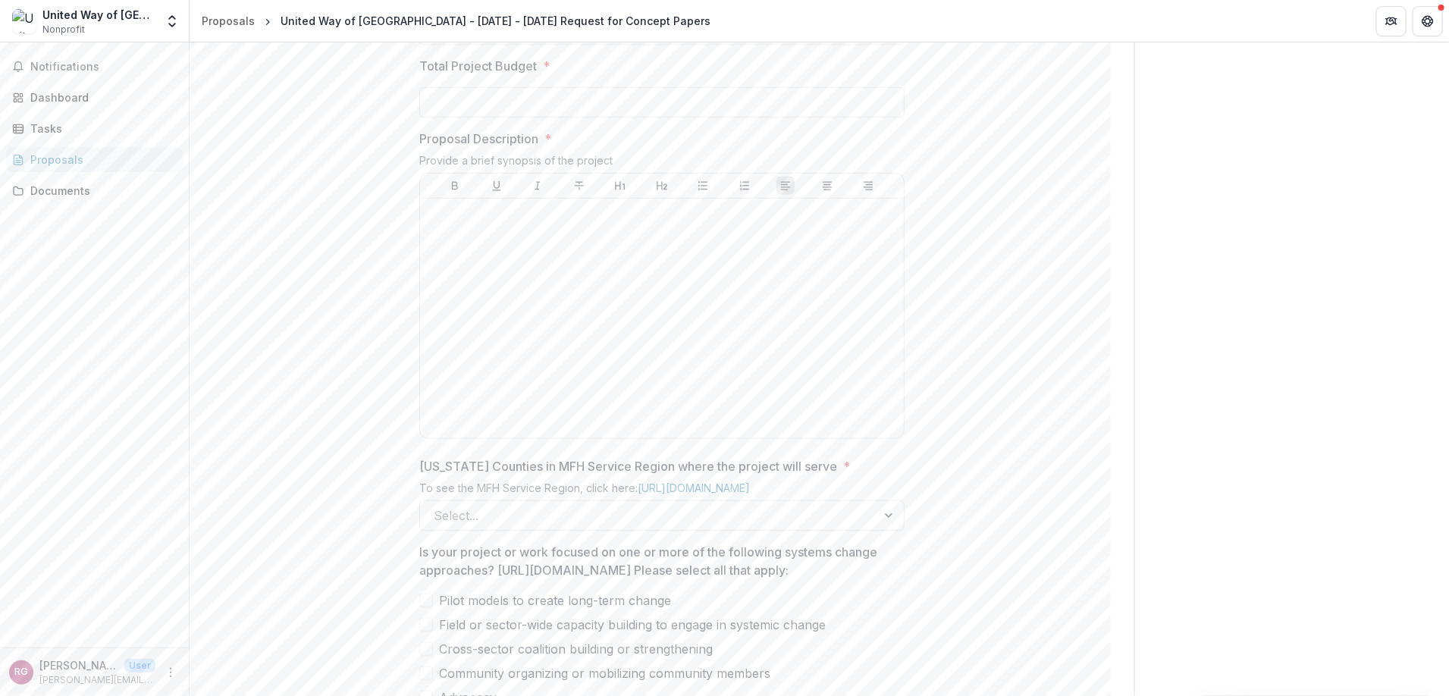
scroll to position [606, 0]
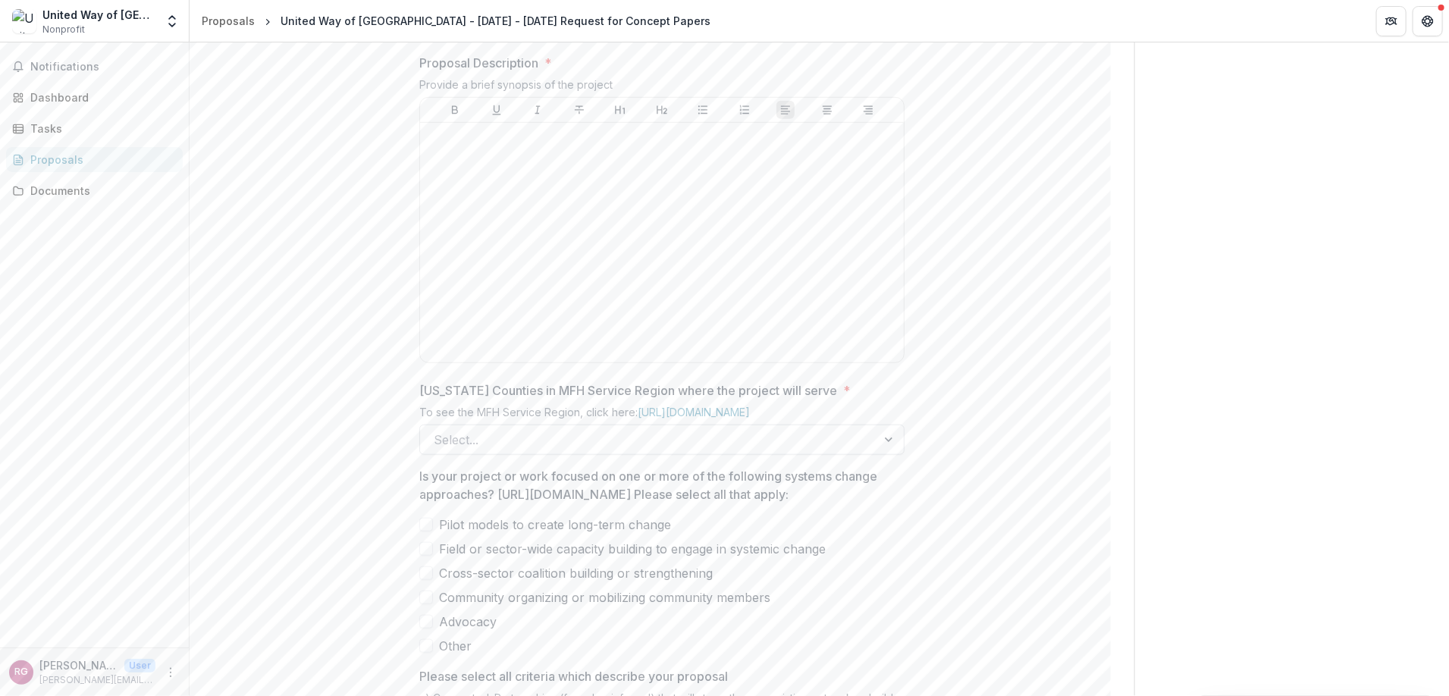
type input "**"
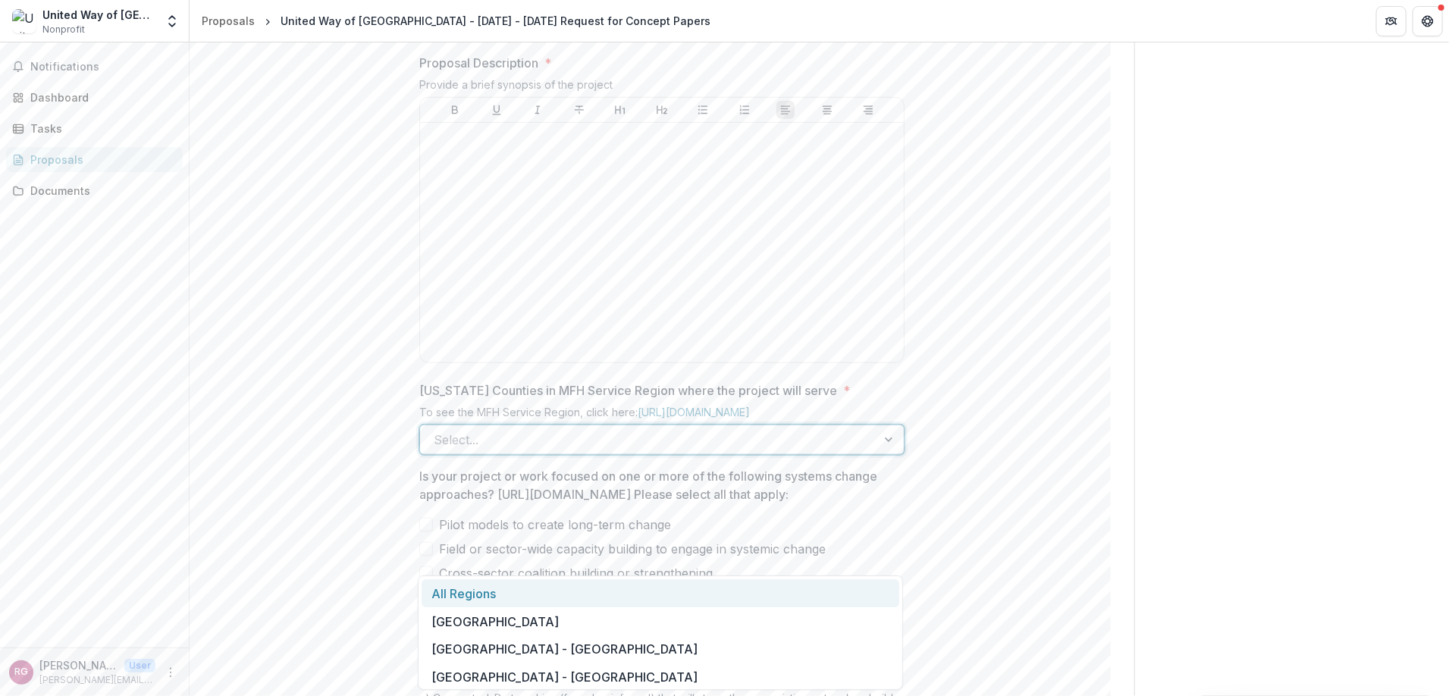
click at [613, 450] on div at bounding box center [648, 439] width 429 height 21
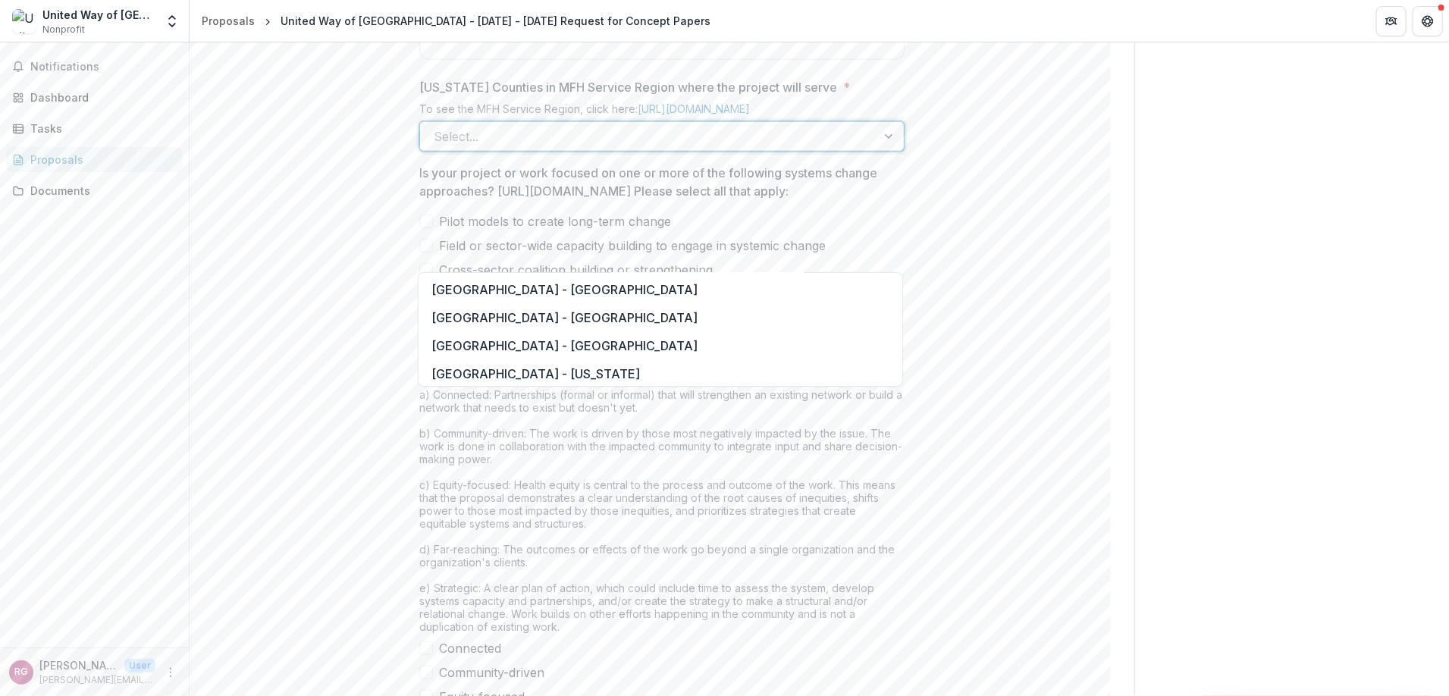
scroll to position [1213, 0]
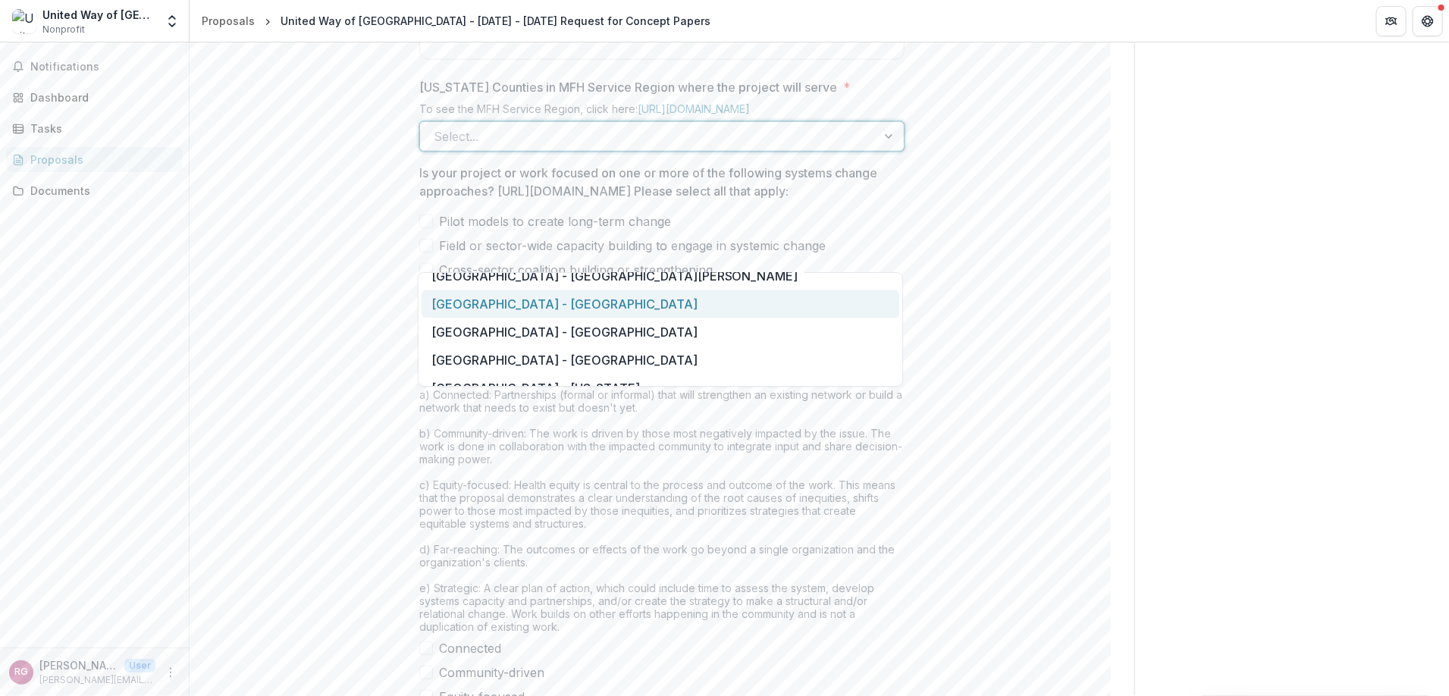
click at [550, 302] on div "[GEOGRAPHIC_DATA] - [GEOGRAPHIC_DATA]" at bounding box center [661, 304] width 478 height 28
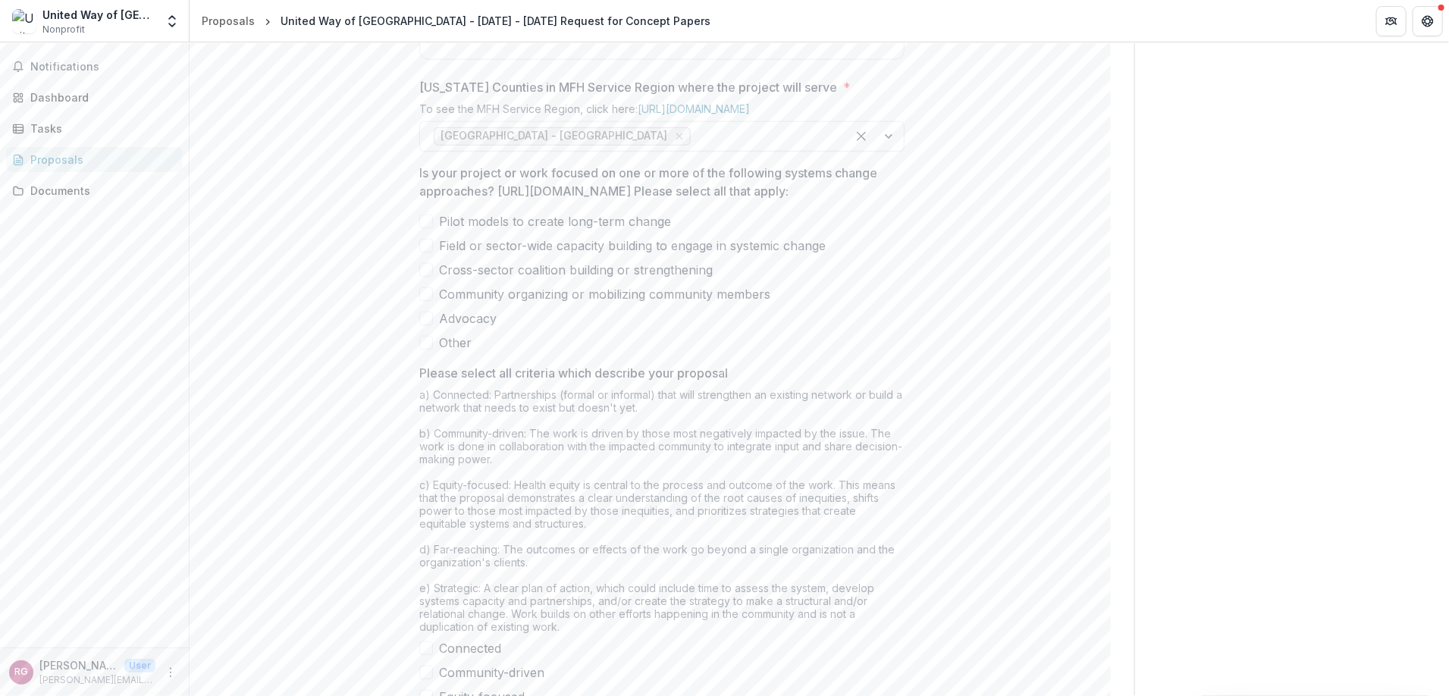
click at [422, 252] on span at bounding box center [426, 246] width 14 height 14
click at [427, 277] on span at bounding box center [426, 270] width 14 height 14
click at [427, 325] on span at bounding box center [426, 319] width 14 height 14
click at [423, 349] on span at bounding box center [426, 343] width 14 height 14
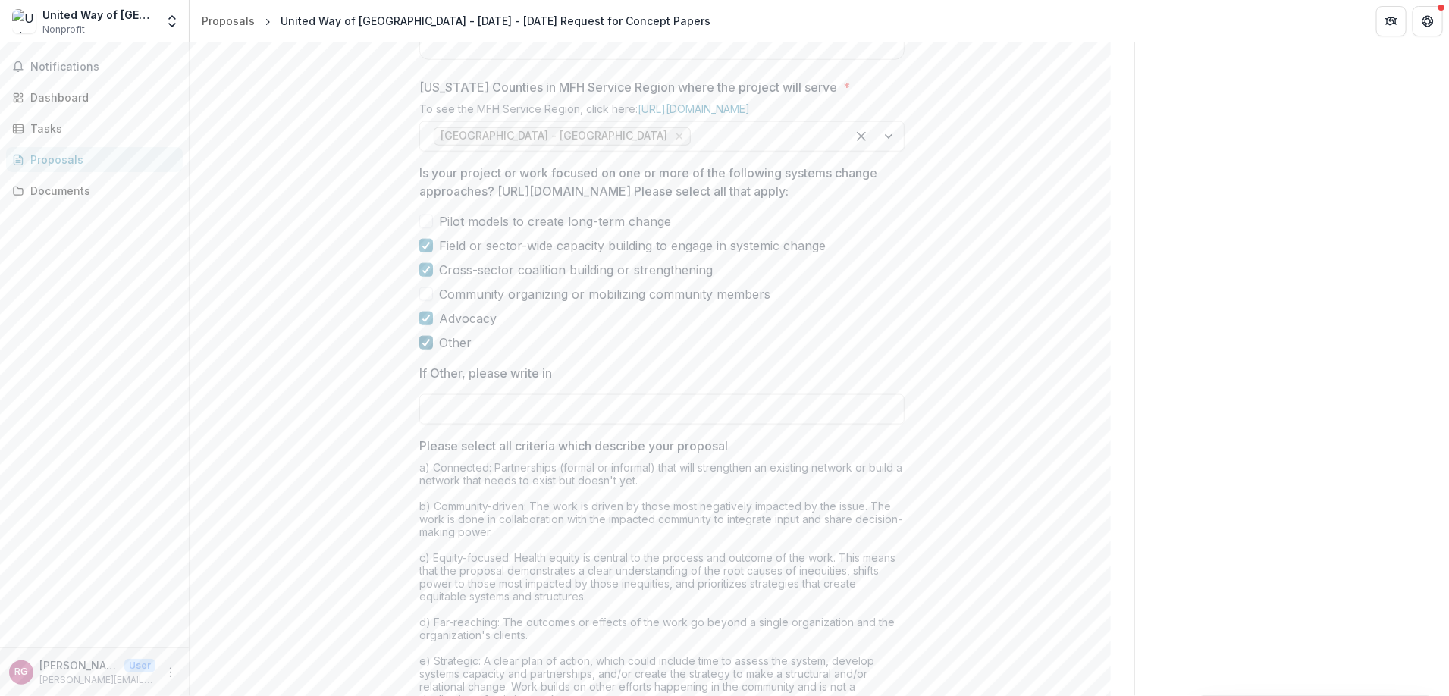
click at [427, 346] on polyline at bounding box center [425, 343] width 7 height 6
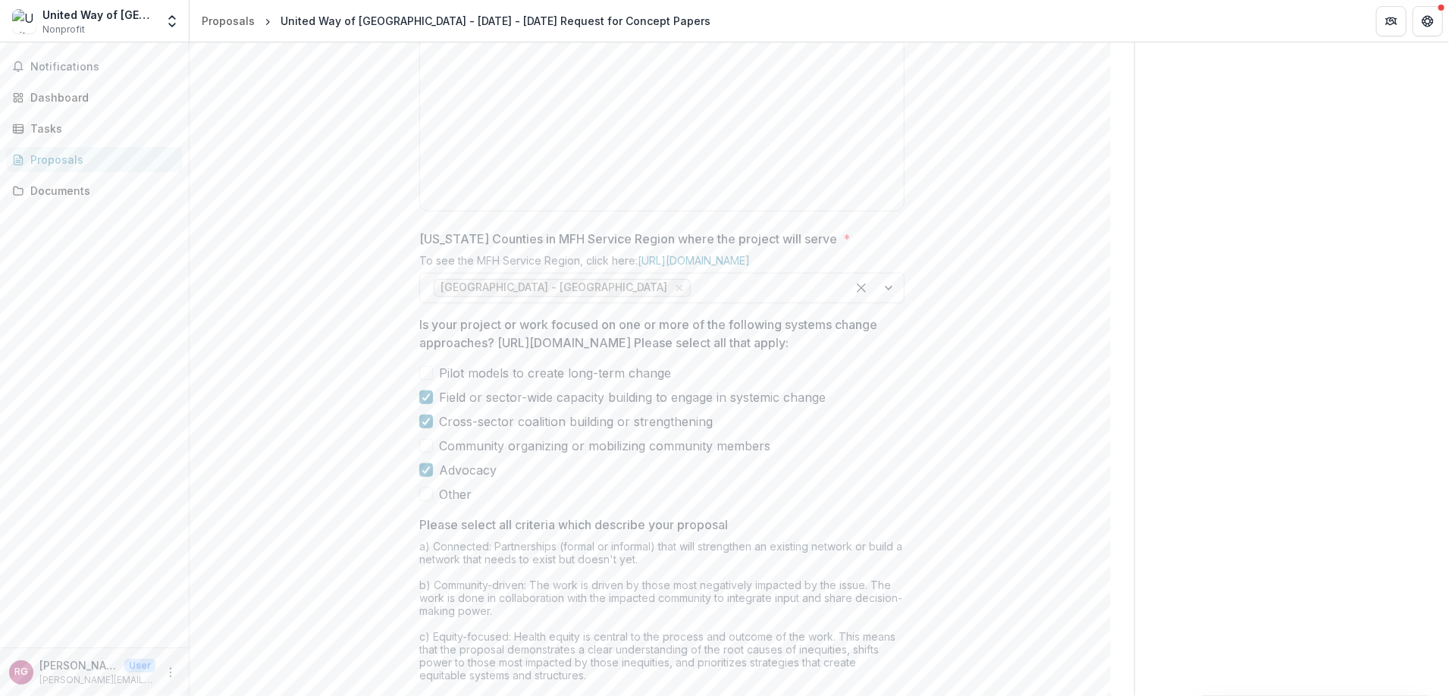
scroll to position [682, 0]
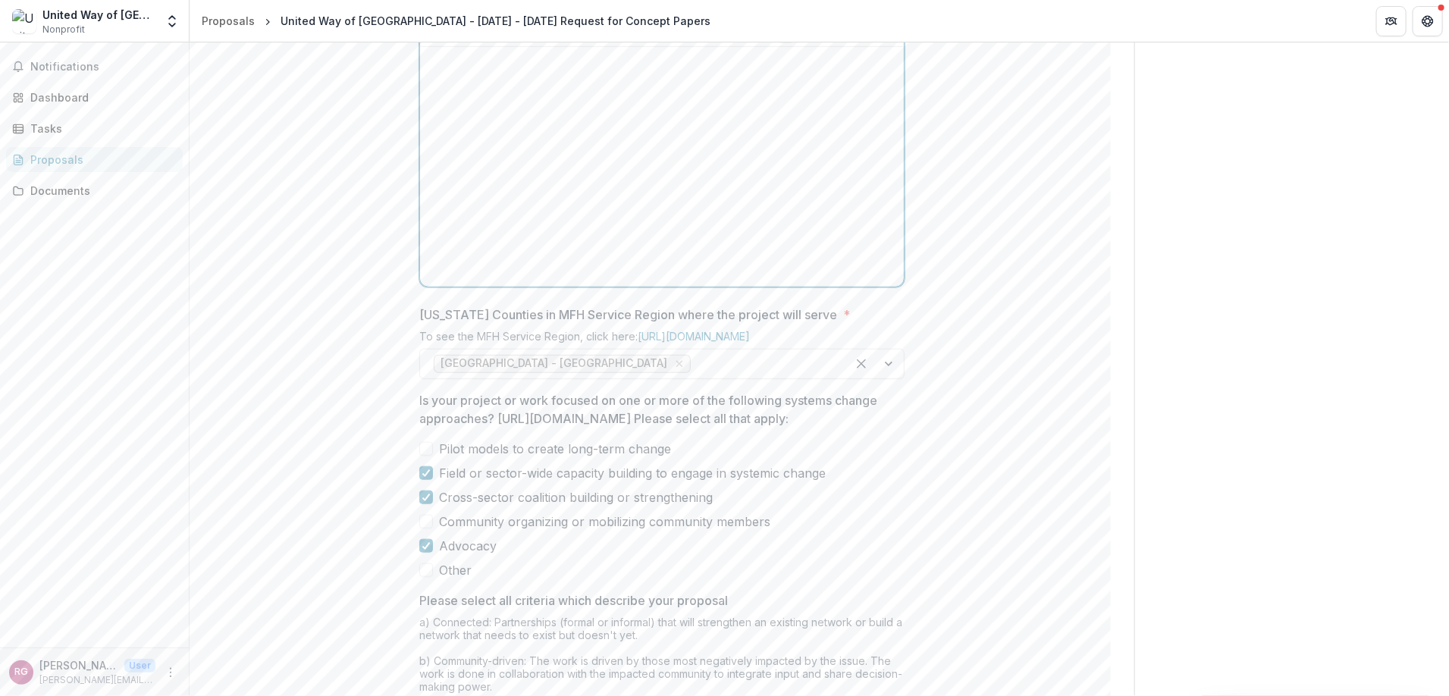
click at [530, 206] on div at bounding box center [662, 166] width 472 height 227
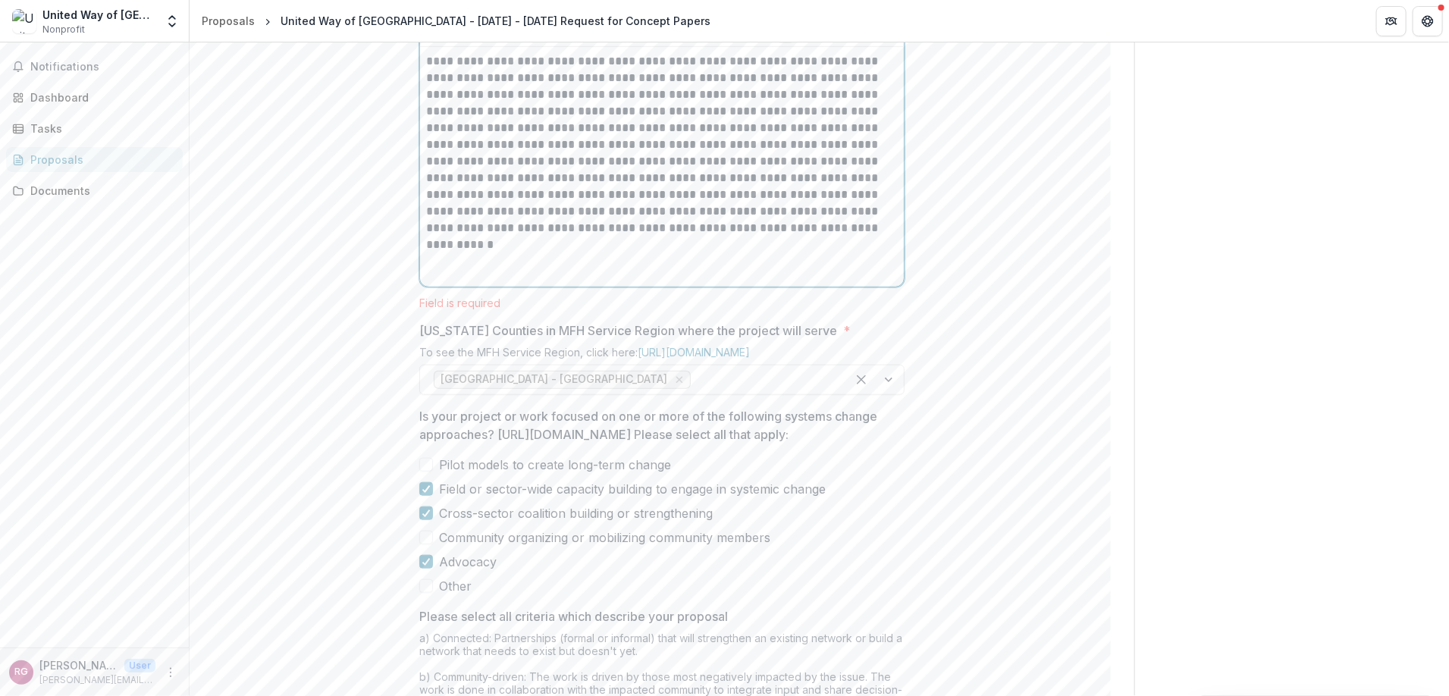
click at [645, 177] on p "**********" at bounding box center [662, 144] width 472 height 183
click at [426, 177] on p "**********" at bounding box center [662, 144] width 472 height 183
click at [738, 210] on p "**********" at bounding box center [662, 144] width 472 height 183
click at [475, 253] on p "**********" at bounding box center [662, 153] width 472 height 200
click at [547, 253] on p "**********" at bounding box center [662, 153] width 472 height 200
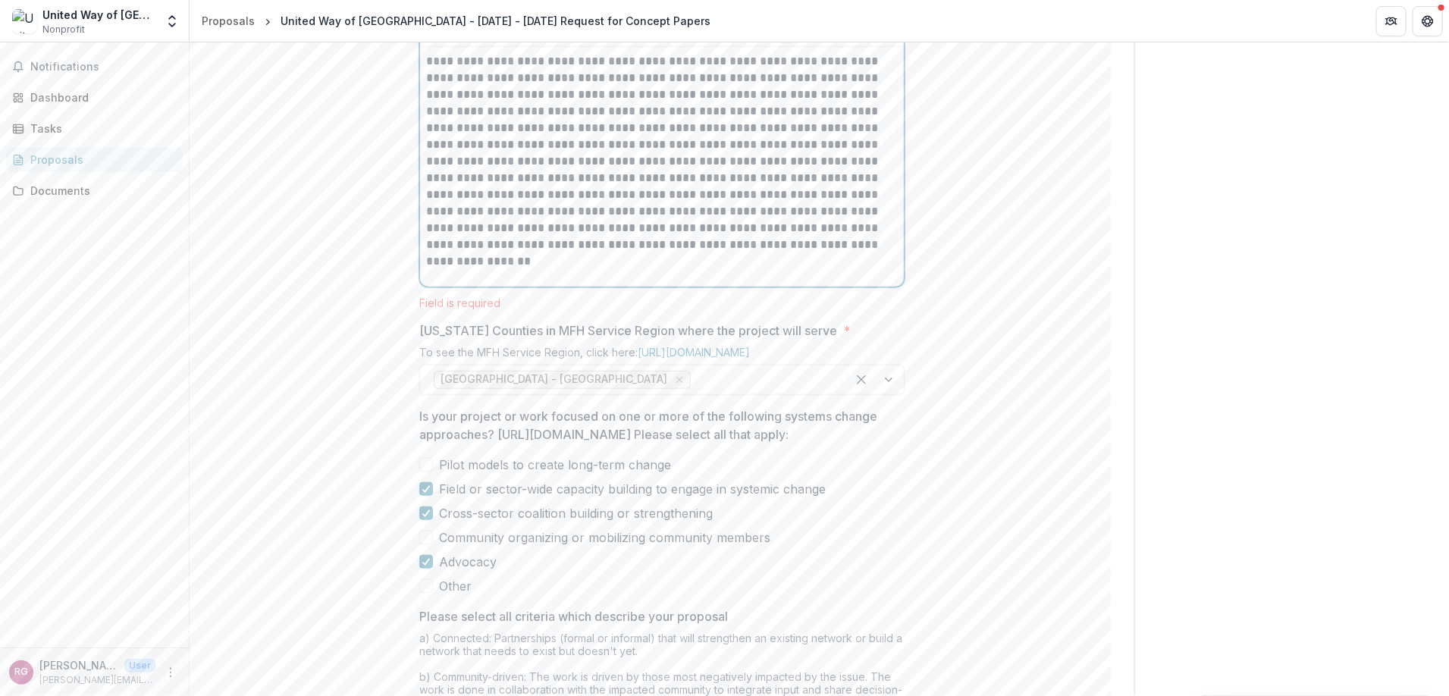
click at [780, 253] on p "**********" at bounding box center [662, 153] width 472 height 200
click at [800, 253] on p "**********" at bounding box center [662, 153] width 472 height 200
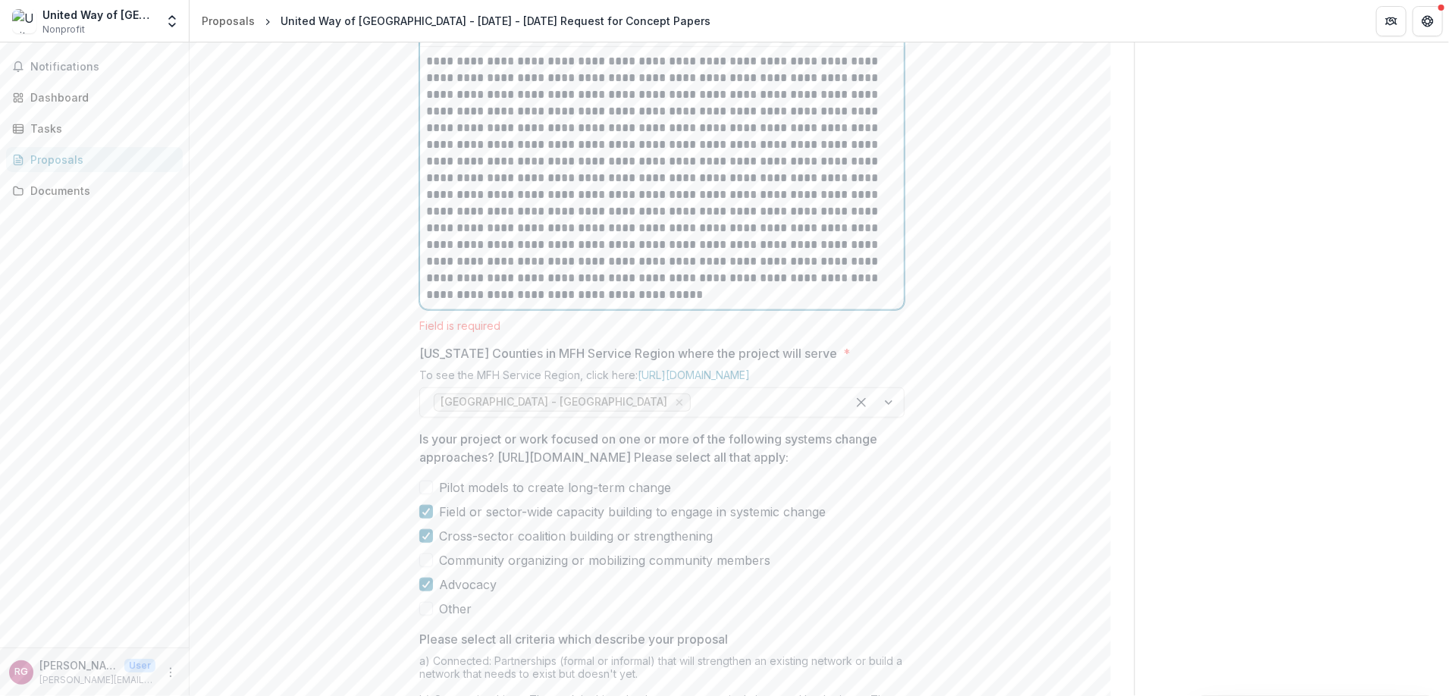
click at [426, 303] on p at bounding box center [662, 178] width 472 height 250
click at [509, 303] on p at bounding box center [662, 178] width 472 height 250
click at [816, 303] on p at bounding box center [662, 178] width 472 height 250
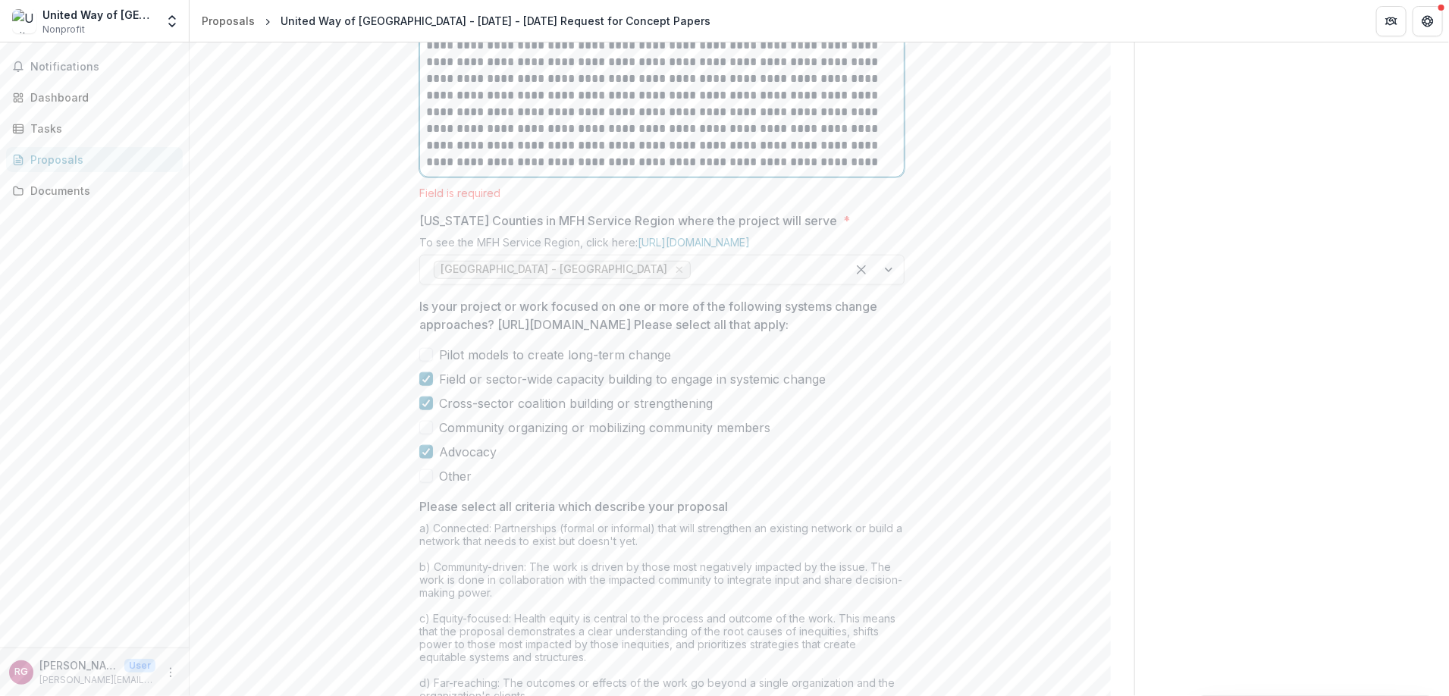
scroll to position [834, 0]
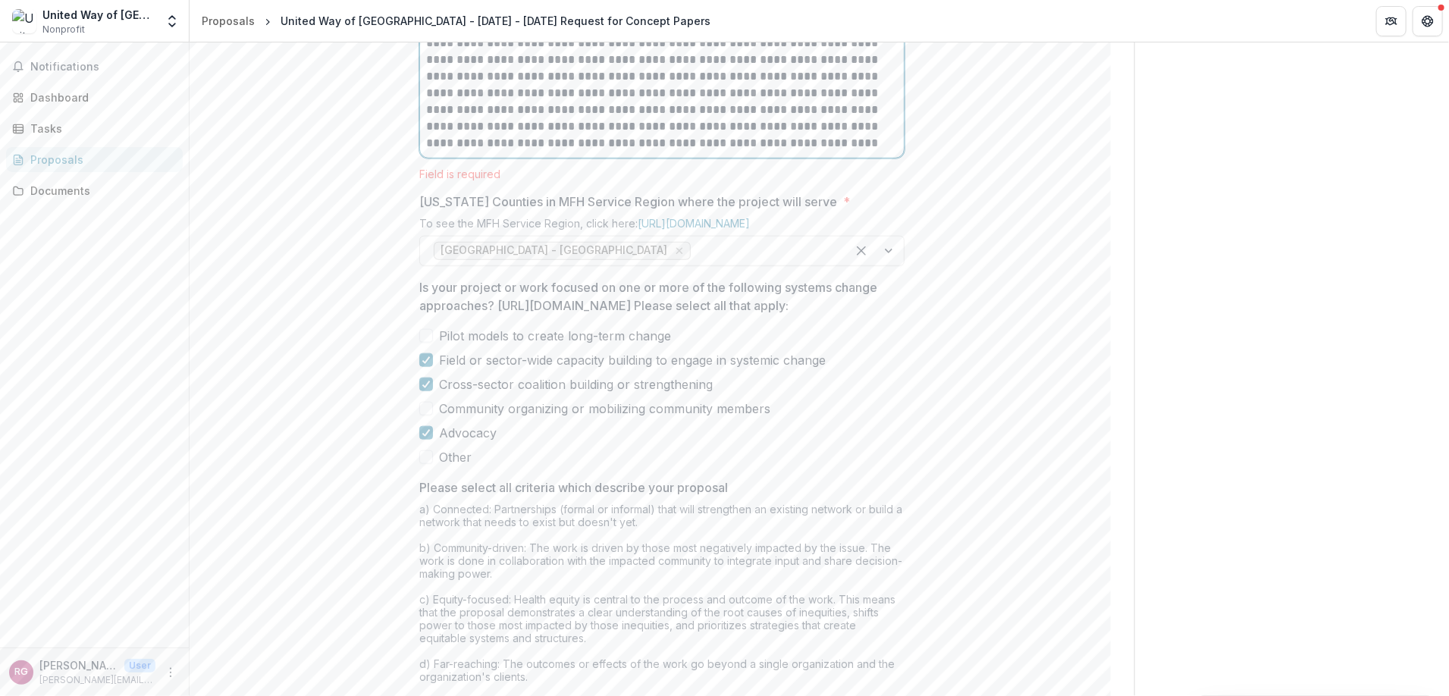
click at [717, 152] on p at bounding box center [662, 26] width 472 height 250
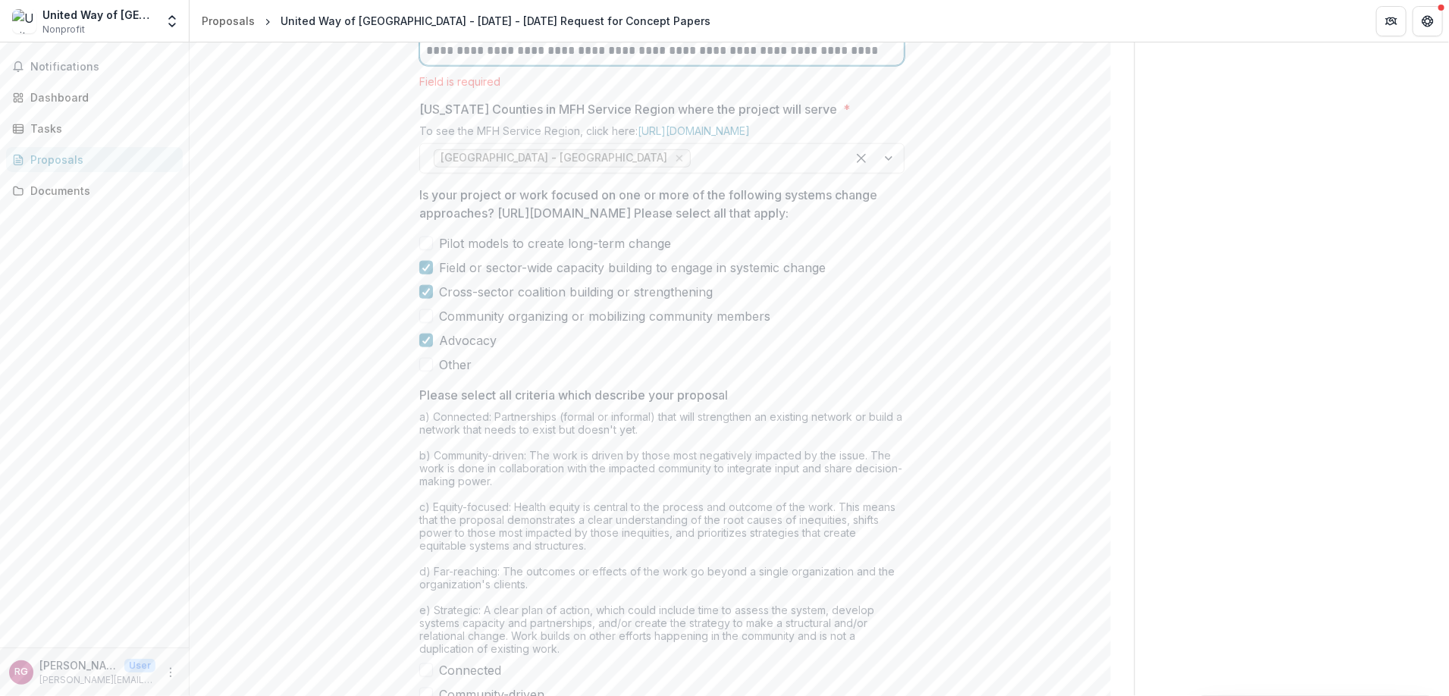
scroll to position [986, 0]
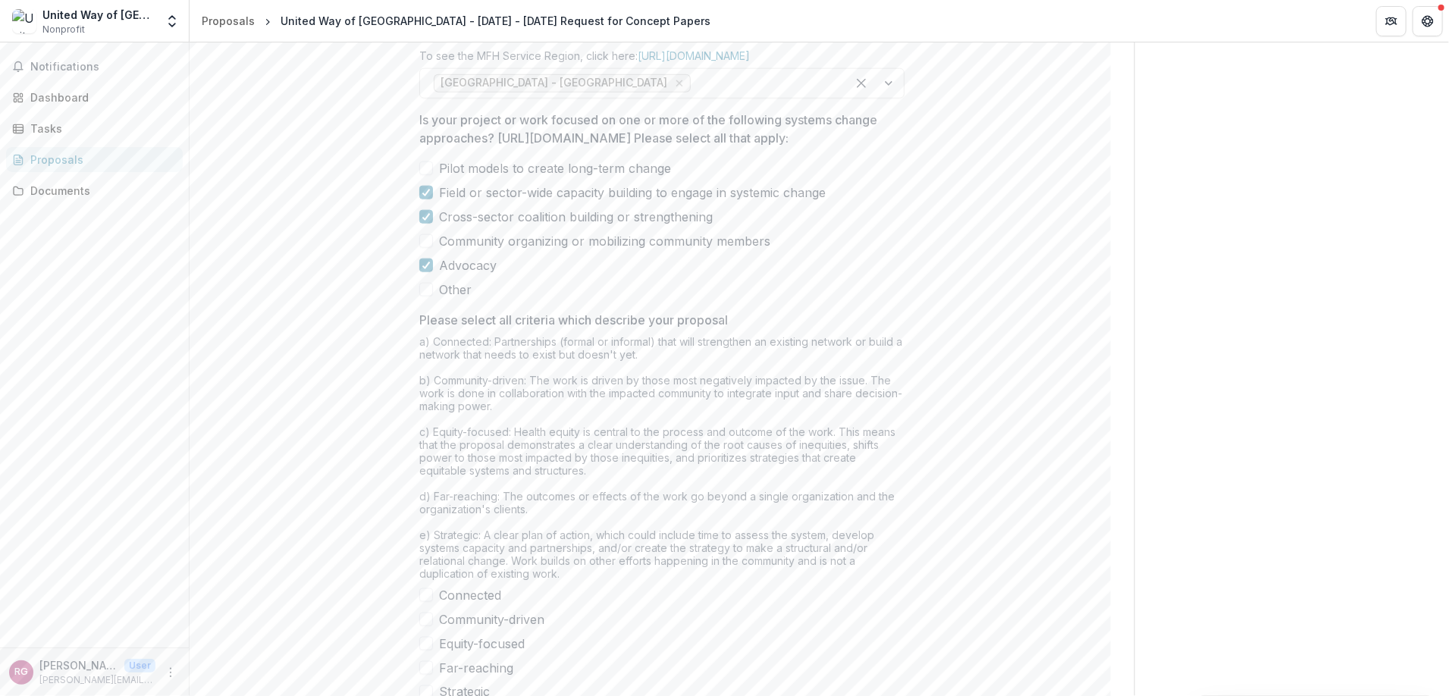
click at [433, 299] on div "Pilot models to create long-term change Field or sector-wide capacity building …" at bounding box center [661, 228] width 485 height 139
click at [430, 175] on span at bounding box center [426, 168] width 14 height 14
click at [429, 272] on span at bounding box center [426, 266] width 14 height 14
click at [431, 274] on label "Advocacy" at bounding box center [661, 265] width 485 height 18
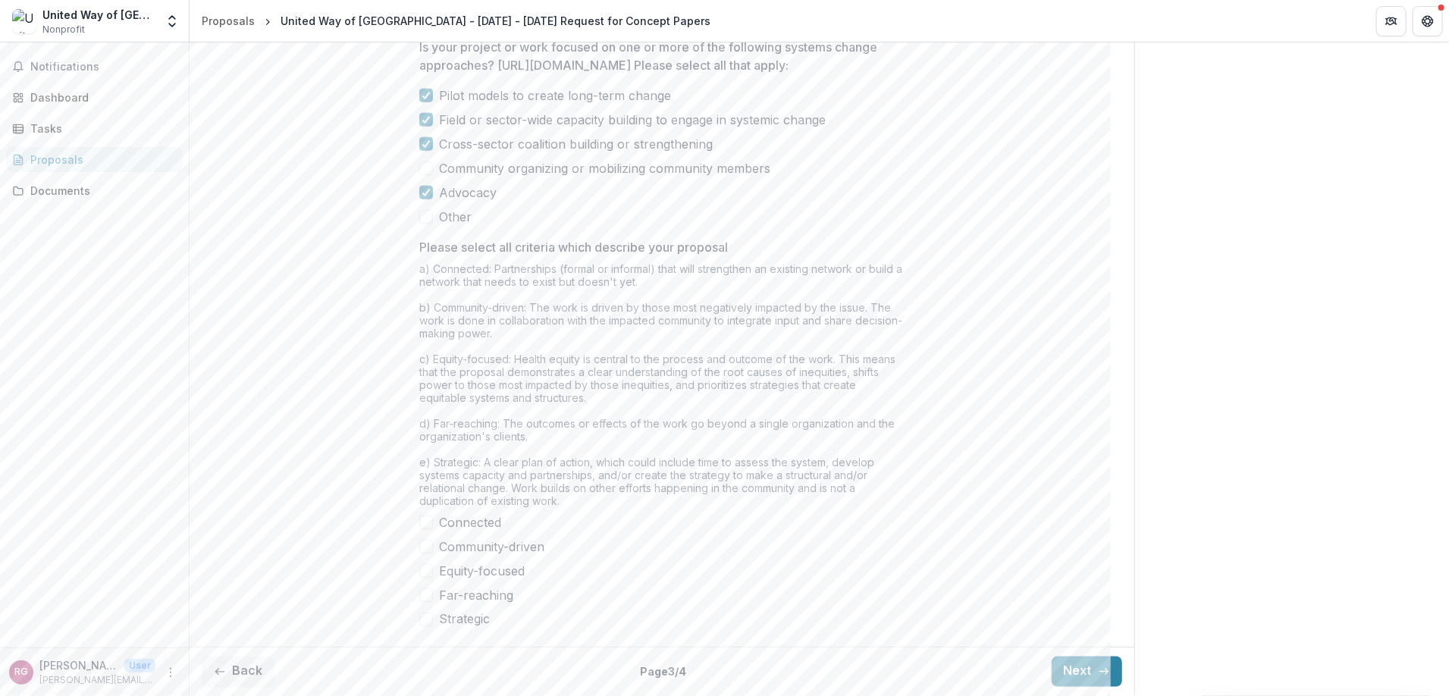
scroll to position [1189, 0]
click at [426, 524] on span at bounding box center [426, 523] width 14 height 14
click at [430, 546] on span at bounding box center [426, 547] width 14 height 14
click at [428, 571] on span at bounding box center [426, 571] width 14 height 14
click at [431, 594] on label "Far-reaching" at bounding box center [661, 595] width 485 height 18
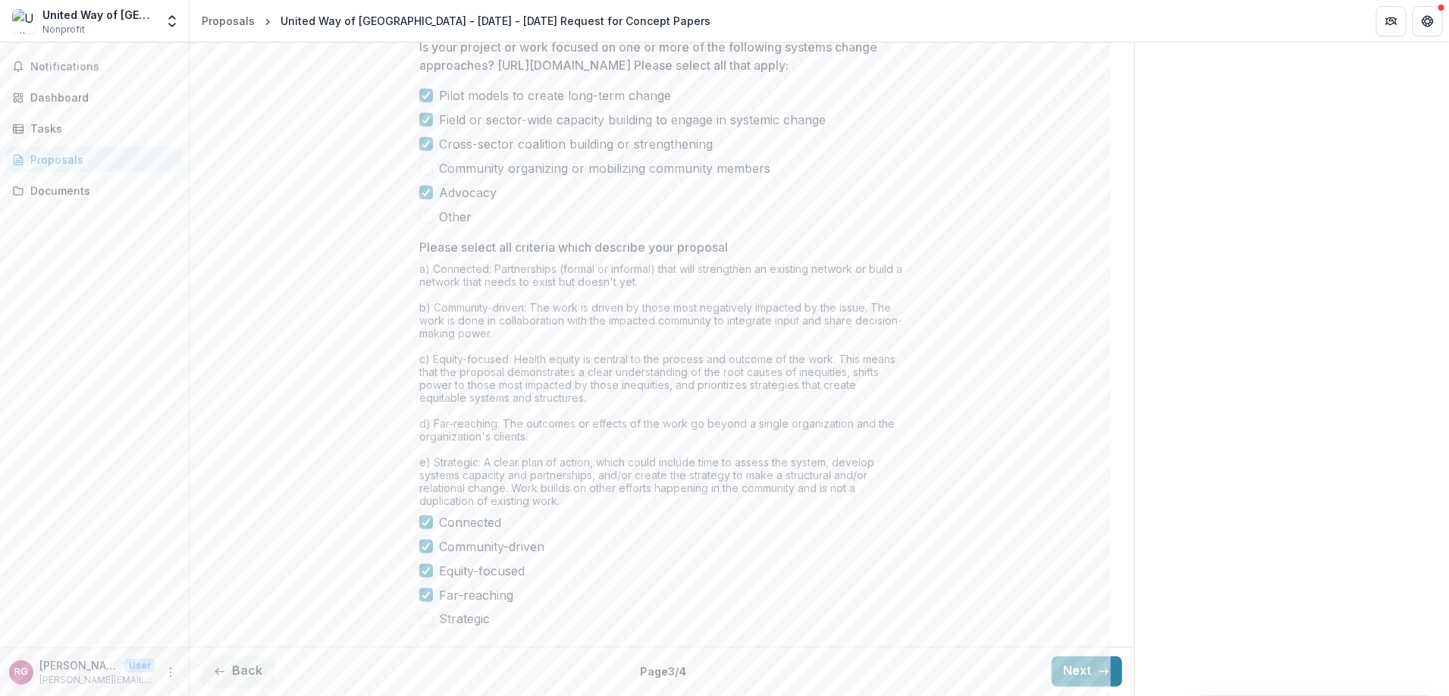
click at [423, 625] on span at bounding box center [426, 620] width 14 height 14
click at [1086, 666] on button "Next" at bounding box center [1086, 672] width 71 height 30
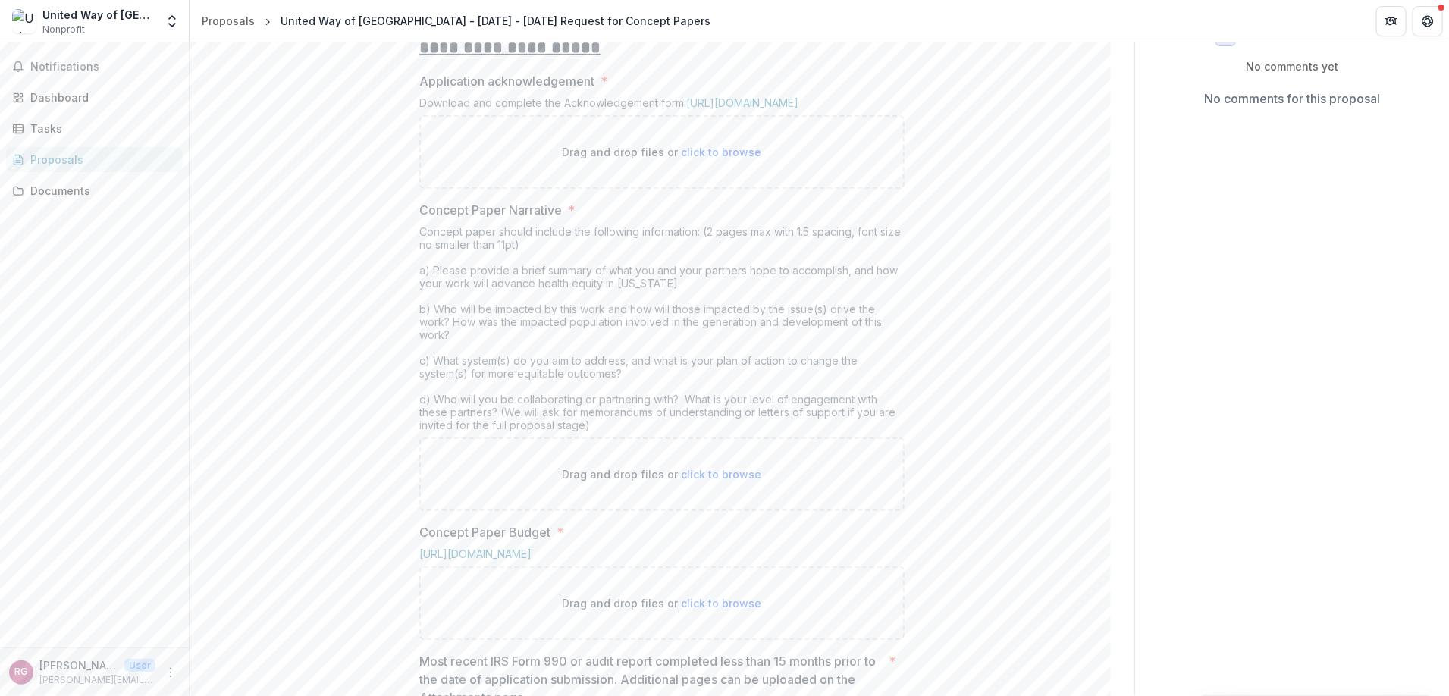
scroll to position [256, 0]
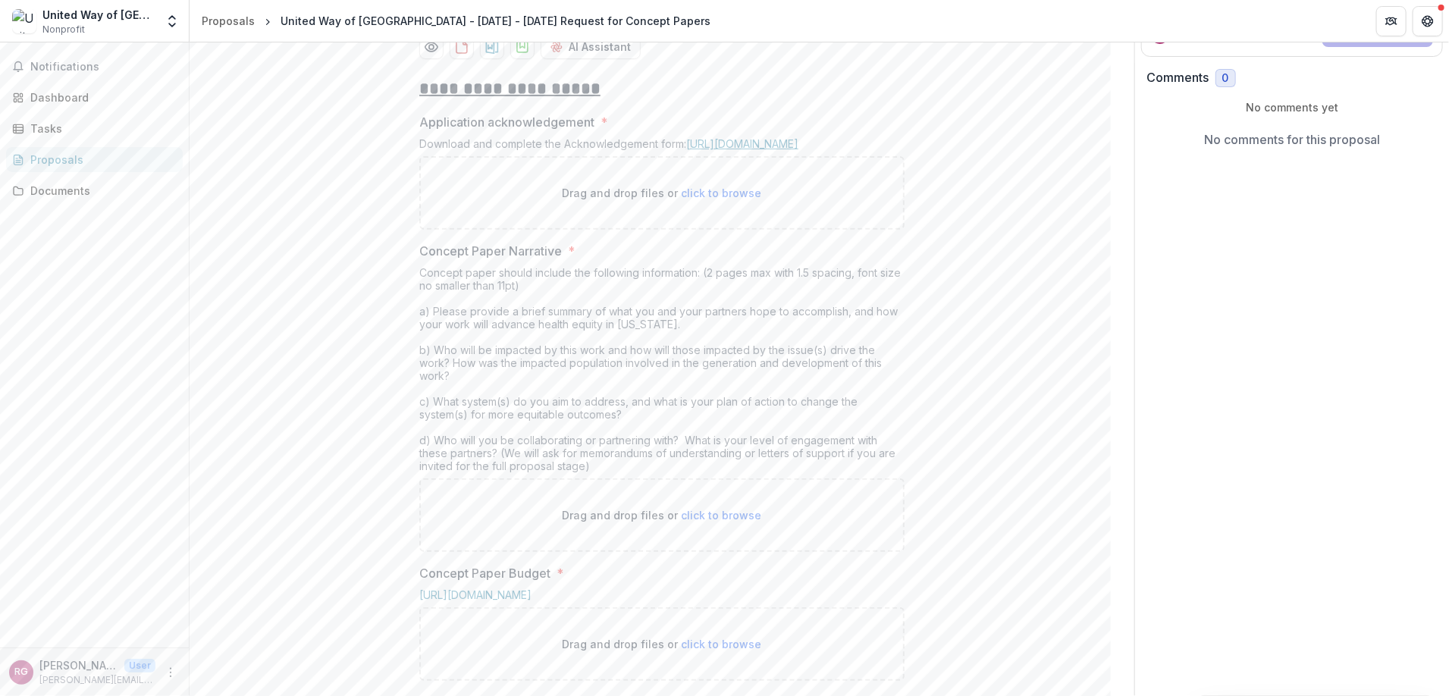
click at [780, 150] on link "[URL][DOMAIN_NAME]" at bounding box center [742, 143] width 112 height 13
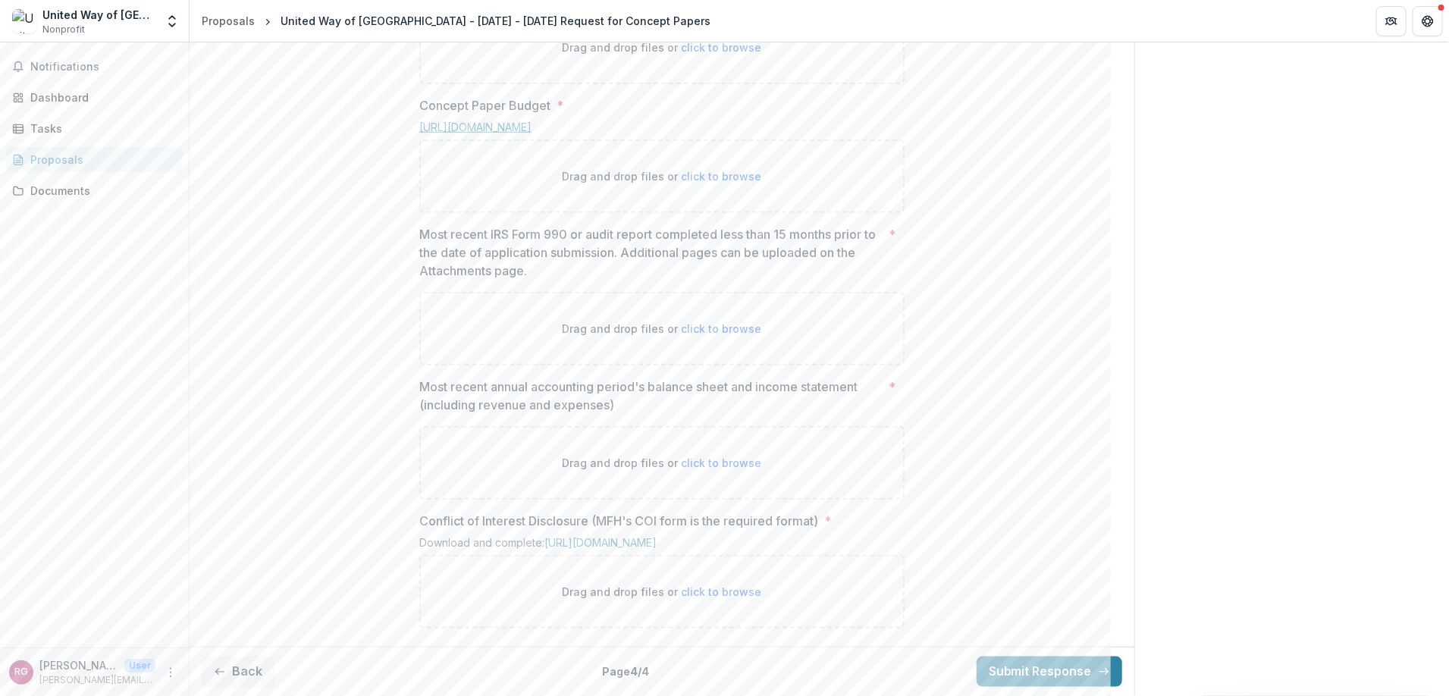
scroll to position [863, 0]
click at [236, 672] on button "Back" at bounding box center [238, 672] width 73 height 30
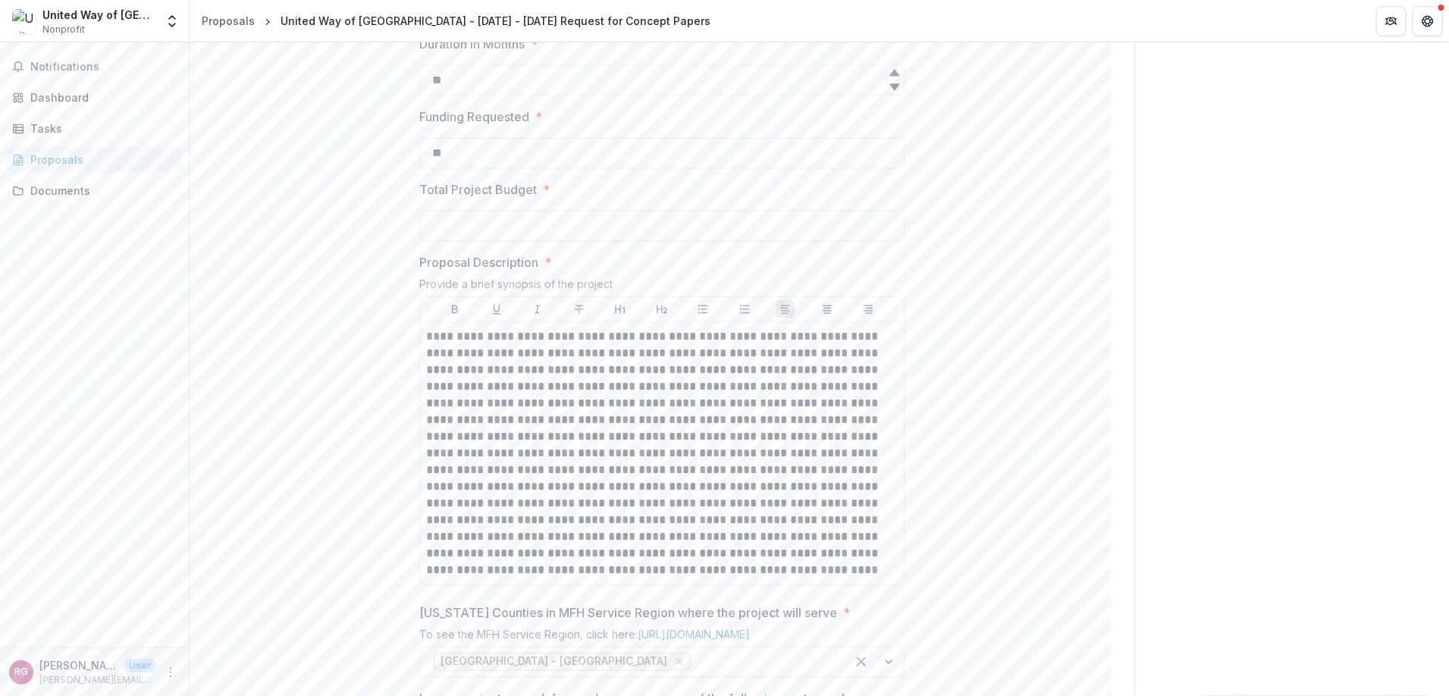
scroll to position [256, 0]
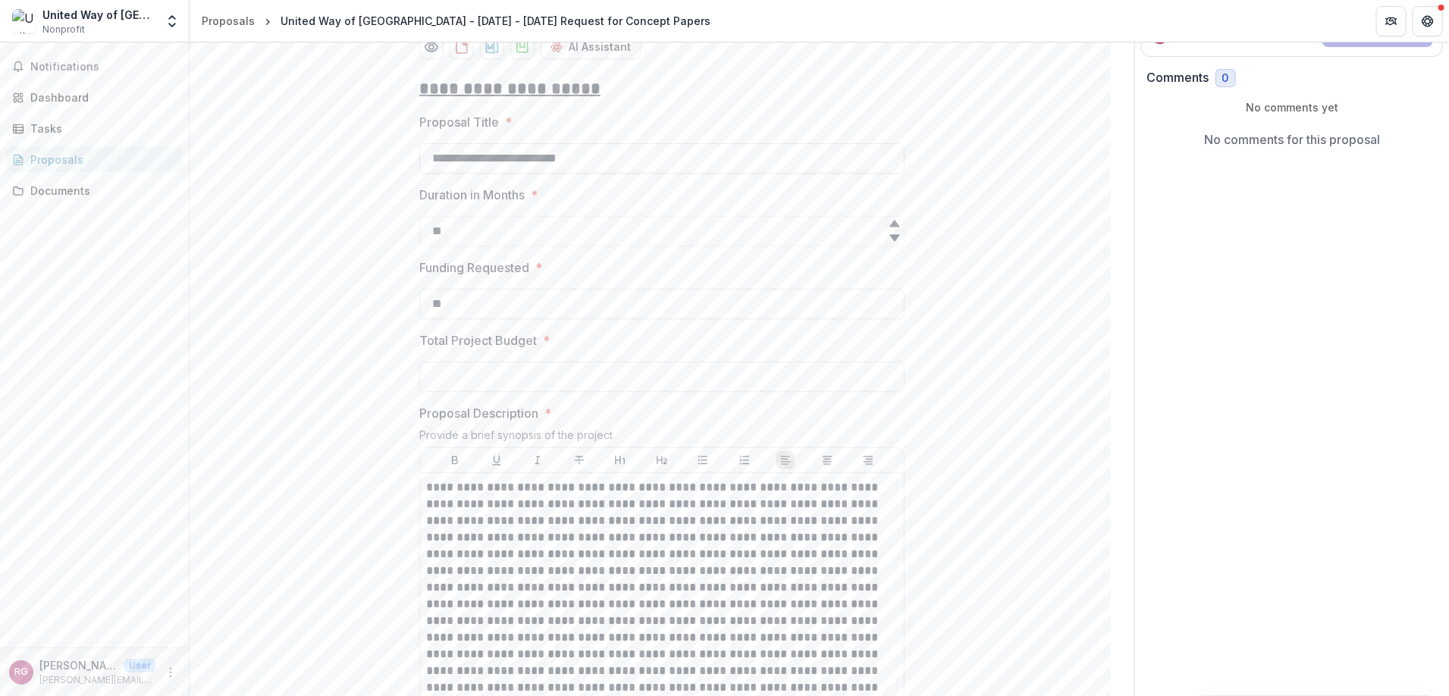
drag, startPoint x: 601, startPoint y: 271, endPoint x: 428, endPoint y: 281, distance: 173.9
click at [428, 174] on input "**********" at bounding box center [661, 158] width 485 height 30
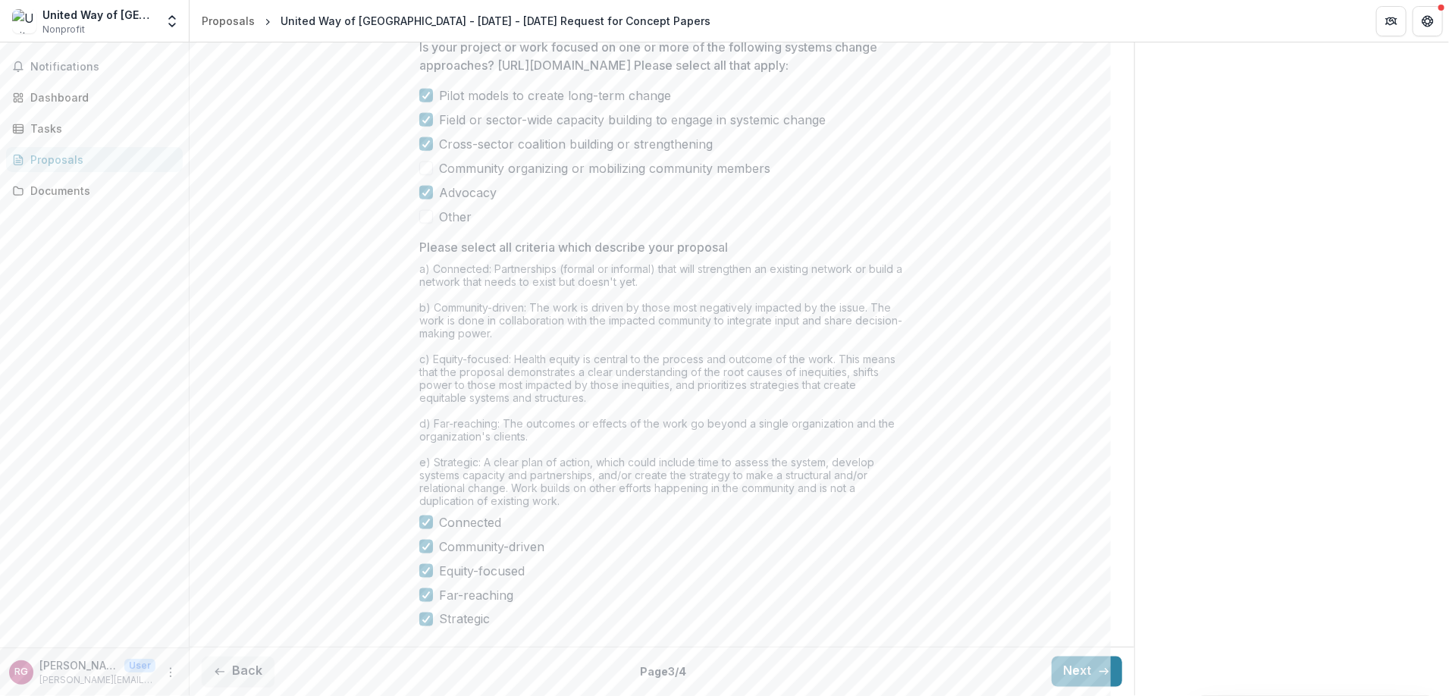
scroll to position [1189, 0]
click at [1105, 667] on icon "button" at bounding box center [1104, 672] width 12 height 12
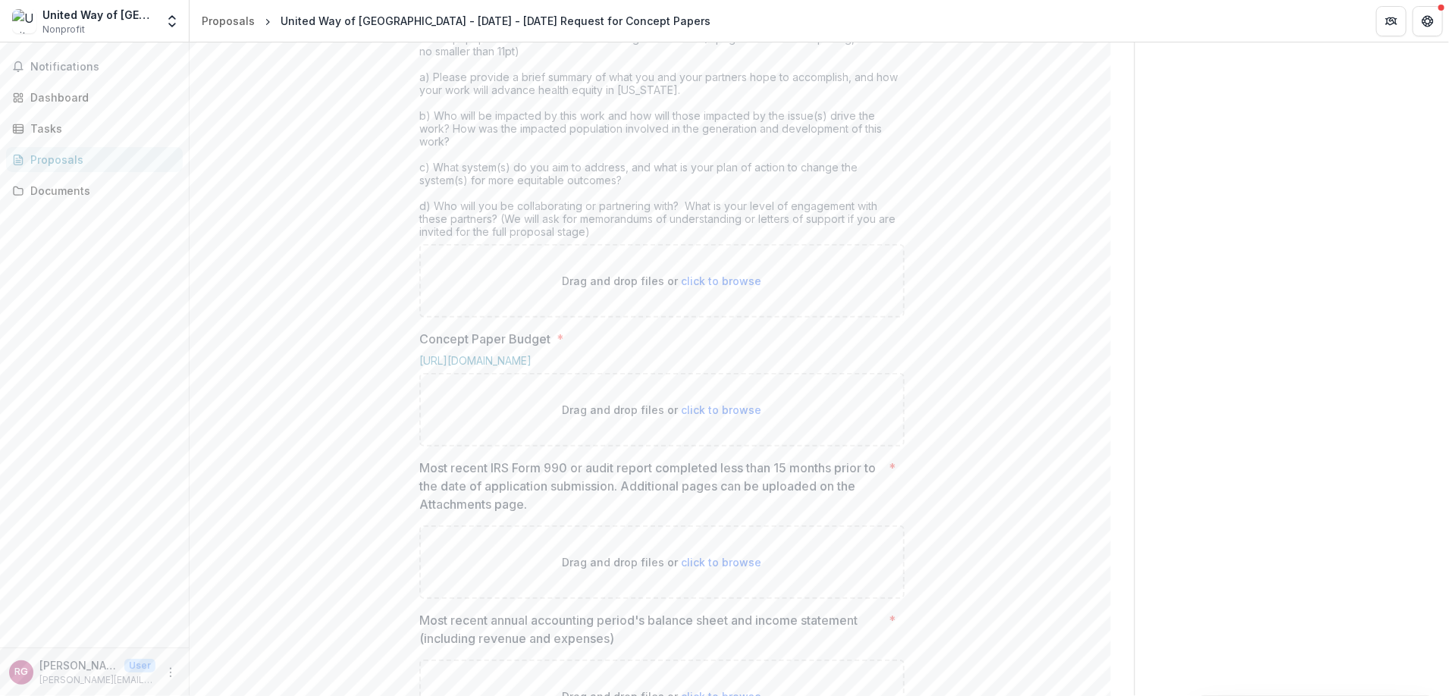
scroll to position [559, 0]
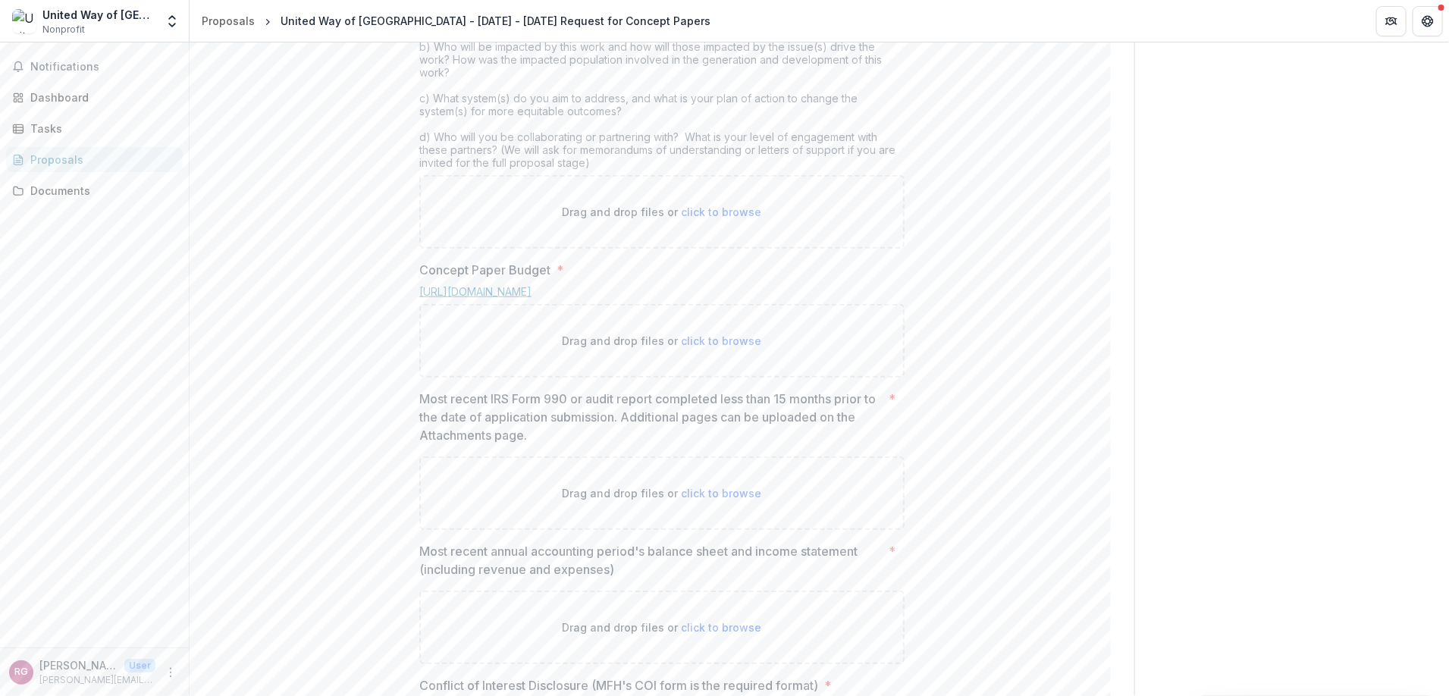
click at [531, 298] on link "[URL][DOMAIN_NAME]" at bounding box center [475, 291] width 112 height 13
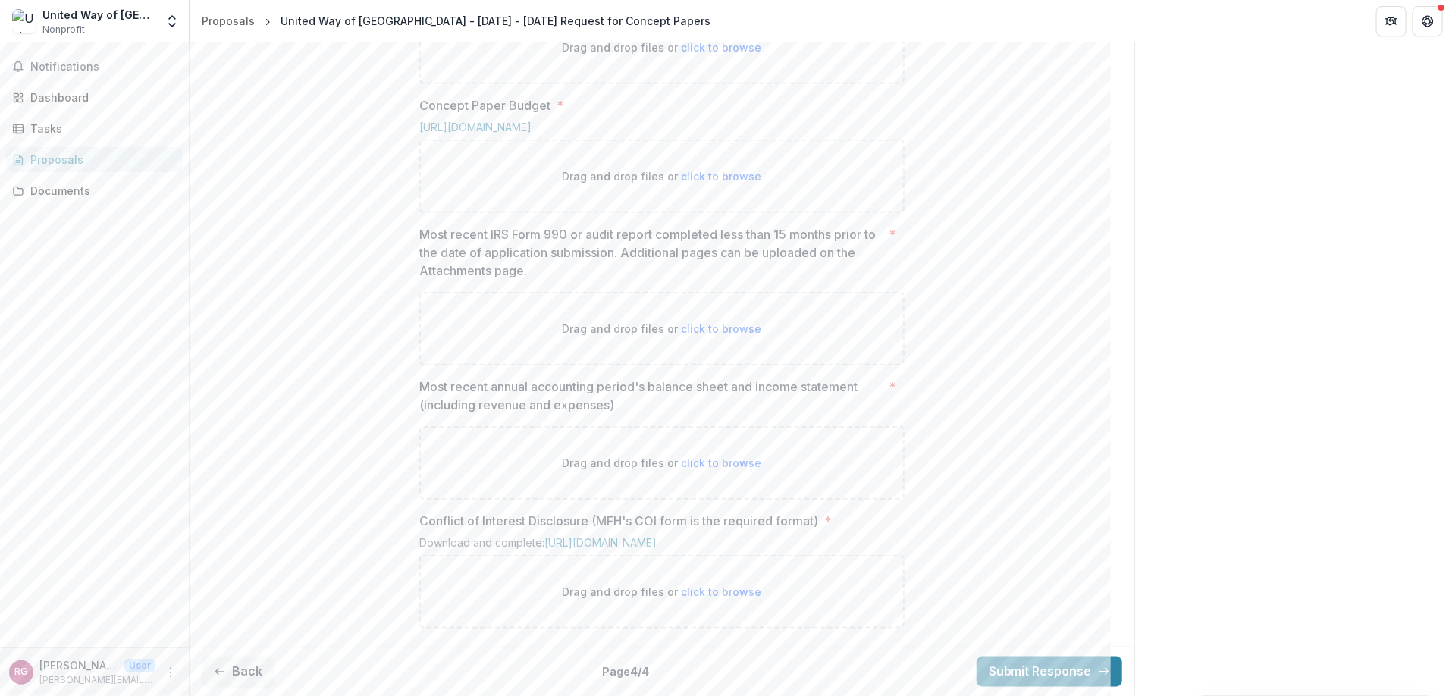
scroll to position [863, 0]
click at [782, 522] on div "Conflict of Interest Disclosure (MFH's COI form is the required format) * Downl…" at bounding box center [661, 570] width 485 height 117
click at [657, 536] on link "[URL][DOMAIN_NAME]" at bounding box center [600, 542] width 112 height 13
click at [725, 597] on span "click to browse" at bounding box center [721, 591] width 80 height 13
type input "**********"
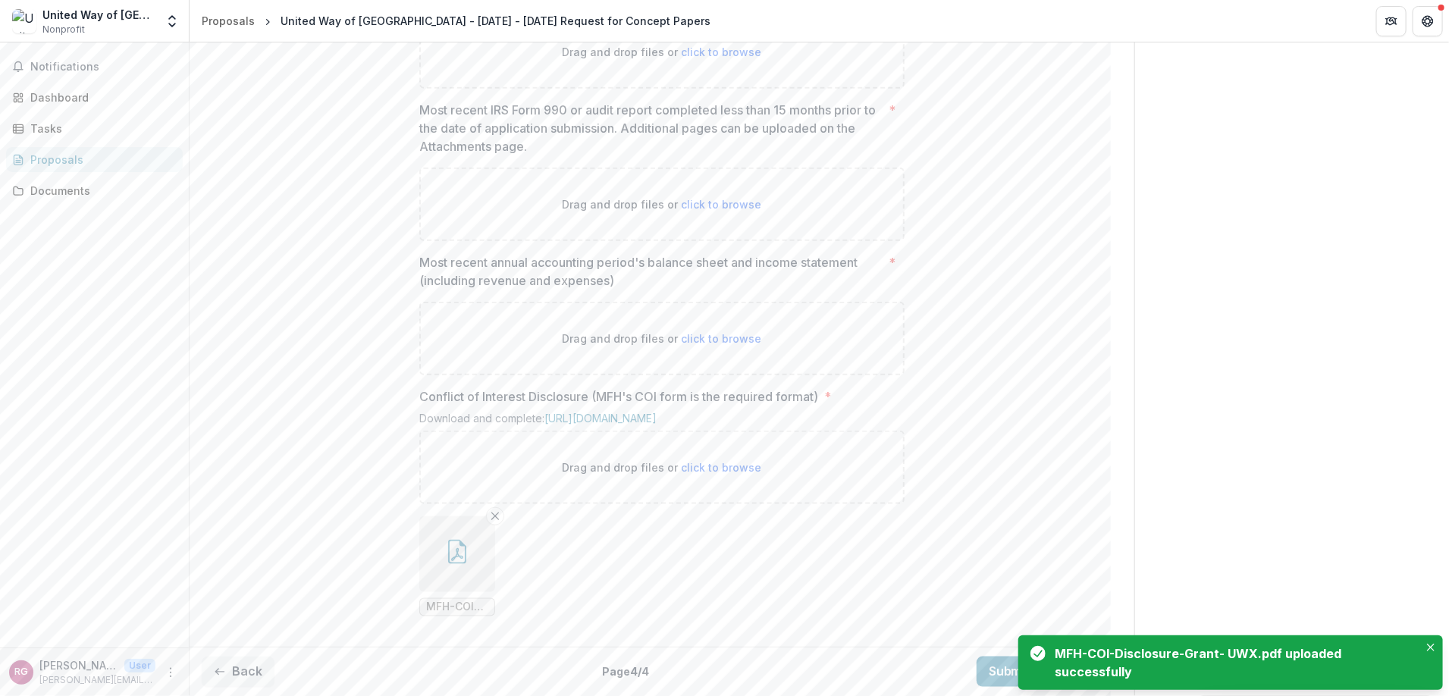
scroll to position [987, 0]
click at [1110, 647] on icon "Close" at bounding box center [1431, 648] width 8 height 8
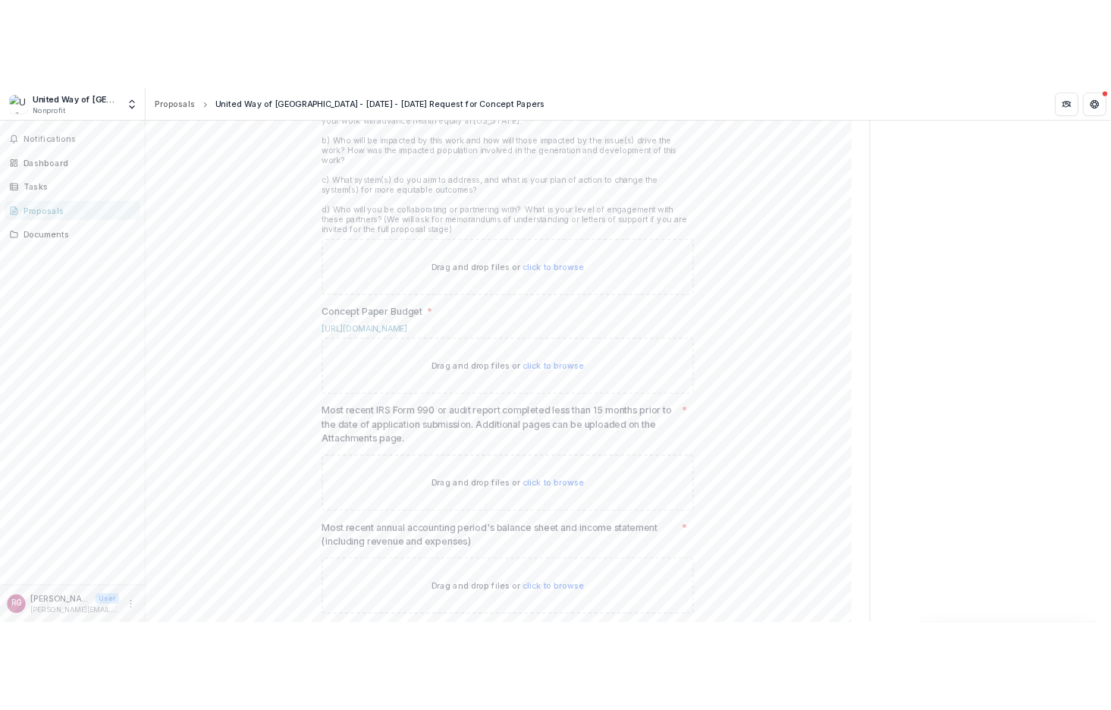
scroll to position [532, 0]
